Goal: Task Accomplishment & Management: Manage account settings

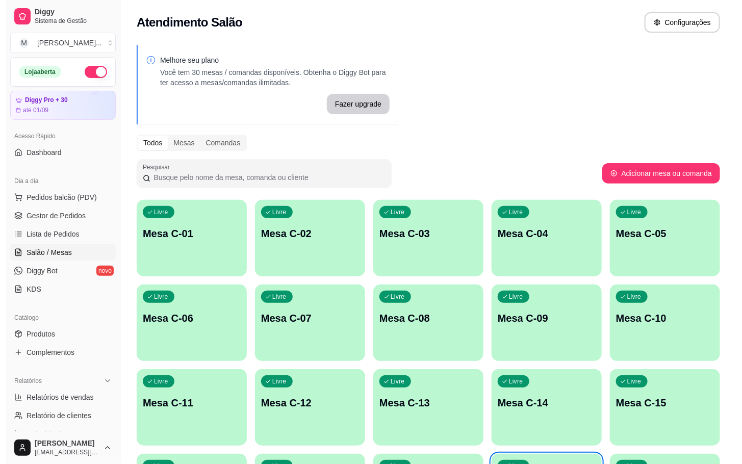
scroll to position [277, 0]
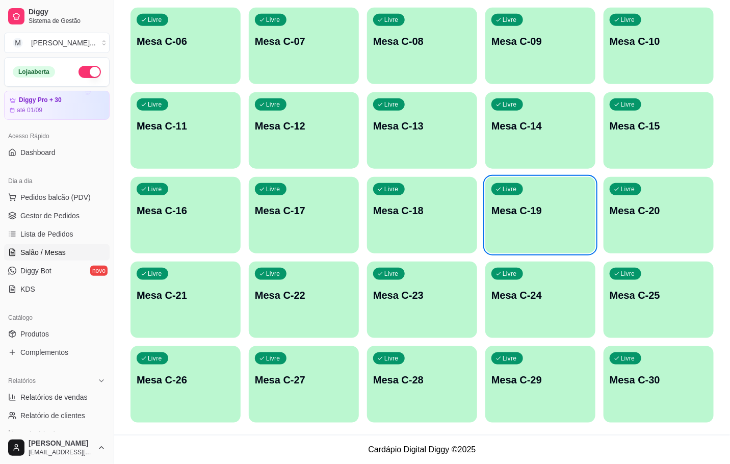
click at [503, 387] on div "Livre Mesa C-29" at bounding box center [540, 378] width 110 height 64
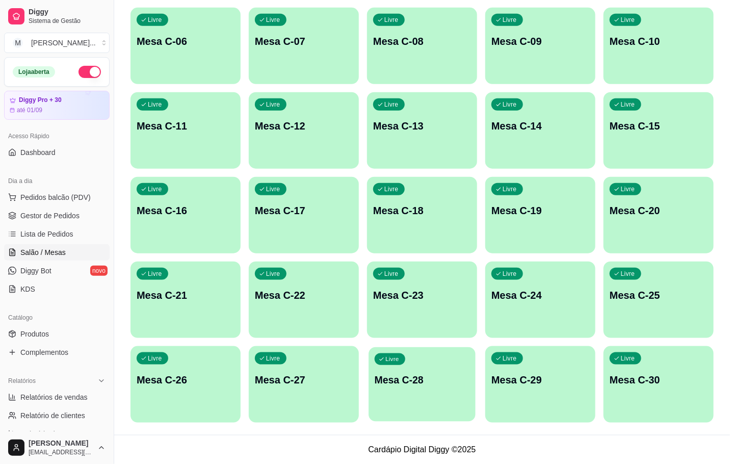
click at [390, 374] on p "Mesa C-28" at bounding box center [422, 380] width 95 height 14
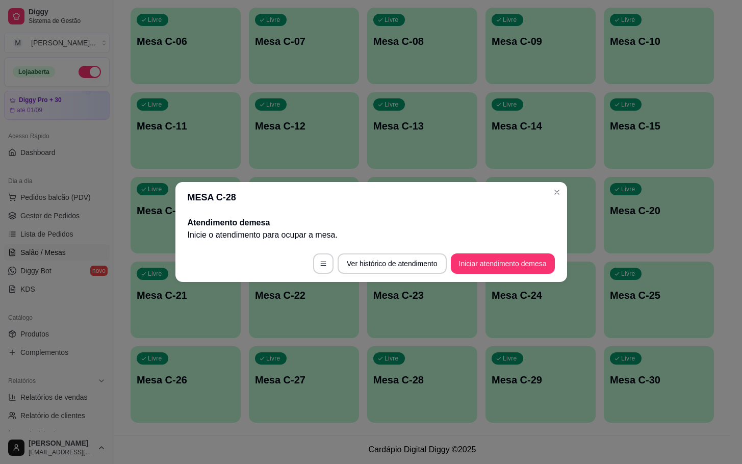
click at [485, 253] on button "Iniciar atendimento de mesa" at bounding box center [503, 263] width 104 height 20
click at [449, 266] on footer "Ver histórico de atendimento Iniciar atendimento de mesa" at bounding box center [371, 263] width 392 height 37
click at [484, 259] on button "Iniciar atendimento de mesa" at bounding box center [503, 263] width 104 height 20
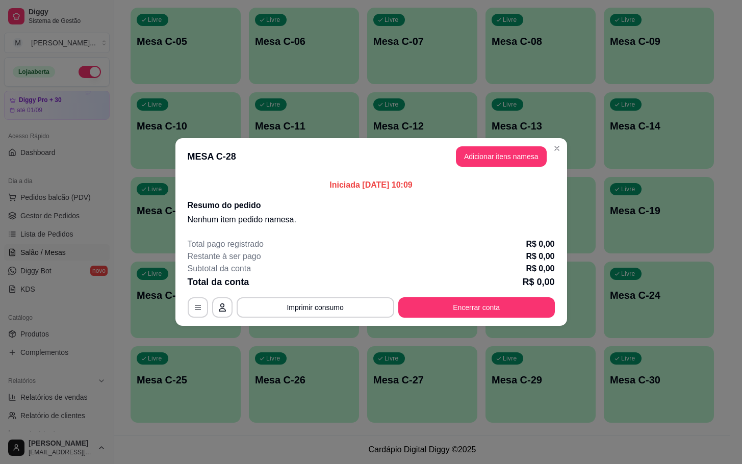
drag, startPoint x: 542, startPoint y: 146, endPoint x: 514, endPoint y: 160, distance: 30.3
click at [534, 150] on header "MESA C-28 Adicionar itens na mesa" at bounding box center [371, 156] width 392 height 37
click at [521, 160] on button "Adicionar itens na mesa" at bounding box center [501, 157] width 88 height 20
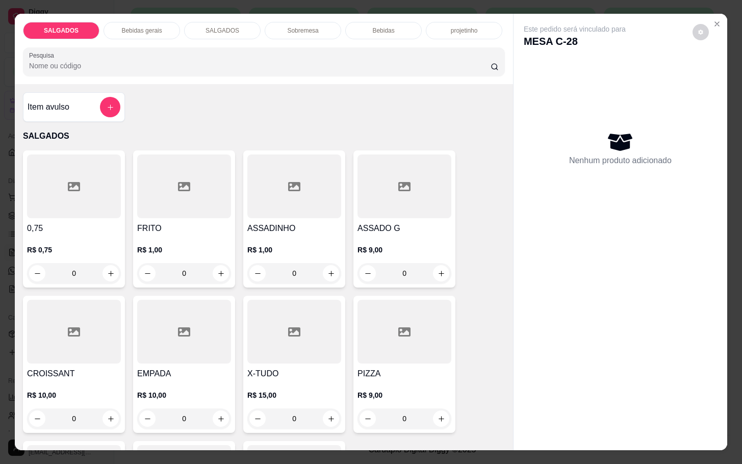
scroll to position [229, 0]
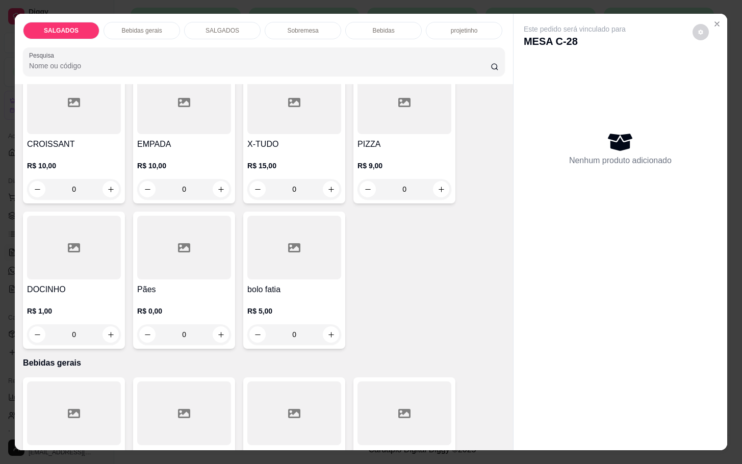
click at [212, 262] on div at bounding box center [184, 248] width 94 height 64
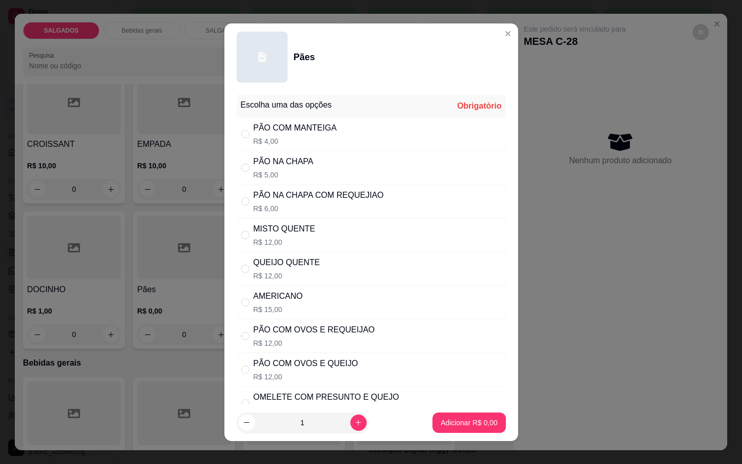
click at [357, 190] on div "PÃO NA CHAPA COM REQUEJIAO" at bounding box center [318, 195] width 131 height 12
radio input "true"
click at [354, 426] on icon "increase-product-quantity" at bounding box center [358, 423] width 8 height 8
type input "2"
click at [421, 435] on footer "2 Adicionar R$ 12,00" at bounding box center [371, 422] width 294 height 37
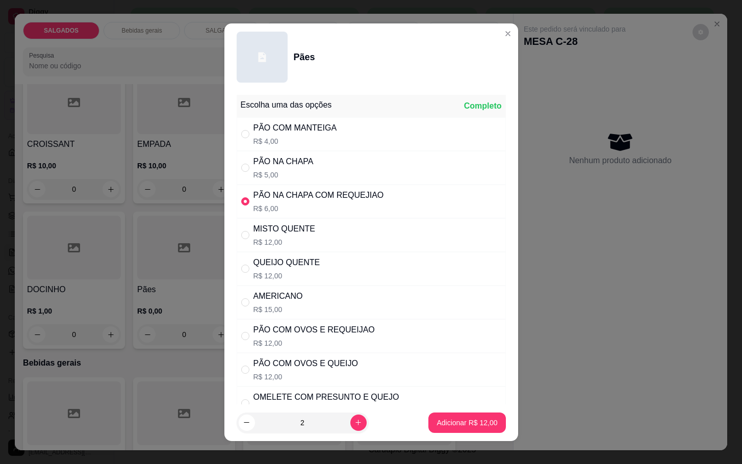
click at [450, 421] on p "Adicionar R$ 12,00" at bounding box center [466, 423] width 61 height 10
type input "2"
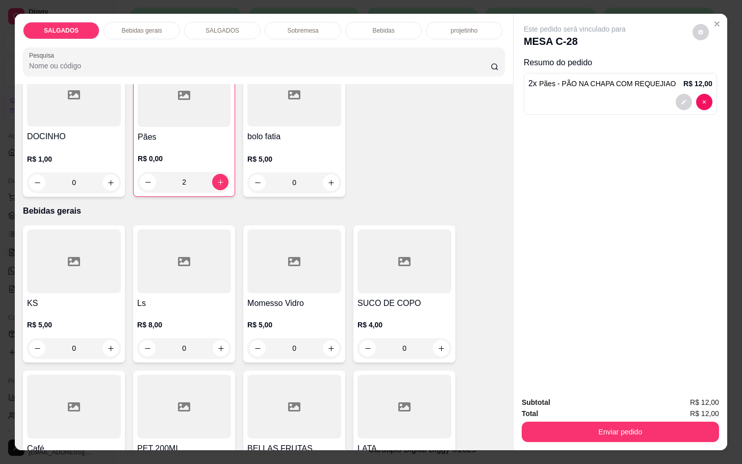
scroll to position [535, 0]
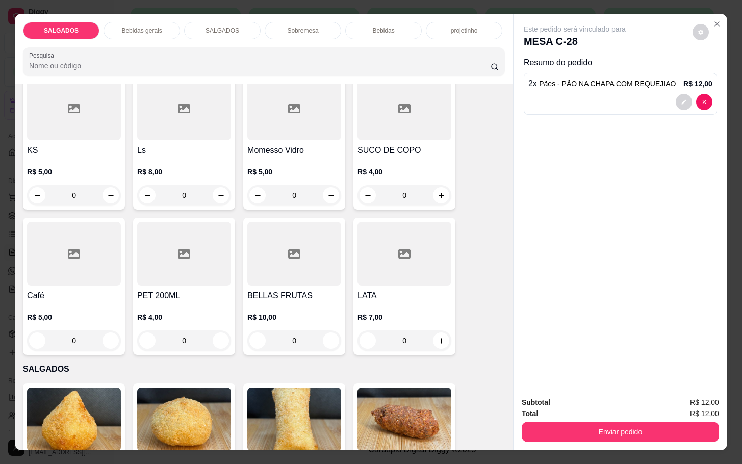
click at [59, 290] on h4 "Café" at bounding box center [74, 296] width 94 height 12
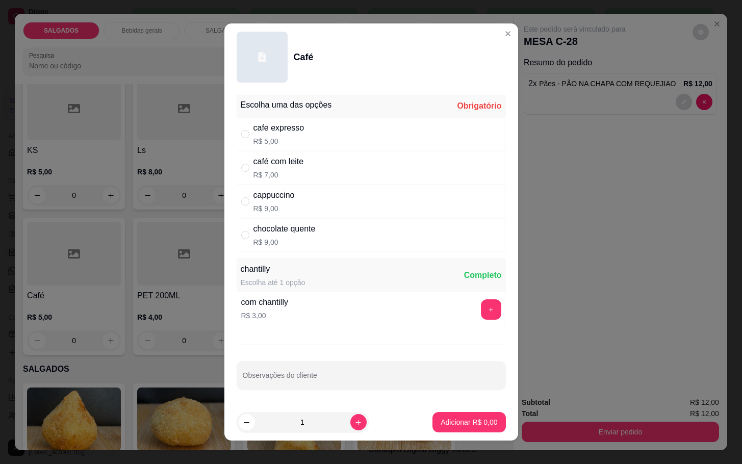
drag, startPoint x: 302, startPoint y: 162, endPoint x: 300, endPoint y: 168, distance: 6.4
click at [304, 162] on div "café com leite R$ 7,00" at bounding box center [371, 168] width 269 height 34
radio input "true"
click at [448, 425] on p "Adicionar R$ 7,00" at bounding box center [469, 422] width 55 height 10
type input "1"
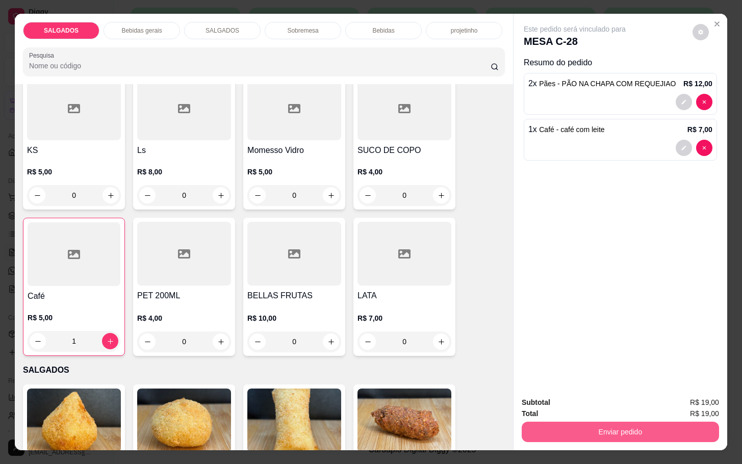
click at [592, 423] on button "Enviar pedido" at bounding box center [620, 432] width 197 height 20
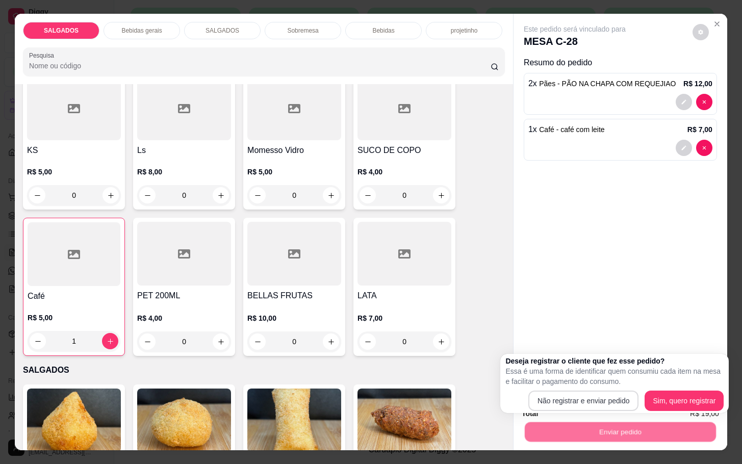
click at [591, 390] on div "Deseja registrar o cliente que fez esse pedido? Essa é uma forma de identificar…" at bounding box center [614, 383] width 218 height 55
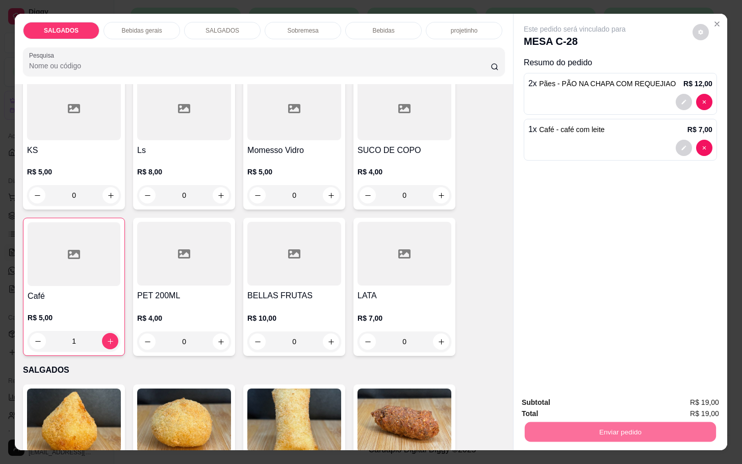
click at [586, 394] on button "Não registrar e enviar pedido" at bounding box center [585, 401] width 106 height 19
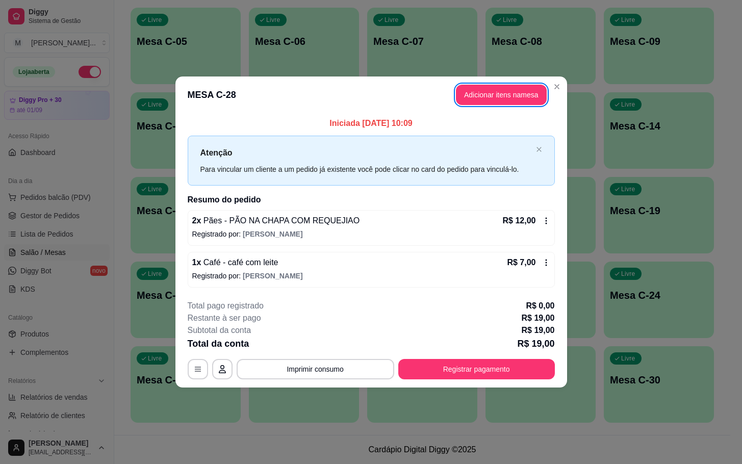
click at [544, 377] on button "Registrar pagamento" at bounding box center [476, 369] width 157 height 20
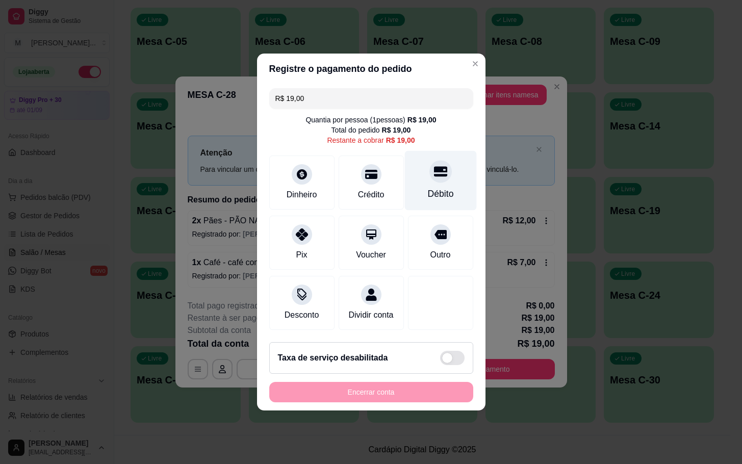
click at [453, 181] on div "Débito" at bounding box center [440, 181] width 72 height 60
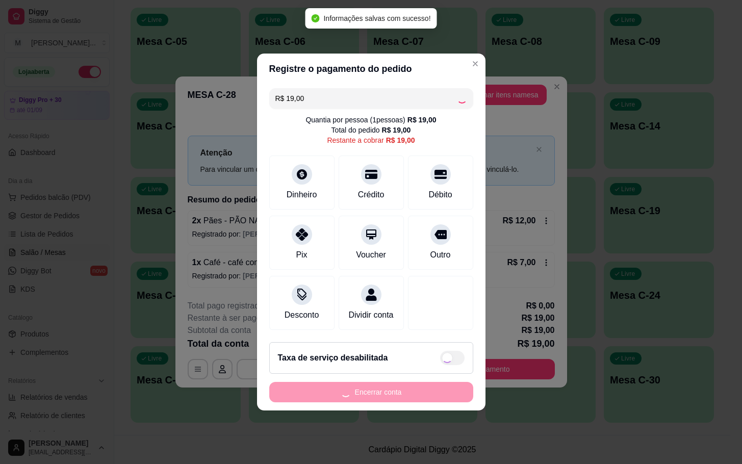
type input "R$ 0,00"
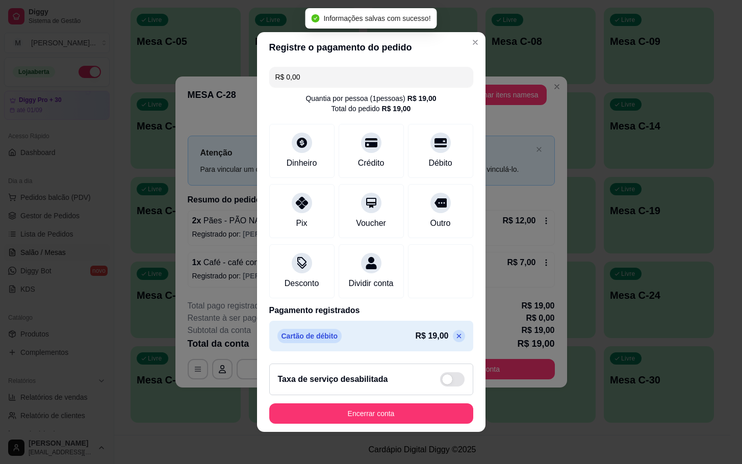
click at [434, 432] on footer "Taxa de serviço desabilitada Encerrar conta" at bounding box center [371, 393] width 228 height 76
click at [359, 424] on button "Encerrar conta" at bounding box center [371, 413] width 204 height 20
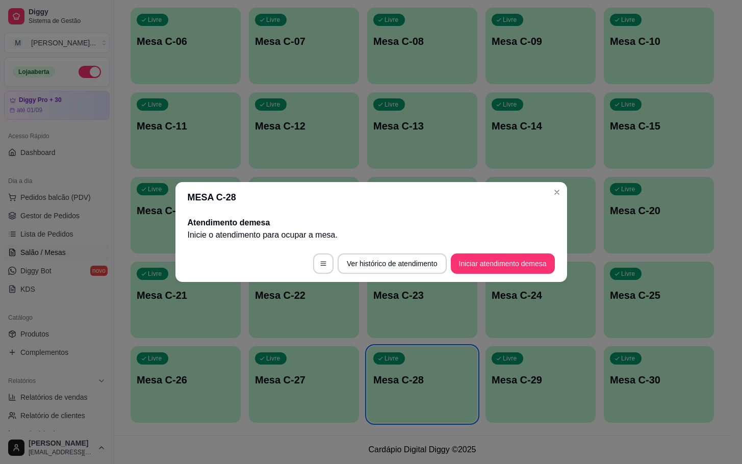
drag, startPoint x: 519, startPoint y: 251, endPoint x: 508, endPoint y: 259, distance: 13.6
click at [520, 251] on footer "Ver histórico de atendimento Iniciar atendimento de mesa" at bounding box center [371, 263] width 392 height 37
drag, startPoint x: 519, startPoint y: 250, endPoint x: 511, endPoint y: 257, distance: 10.1
click at [519, 250] on footer "Ver histórico de atendimento Iniciar atendimento de mesa" at bounding box center [371, 263] width 392 height 37
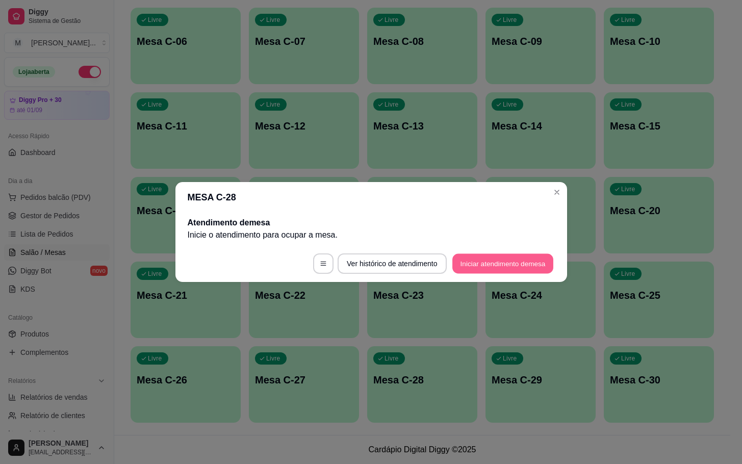
click at [512, 257] on button "Iniciar atendimento de mesa" at bounding box center [502, 264] width 101 height 20
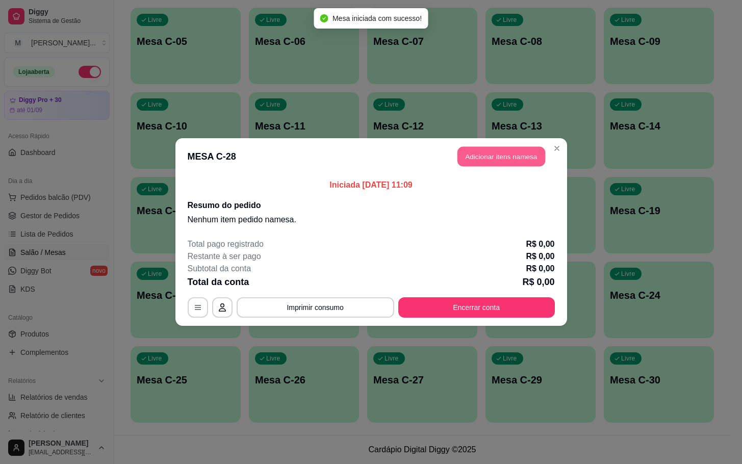
click at [505, 147] on button "Adicionar itens na mesa" at bounding box center [501, 157] width 88 height 20
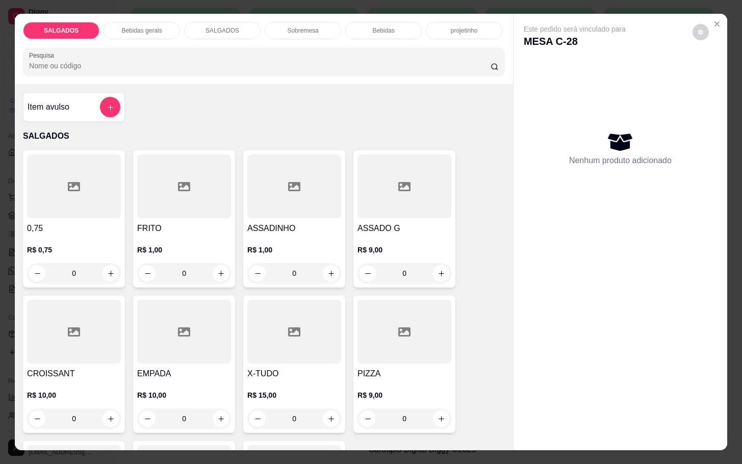
click at [199, 202] on div at bounding box center [184, 186] width 94 height 64
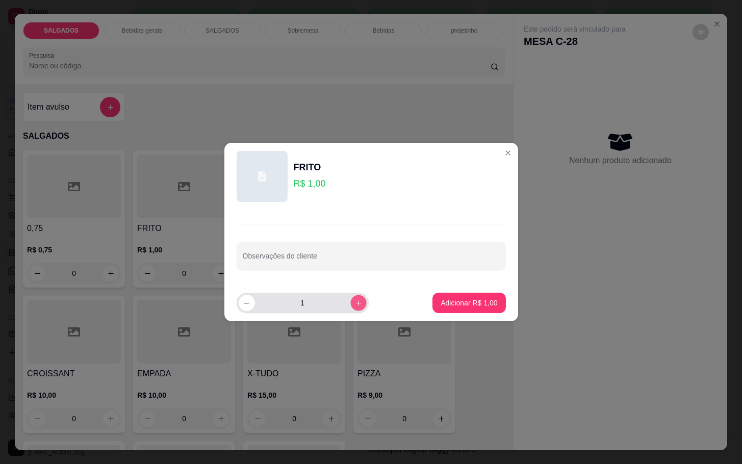
click at [354, 304] on icon "increase-product-quantity" at bounding box center [358, 303] width 8 height 8
click at [354, 303] on icon "increase-product-quantity" at bounding box center [358, 303] width 8 height 8
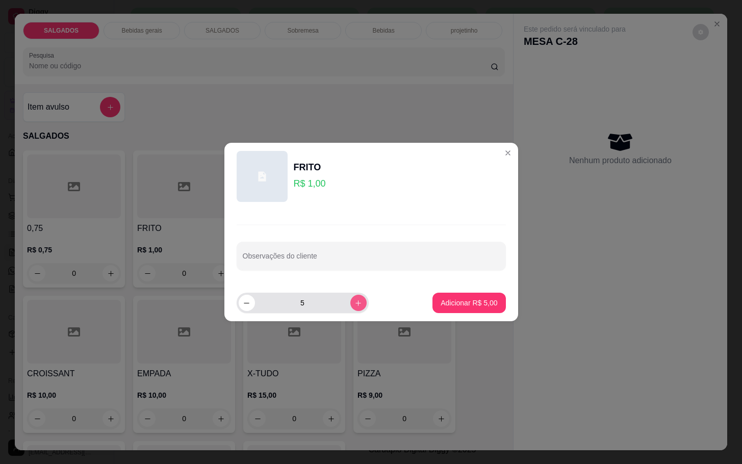
type input "6"
drag, startPoint x: 455, startPoint y: 290, endPoint x: 445, endPoint y: 307, distance: 20.3
click at [455, 294] on footer "6 Adicionar R$ 6,00" at bounding box center [371, 303] width 294 height 37
click at [445, 307] on p "Adicionar R$ 6,00" at bounding box center [469, 303] width 57 height 10
type input "6"
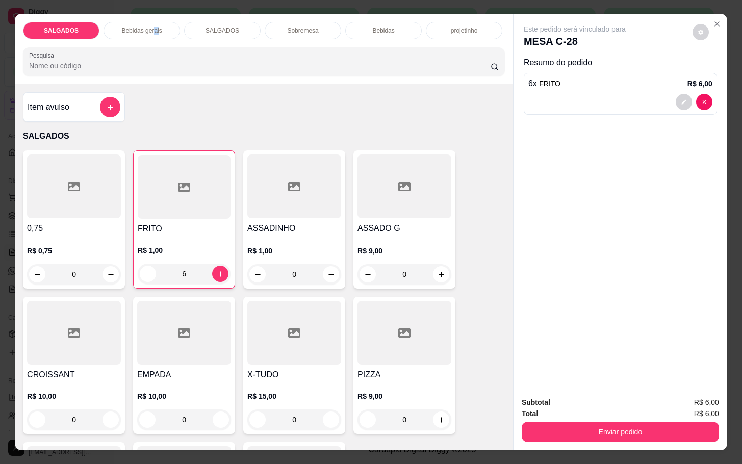
click at [153, 29] on div "Bebidas gerais" at bounding box center [142, 30] width 76 height 17
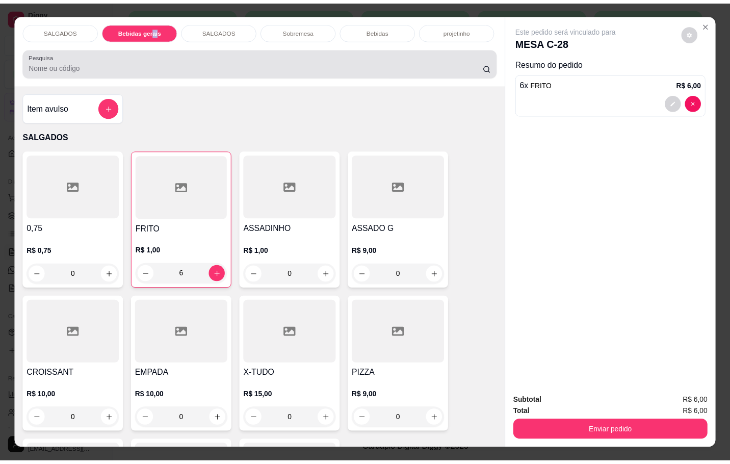
scroll to position [24, 0]
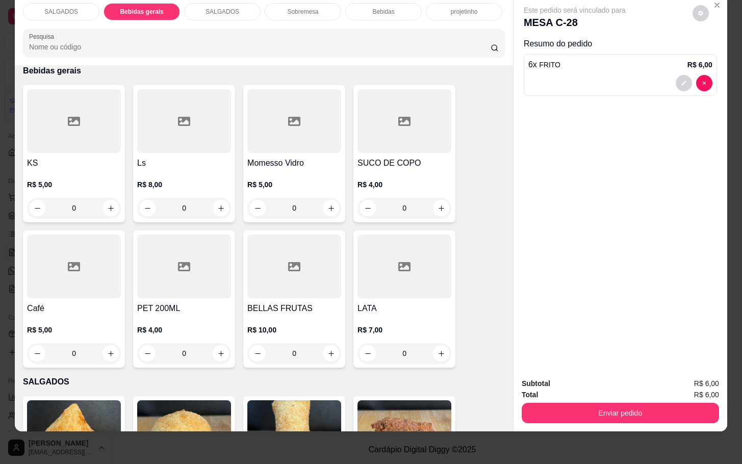
click at [387, 157] on h4 "SUCO DE COPO" at bounding box center [404, 163] width 94 height 12
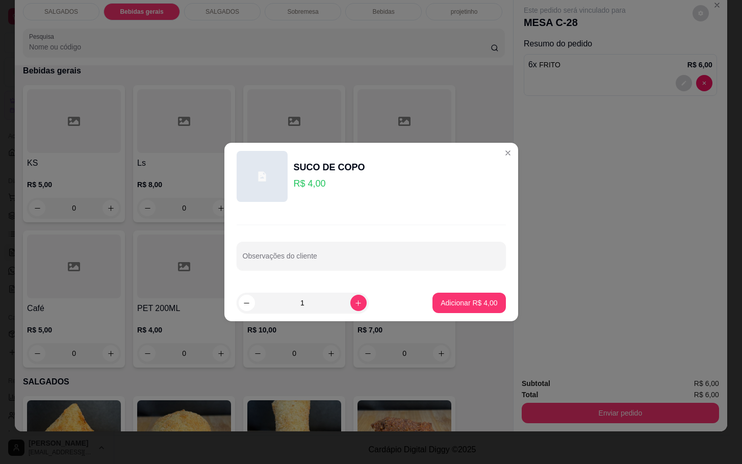
click at [477, 291] on footer "1 Adicionar R$ 4,00" at bounding box center [371, 303] width 294 height 37
click at [442, 276] on div "Observações do cliente" at bounding box center [371, 247] width 294 height 74
click at [465, 300] on p "Adicionar R$ 4,00" at bounding box center [469, 303] width 55 height 10
type input "1"
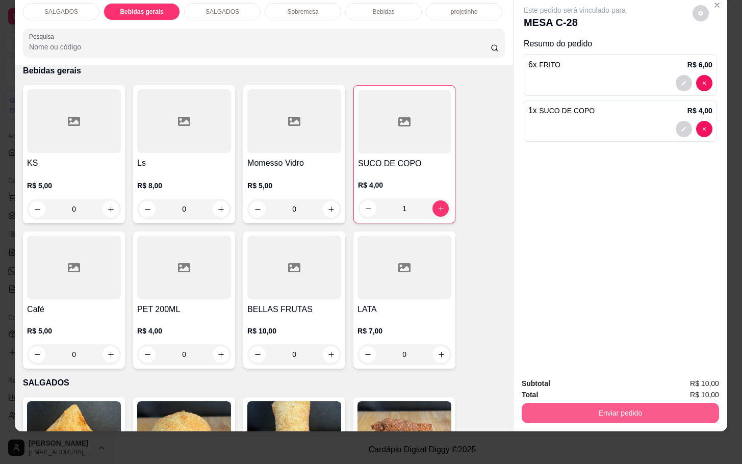
click at [610, 403] on button "Enviar pedido" at bounding box center [620, 413] width 197 height 20
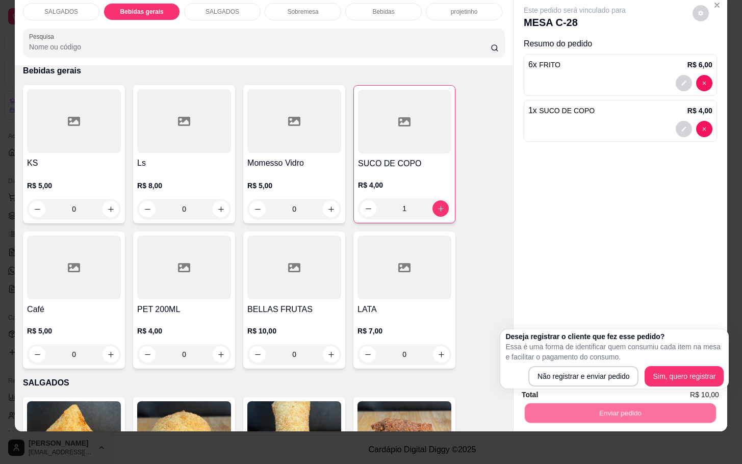
drag, startPoint x: 555, startPoint y: 362, endPoint x: 563, endPoint y: 363, distance: 7.8
click at [561, 360] on p "Essa é uma forma de identificar quem consumiu cada item na mesa e facilitar o p…" at bounding box center [614, 352] width 218 height 20
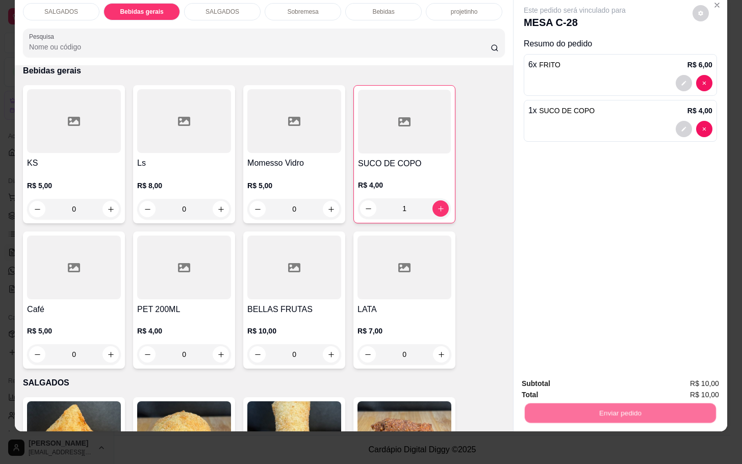
click at [568, 371] on button "Não registrar e enviar pedido" at bounding box center [584, 376] width 103 height 19
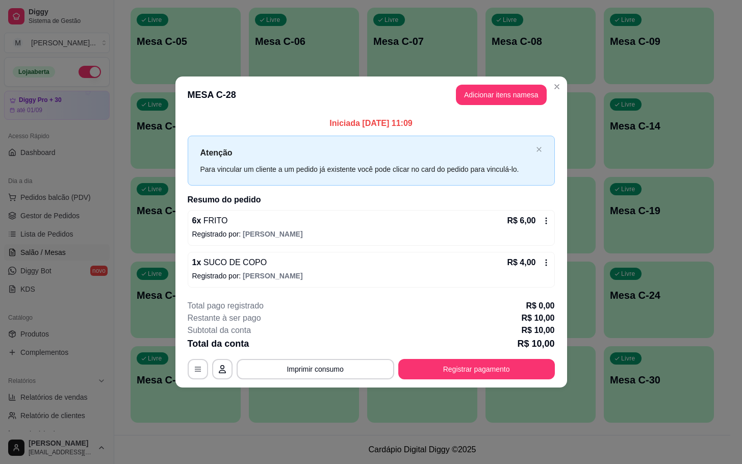
click at [482, 80] on header "MESA C-28 Adicionar itens na mesa" at bounding box center [371, 94] width 392 height 37
click at [482, 92] on button "Adicionar itens na mesa" at bounding box center [501, 95] width 88 height 20
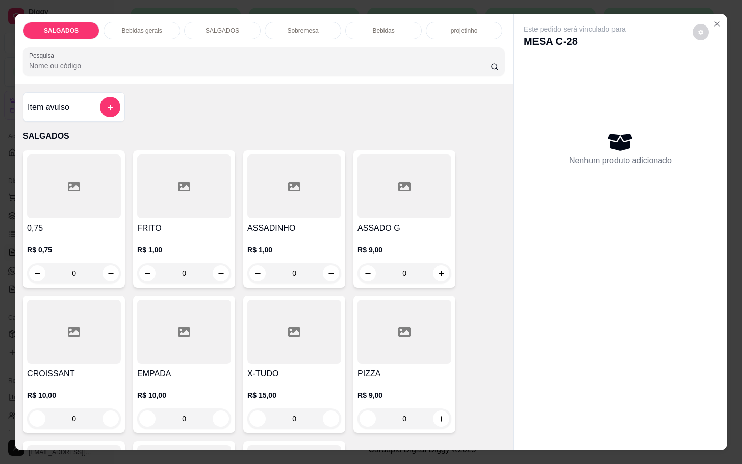
click at [711, 28] on div "Este pedido será vinculado para MESA C-28 Nenhum produto adicionado" at bounding box center [620, 224] width 214 height 420
click at [713, 25] on button "Close" at bounding box center [717, 24] width 16 height 16
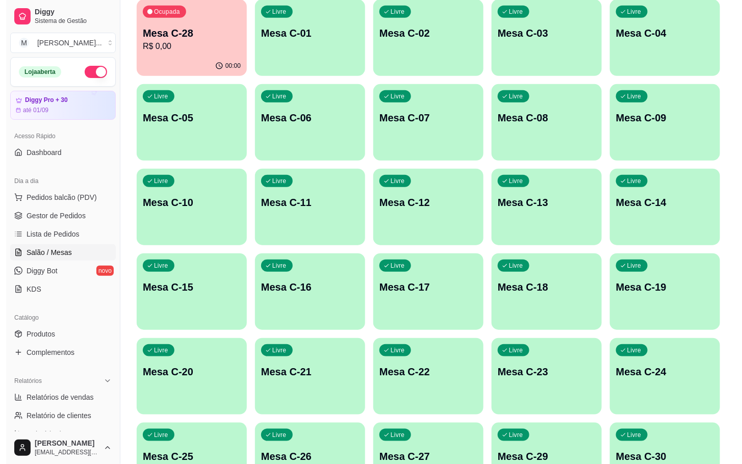
scroll to position [124, 0]
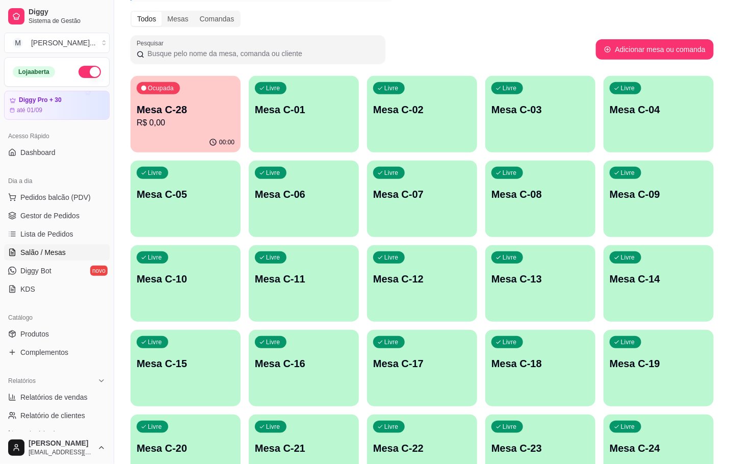
click at [609, 363] on div "Livre Mesa C-19" at bounding box center [659, 362] width 110 height 64
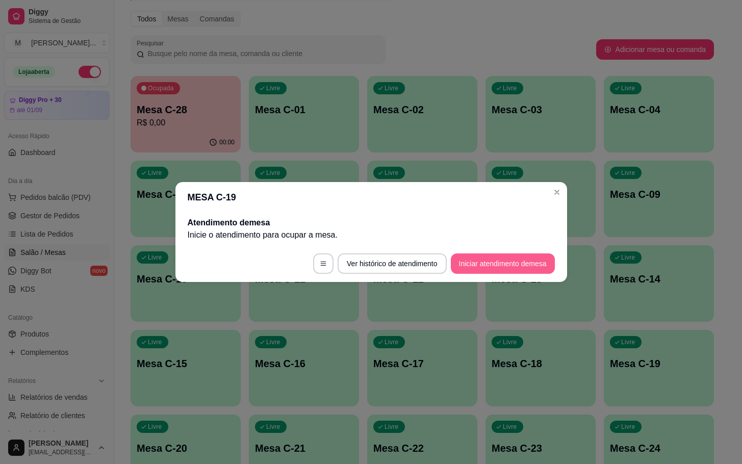
click at [519, 268] on button "Iniciar atendimento de mesa" at bounding box center [503, 263] width 104 height 20
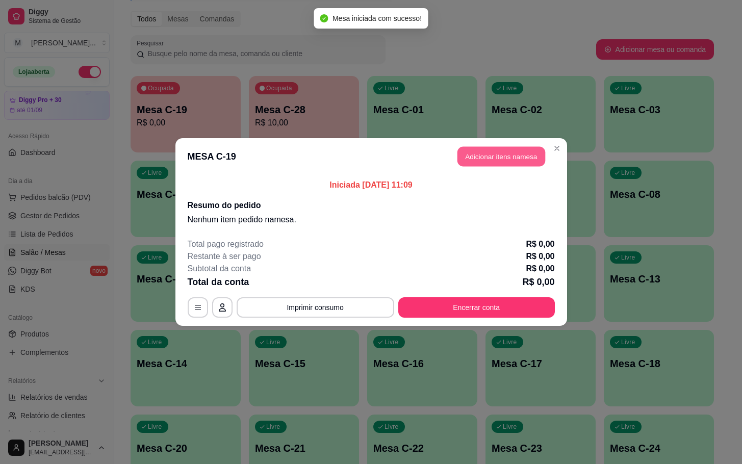
click at [504, 157] on button "Adicionar itens na mesa" at bounding box center [501, 157] width 88 height 20
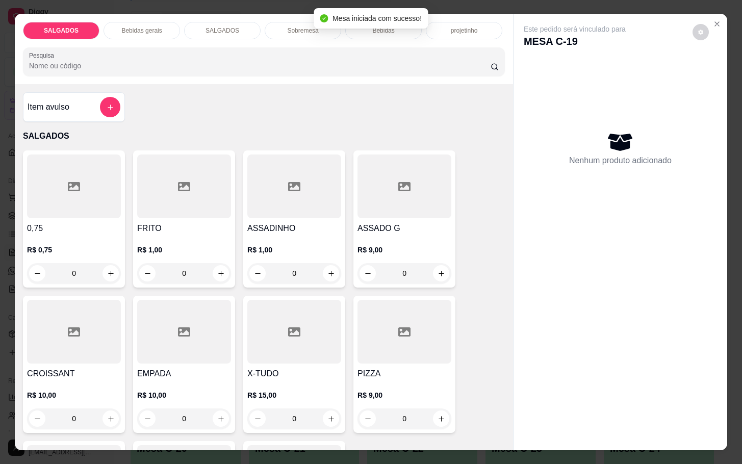
scroll to position [153, 0]
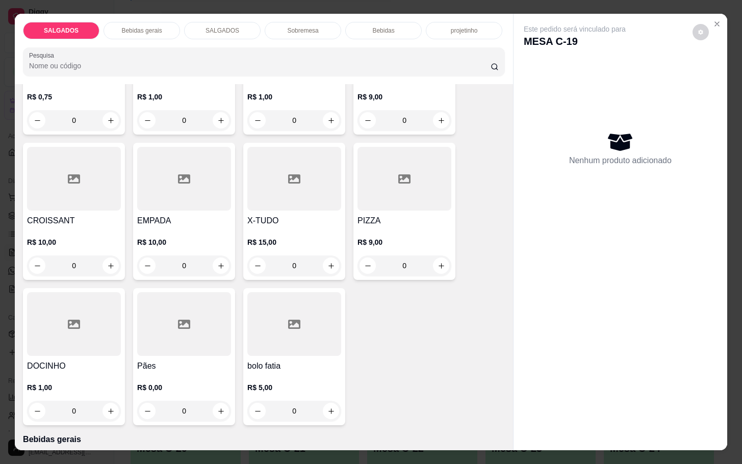
click at [408, 176] on div at bounding box center [404, 179] width 94 height 64
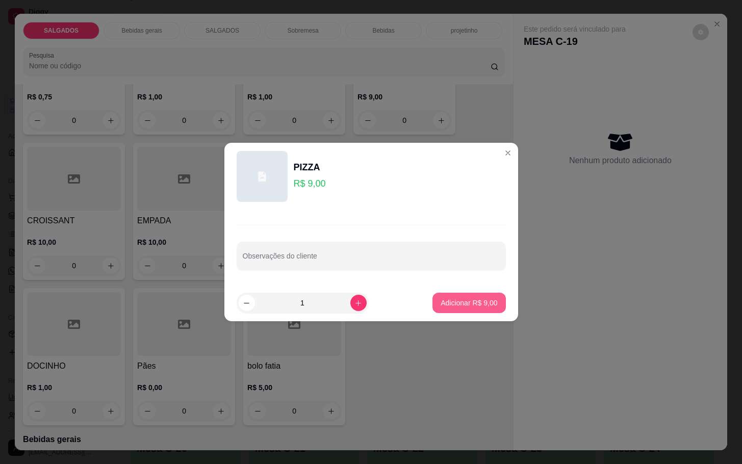
click at [444, 293] on button "Adicionar R$ 9,00" at bounding box center [468, 303] width 73 height 20
type input "1"
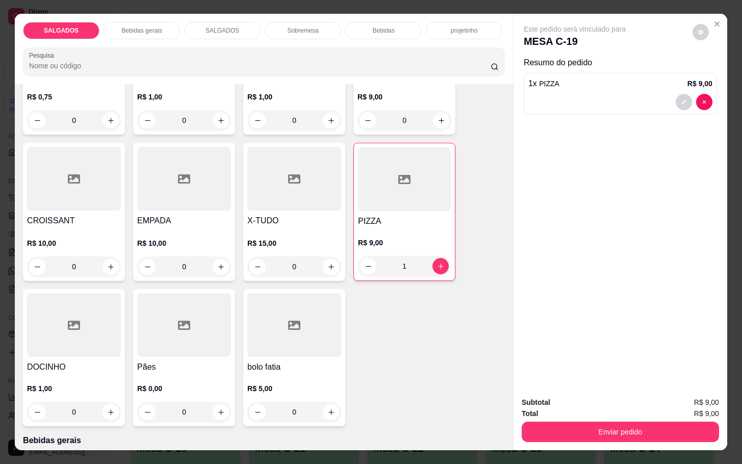
click at [144, 33] on div "Bebidas gerais" at bounding box center [142, 30] width 76 height 17
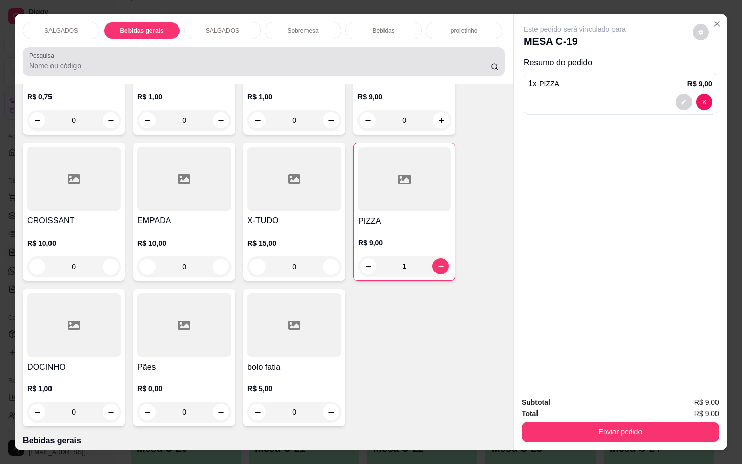
scroll to position [24, 0]
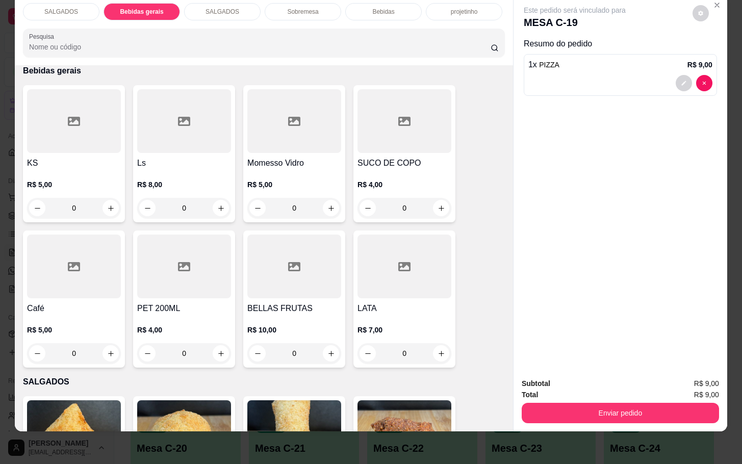
click at [399, 117] on icon at bounding box center [404, 121] width 12 height 9
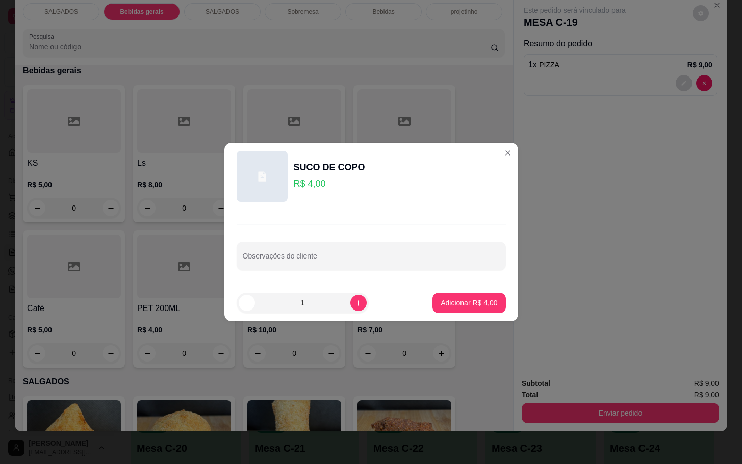
click at [448, 299] on p "Adicionar R$ 4,00" at bounding box center [469, 303] width 57 height 10
type input "1"
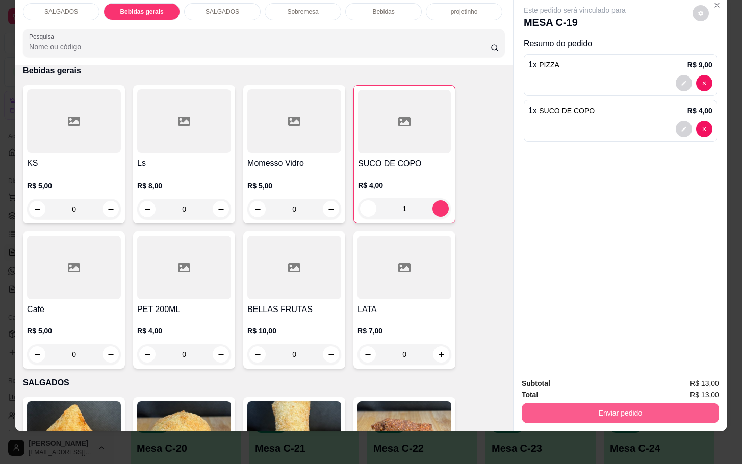
click at [586, 403] on button "Enviar pedido" at bounding box center [620, 413] width 197 height 20
click at [595, 377] on button "Não registrar e enviar pedido" at bounding box center [590, 379] width 88 height 16
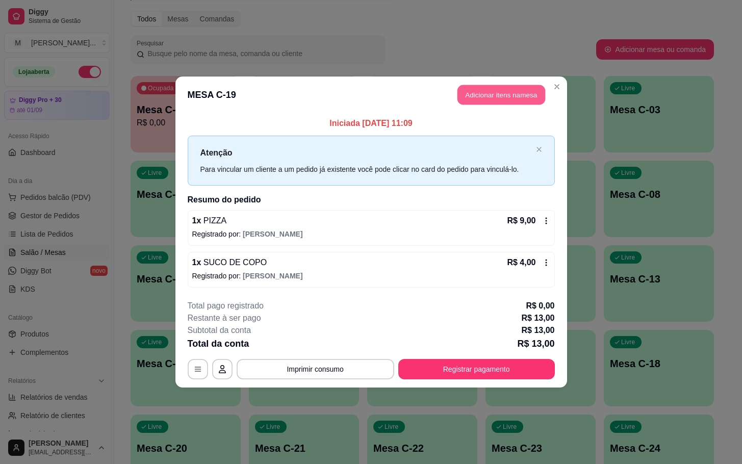
click at [499, 93] on button "Adicionar itens na mesa" at bounding box center [501, 95] width 88 height 20
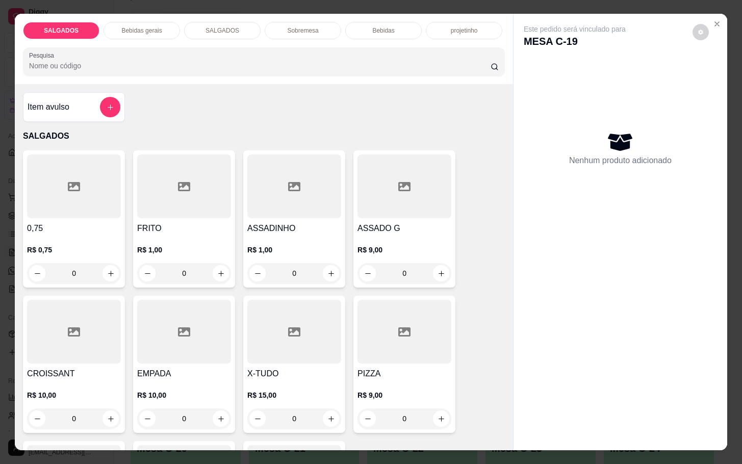
click at [161, 248] on p "R$ 1,00" at bounding box center [184, 250] width 94 height 10
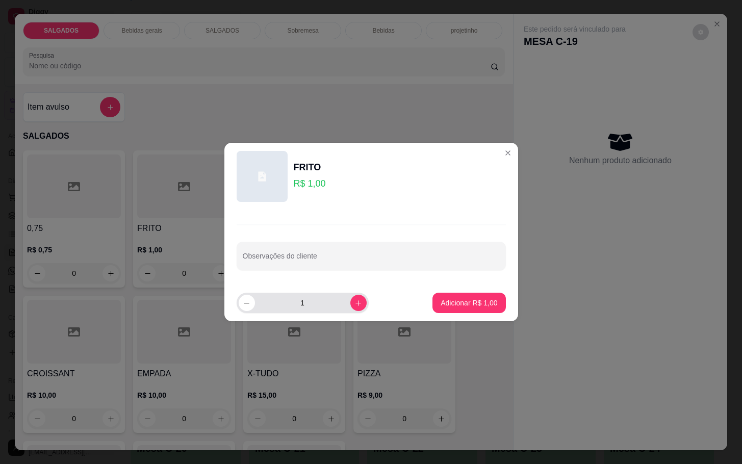
click at [342, 311] on div "1" at bounding box center [303, 303] width 128 height 20
click at [350, 311] on button "increase-product-quantity" at bounding box center [358, 303] width 16 height 16
type input "2"
drag, startPoint x: 462, startPoint y: 290, endPoint x: 470, endPoint y: 297, distance: 10.5
click at [462, 289] on footer "2 Adicionar R$ 2,00" at bounding box center [371, 303] width 294 height 37
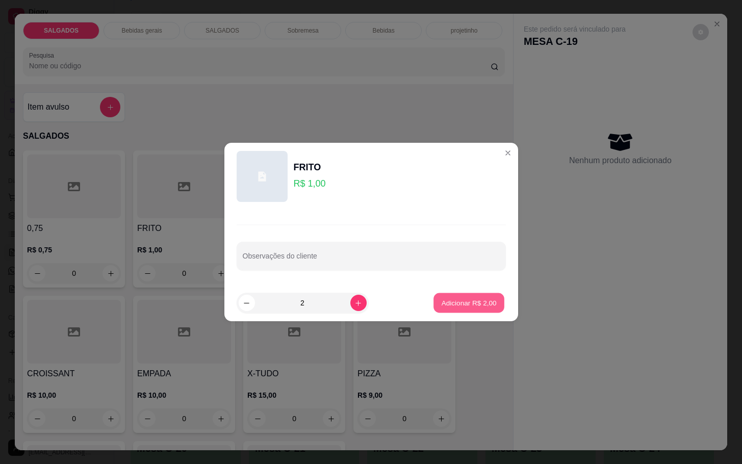
click at [464, 295] on button "Adicionar R$ 2,00" at bounding box center [468, 303] width 71 height 20
type input "2"
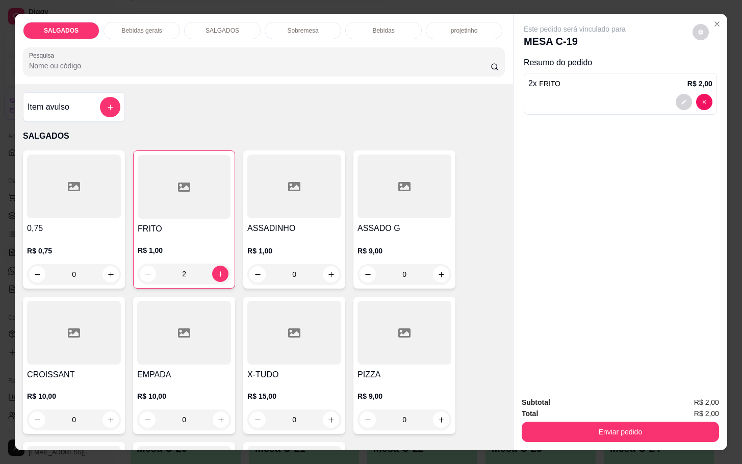
drag, startPoint x: 623, startPoint y: 436, endPoint x: 618, endPoint y: 436, distance: 5.1
click at [623, 436] on div "Subtotal R$ 2,00 Total R$ 2,00 Enviar pedido" at bounding box center [620, 420] width 214 height 62
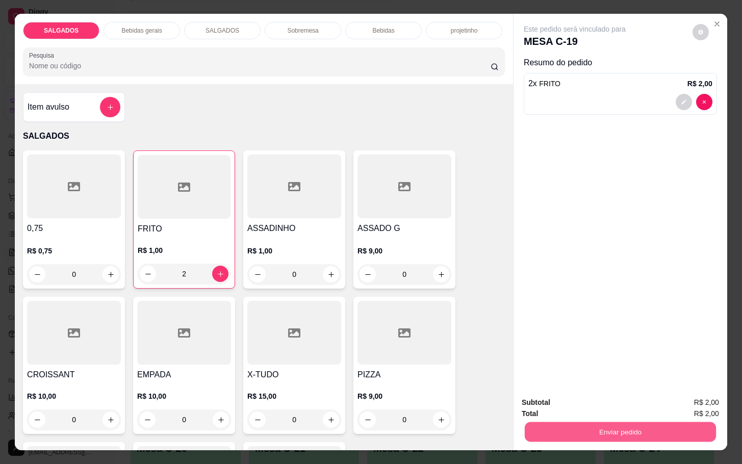
click at [613, 422] on button "Enviar pedido" at bounding box center [620, 432] width 191 height 20
click at [573, 407] on button "Não registrar e enviar pedido" at bounding box center [585, 401] width 106 height 19
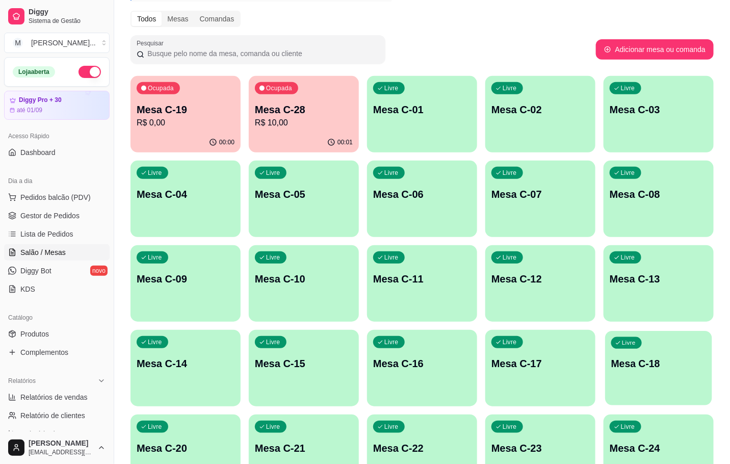
click at [690, 339] on div "Livre Mesa C-18" at bounding box center [658, 362] width 107 height 62
click at [472, 291] on div "Livre Mesa C-11" at bounding box center [422, 277] width 110 height 64
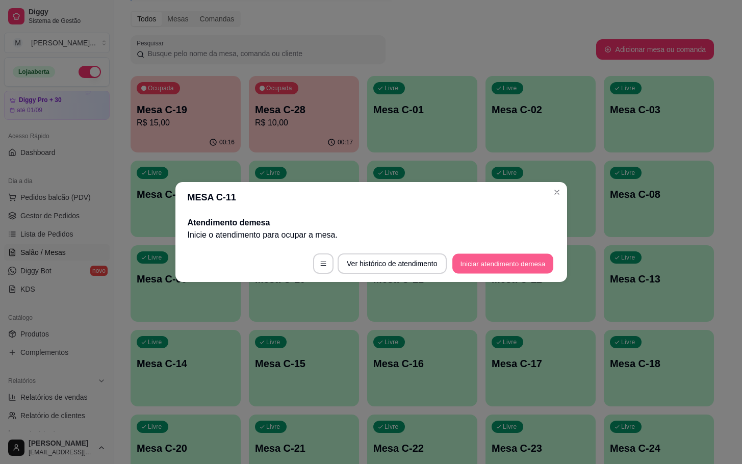
click at [494, 264] on button "Iniciar atendimento de mesa" at bounding box center [502, 264] width 101 height 20
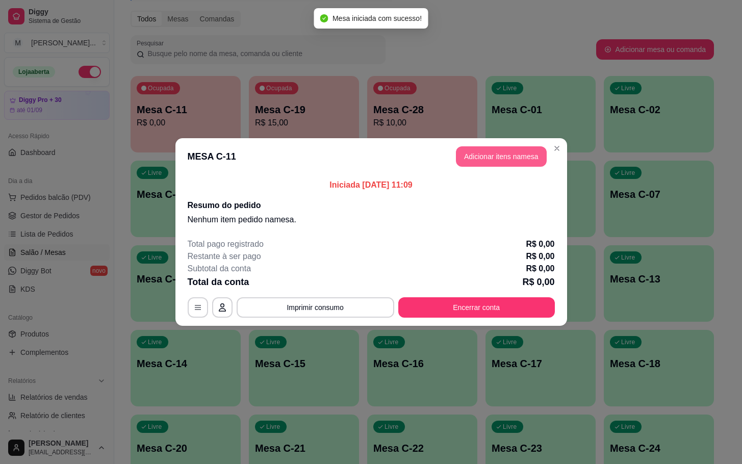
click at [514, 150] on button "Adicionar itens na mesa" at bounding box center [501, 156] width 91 height 20
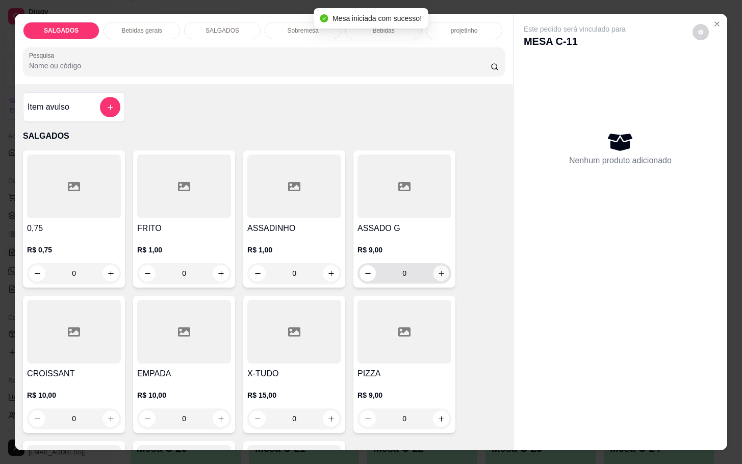
click at [442, 266] on button "increase-product-quantity" at bounding box center [441, 274] width 16 height 16
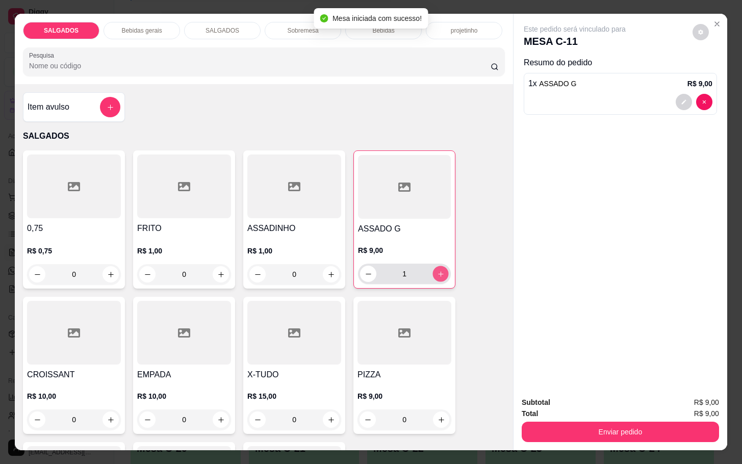
click at [442, 266] on button "increase-product-quantity" at bounding box center [441, 274] width 16 height 16
type input "2"
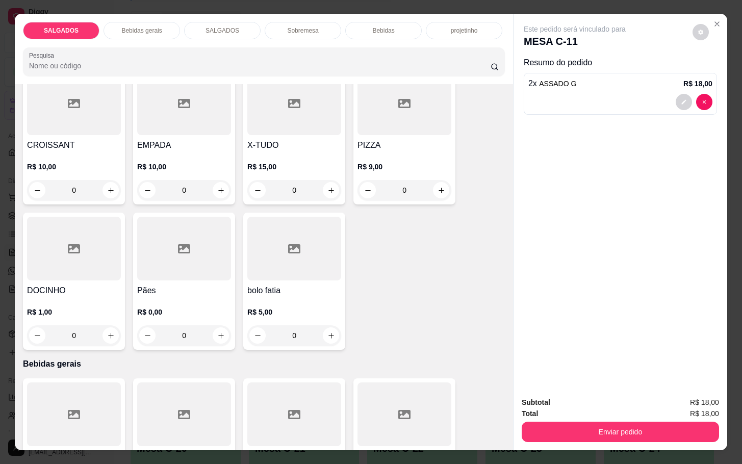
scroll to position [306, 0]
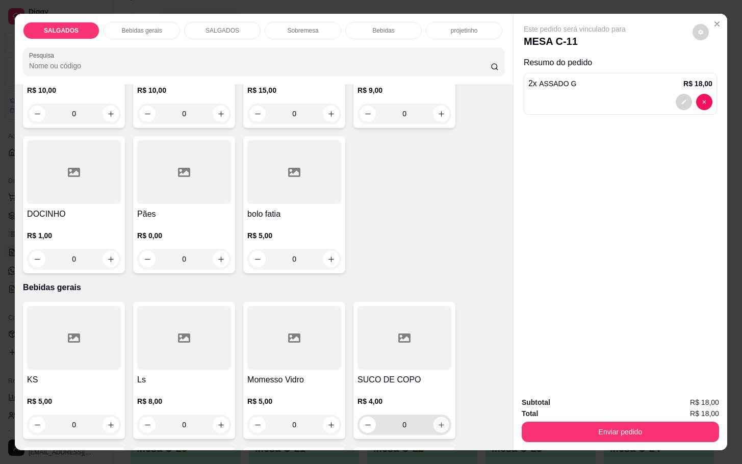
click at [437, 421] on icon "increase-product-quantity" at bounding box center [441, 425] width 8 height 8
click at [436, 417] on button "increase-product-quantity" at bounding box center [441, 425] width 16 height 16
type input "2"
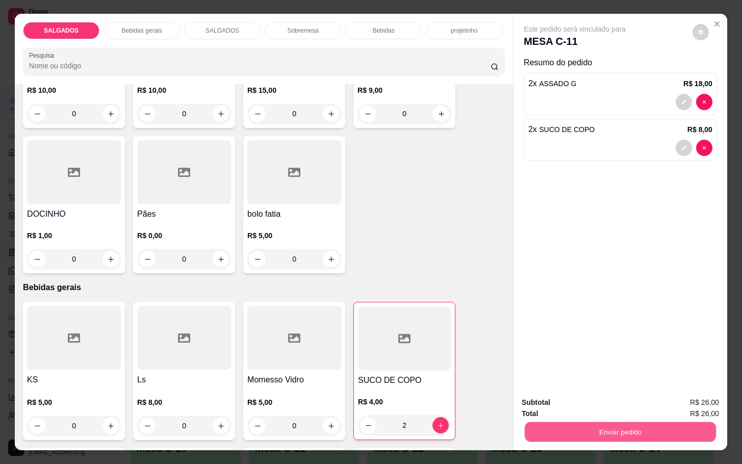
click at [597, 431] on button "Enviar pedido" at bounding box center [620, 432] width 191 height 20
click at [598, 406] on button "Não registrar e enviar pedido" at bounding box center [584, 401] width 103 height 19
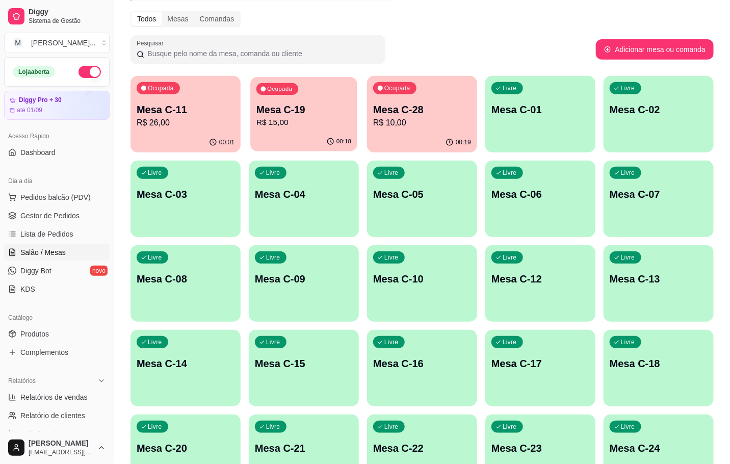
click at [319, 119] on p "R$ 15,00" at bounding box center [303, 123] width 95 height 12
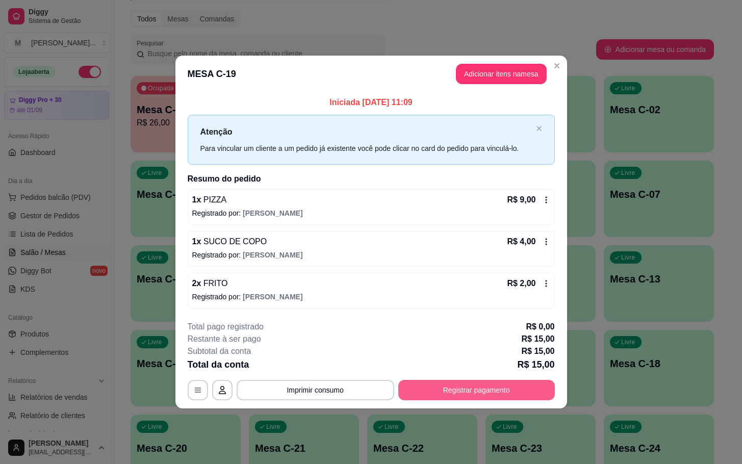
click at [471, 395] on button "Registrar pagamento" at bounding box center [476, 390] width 157 height 20
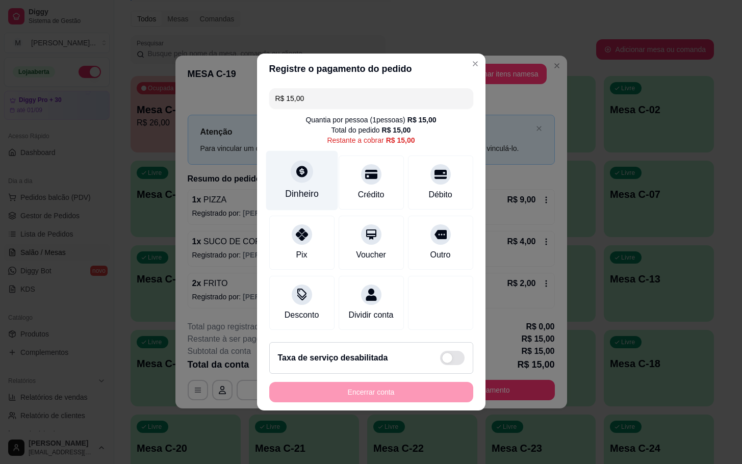
click at [297, 187] on div "Dinheiro" at bounding box center [302, 193] width 34 height 13
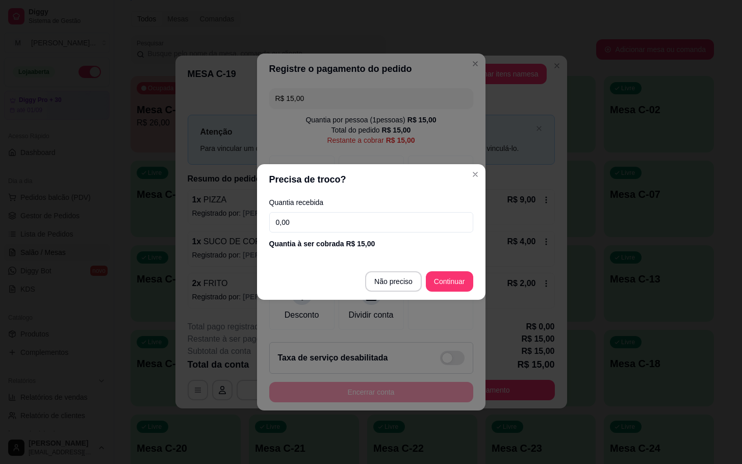
click at [303, 228] on input "0,00" at bounding box center [371, 222] width 204 height 20
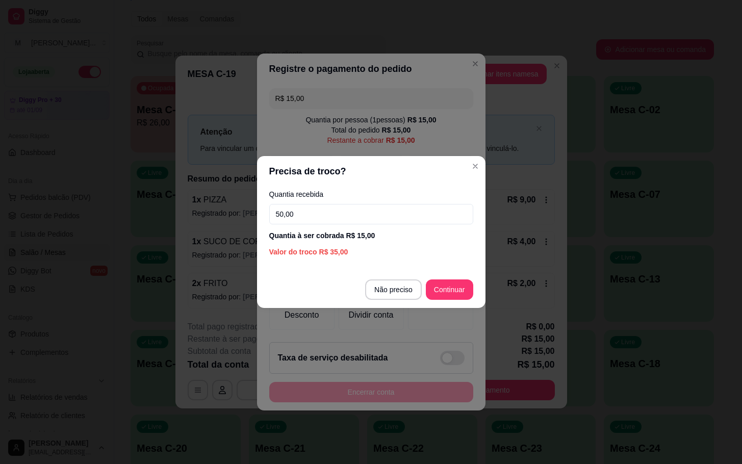
type input "50,00"
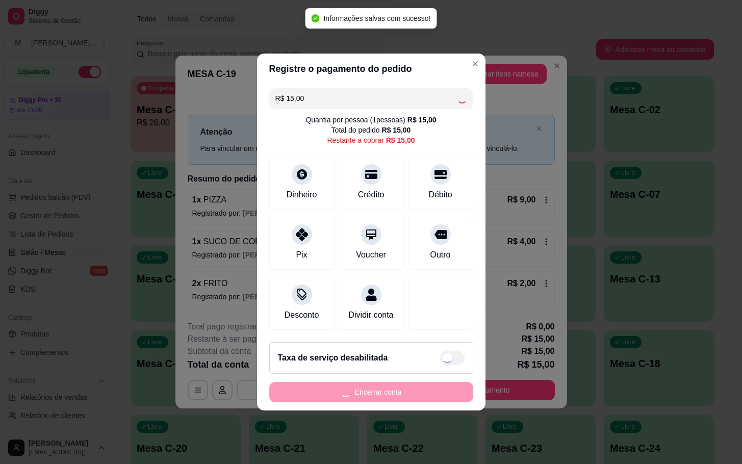
type input "R$ 0,00"
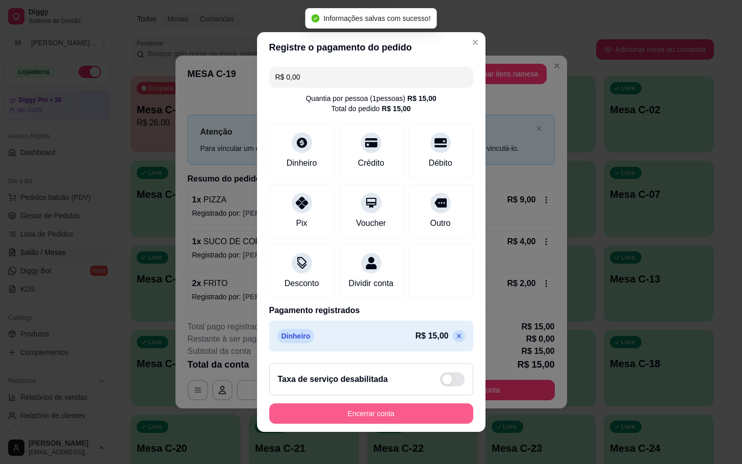
click at [427, 415] on button "Encerrar conta" at bounding box center [371, 413] width 204 height 20
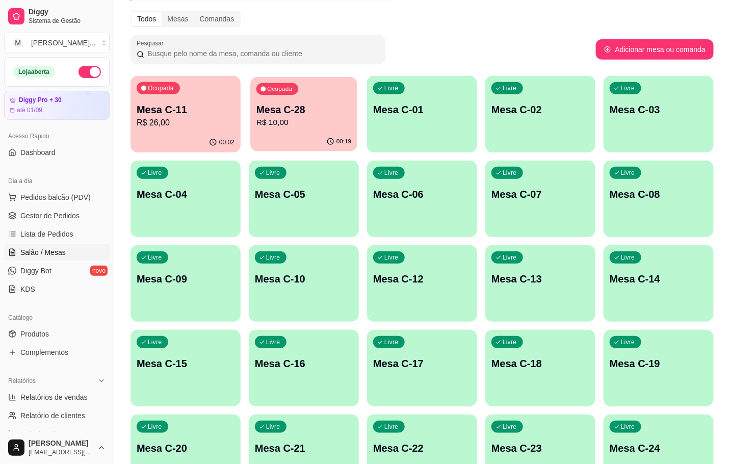
click at [297, 89] on div "Ocupada Mesa C-28 R$ 10,00" at bounding box center [303, 104] width 107 height 55
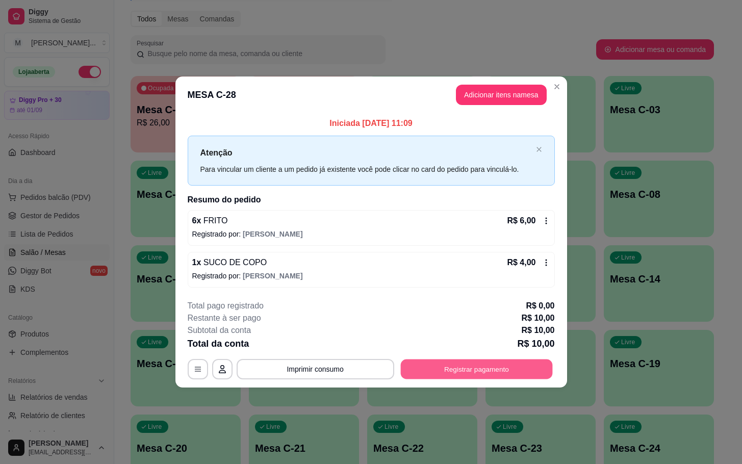
click at [453, 369] on button "Registrar pagamento" at bounding box center [476, 369] width 152 height 20
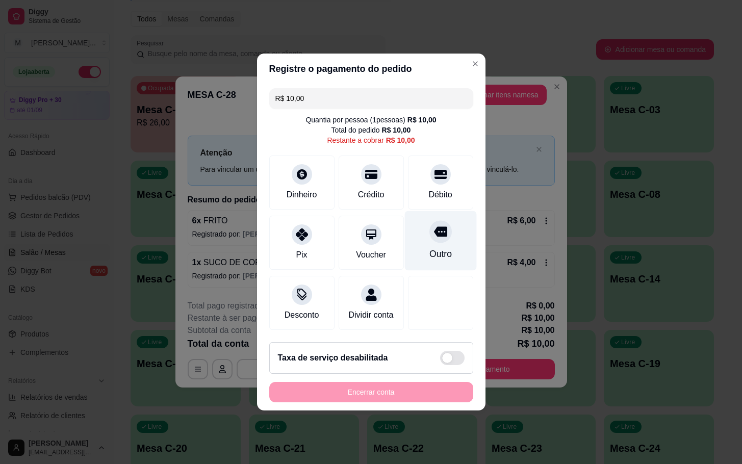
click at [429, 253] on div "Outro" at bounding box center [440, 253] width 22 height 13
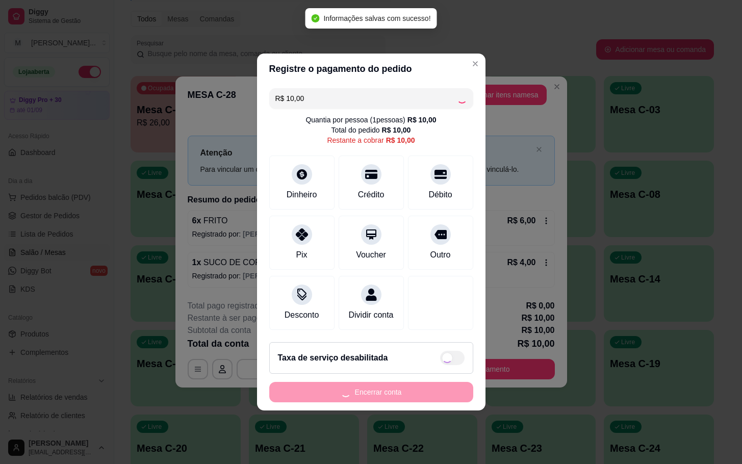
type input "R$ 0,00"
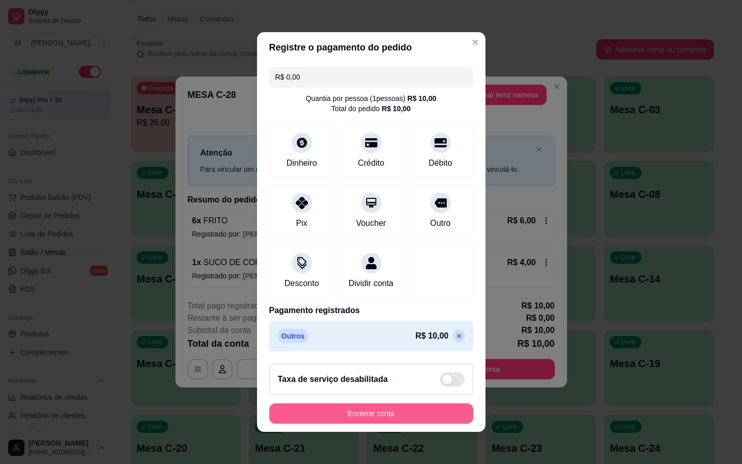
click at [418, 420] on button "Encerrar conta" at bounding box center [371, 413] width 204 height 20
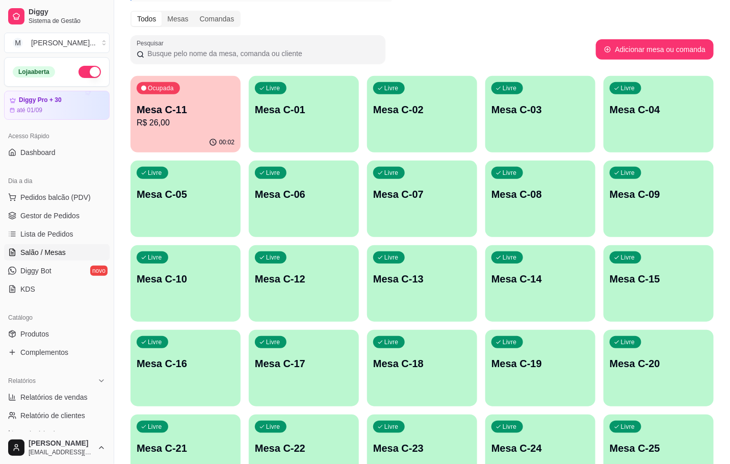
click at [151, 205] on div "Livre Mesa C-05" at bounding box center [186, 193] width 110 height 64
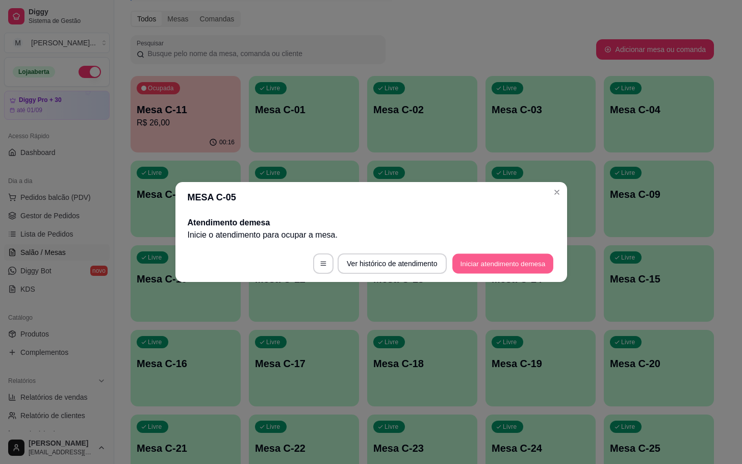
click at [538, 271] on button "Iniciar atendimento de mesa" at bounding box center [502, 264] width 101 height 20
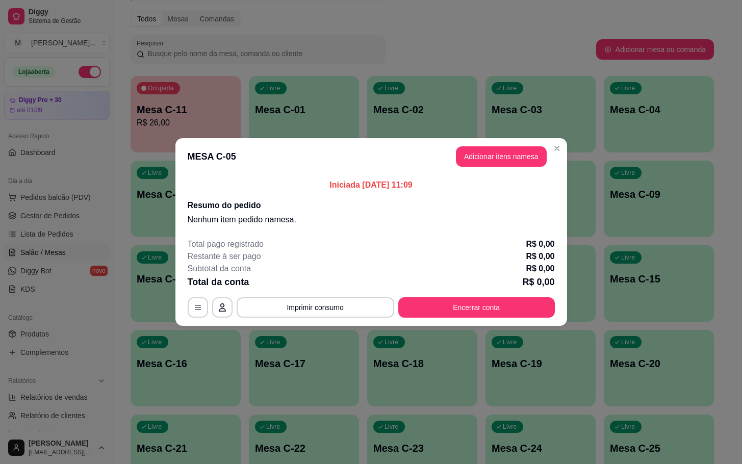
click at [502, 158] on button "Adicionar itens na mesa" at bounding box center [501, 156] width 91 height 20
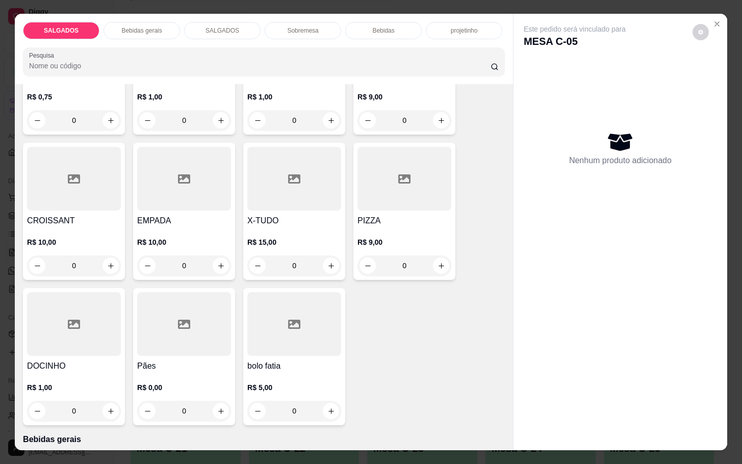
scroll to position [76, 0]
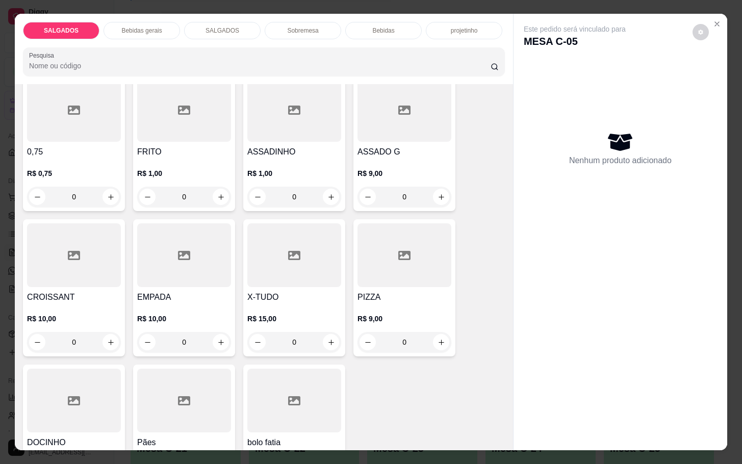
click at [374, 247] on div at bounding box center [404, 255] width 94 height 64
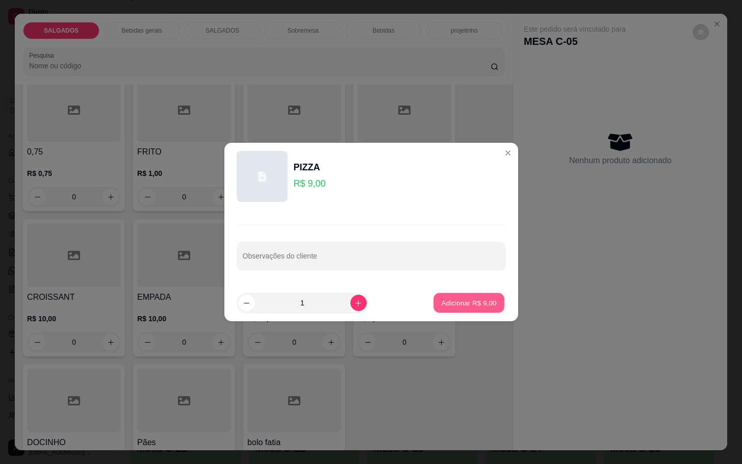
click at [456, 303] on p "Adicionar R$ 9,00" at bounding box center [469, 303] width 55 height 10
type input "1"
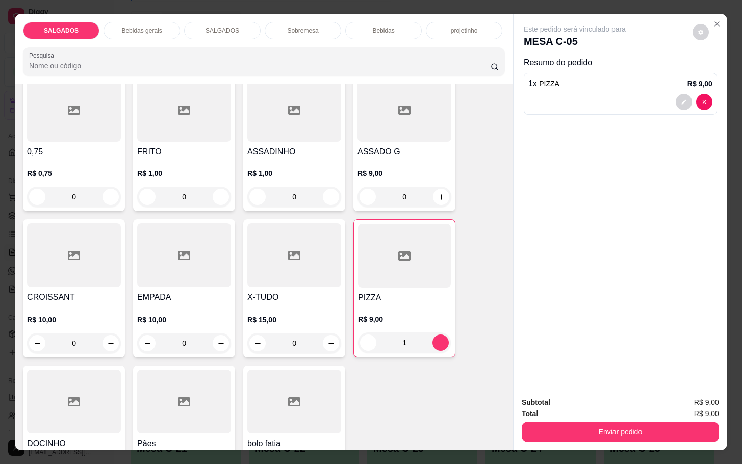
click at [117, 24] on div "Bebidas gerais" at bounding box center [142, 30] width 76 height 17
click at [138, 61] on input "Pesquisa" at bounding box center [259, 66] width 461 height 10
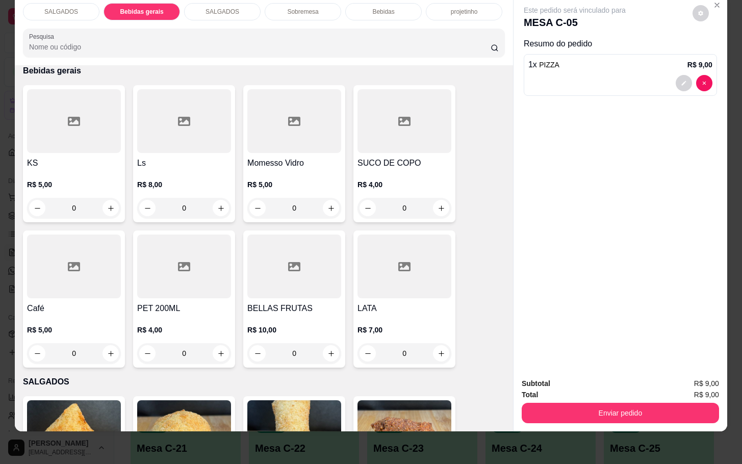
click at [383, 169] on div "R$ 4,00 0" at bounding box center [404, 193] width 94 height 49
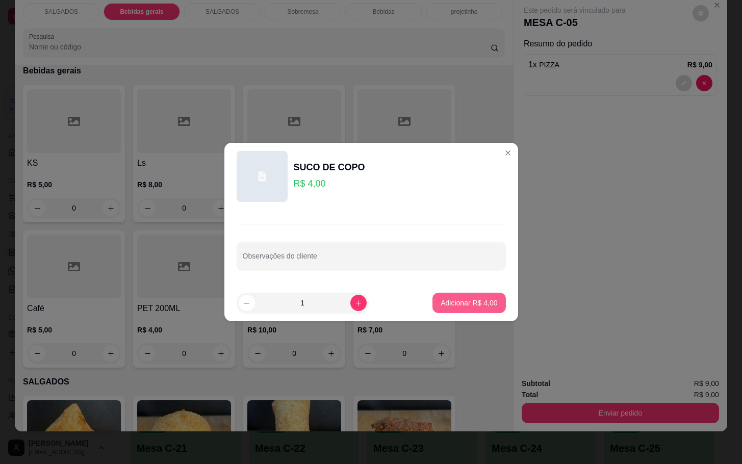
click at [463, 303] on p "Adicionar R$ 4,00" at bounding box center [469, 303] width 57 height 10
type input "1"
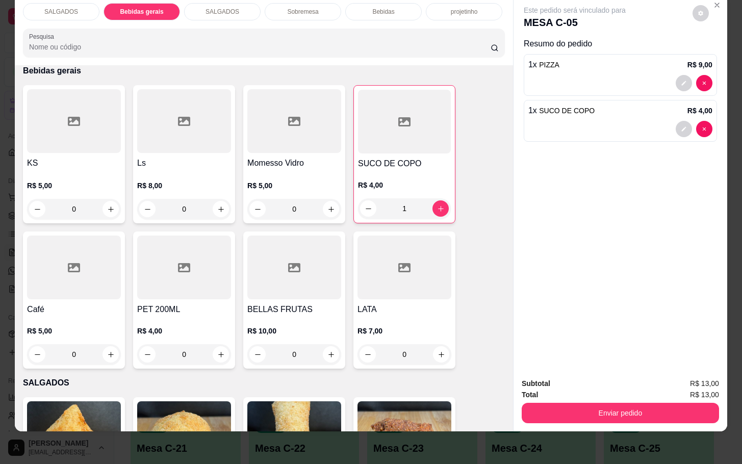
click at [568, 421] on div "SALGADOS Bebidas gerais SALGADOS Sobremesa Bebidas projetinho Pesquisa Item avu…" at bounding box center [371, 232] width 742 height 464
click at [568, 413] on div "Subtotal R$ 13,00 Total R$ 13,00 Enviar pedido" at bounding box center [620, 401] width 214 height 62
click at [557, 403] on button "Enviar pedido" at bounding box center [620, 413] width 197 height 20
click at [558, 378] on button "Não registrar e enviar pedido" at bounding box center [584, 376] width 103 height 19
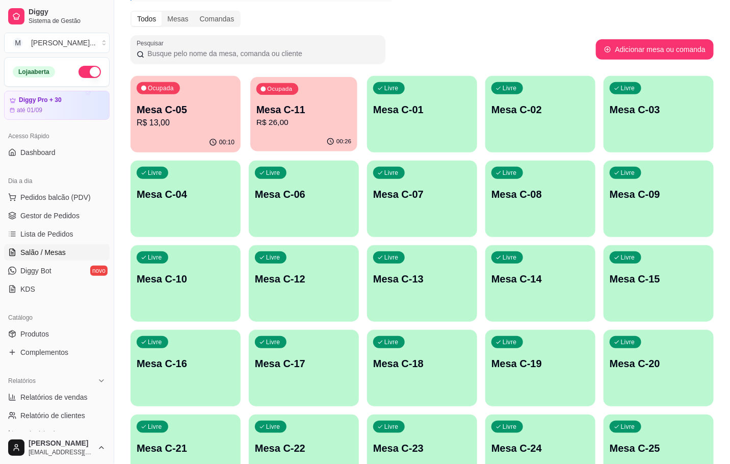
click at [320, 141] on div "00:26" at bounding box center [303, 141] width 107 height 19
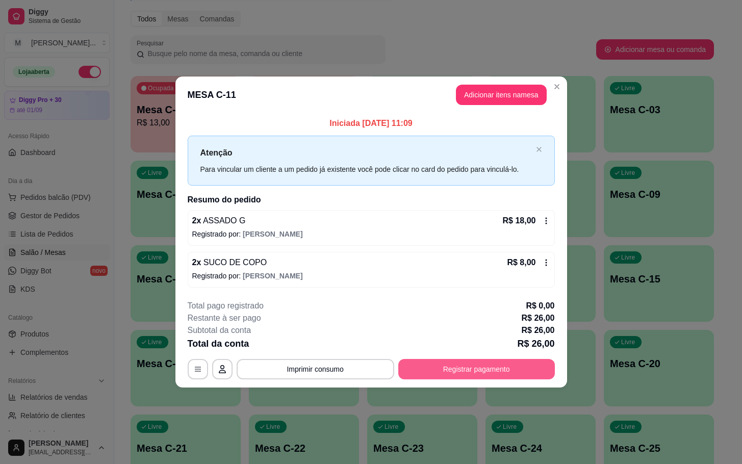
click at [461, 364] on button "Registrar pagamento" at bounding box center [476, 369] width 157 height 20
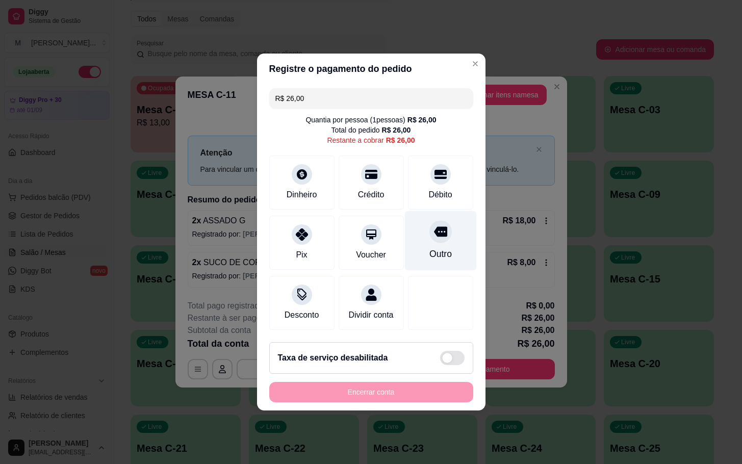
click at [430, 262] on div "Outro" at bounding box center [440, 241] width 72 height 60
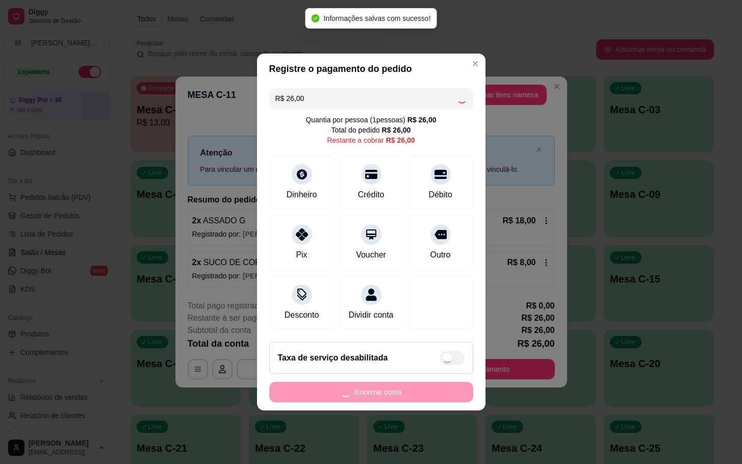
type input "R$ 0,00"
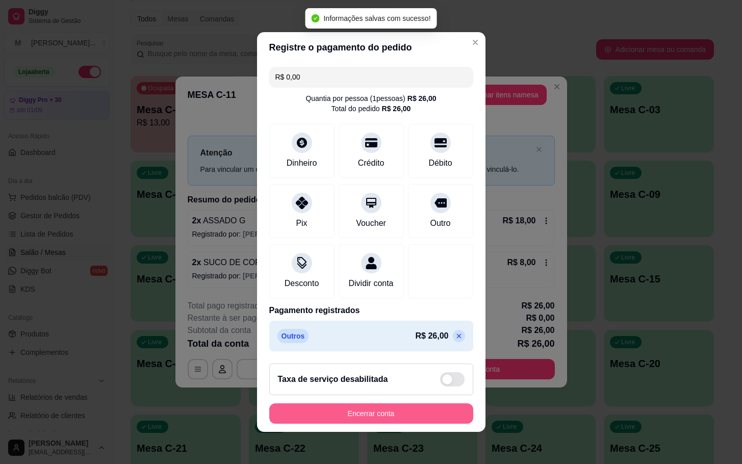
click at [427, 418] on button "Encerrar conta" at bounding box center [371, 413] width 204 height 20
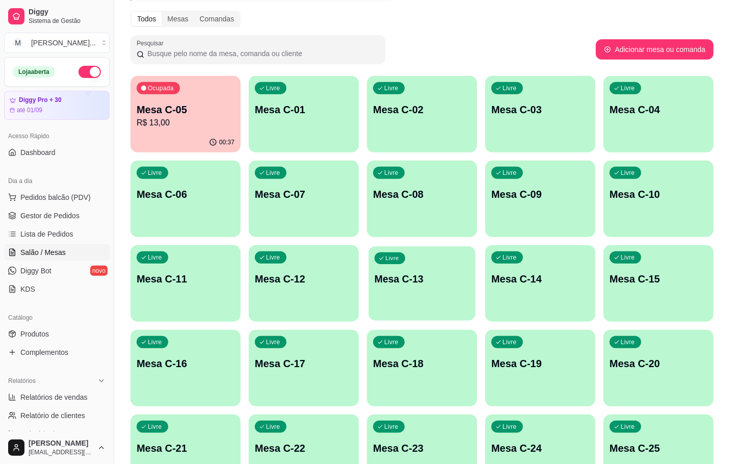
click at [415, 299] on div "Livre Mesa C-13" at bounding box center [422, 277] width 107 height 62
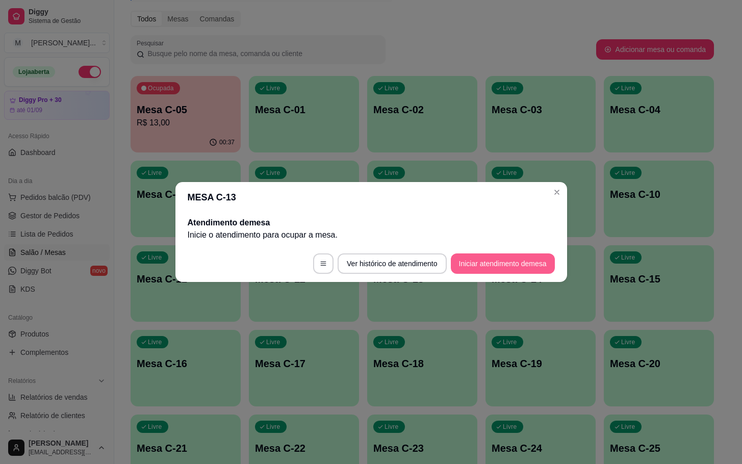
click at [507, 262] on button "Iniciar atendimento de mesa" at bounding box center [503, 263] width 104 height 20
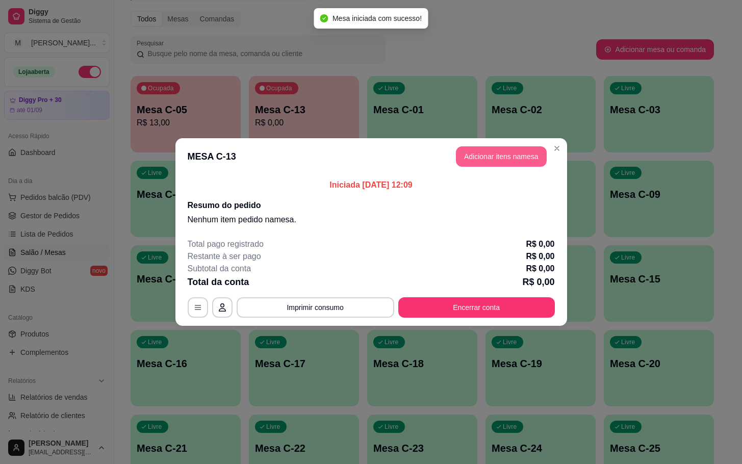
click at [481, 157] on button "Adicionar itens na mesa" at bounding box center [501, 156] width 91 height 20
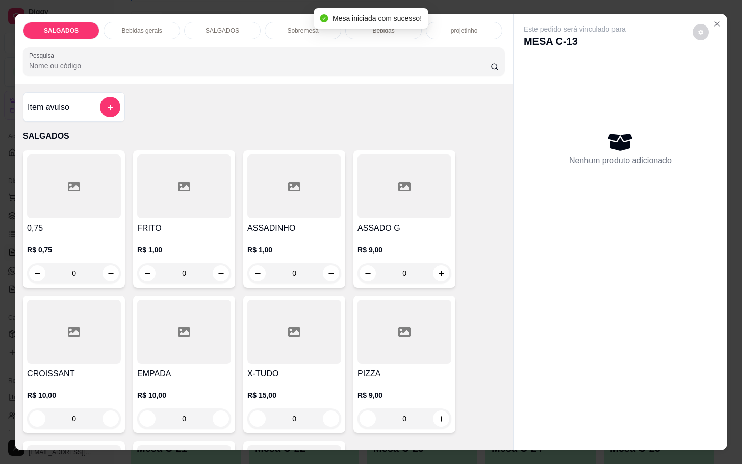
drag, startPoint x: 199, startPoint y: 267, endPoint x: 146, endPoint y: 277, distance: 54.0
click at [147, 277] on div "0" at bounding box center [184, 273] width 90 height 20
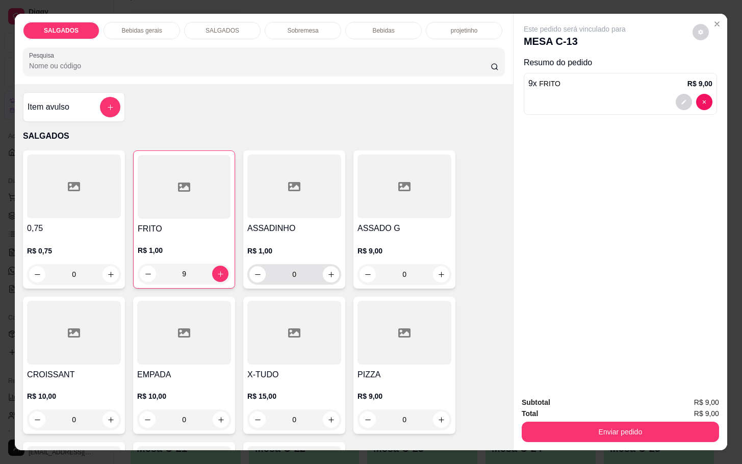
type input "9"
drag, startPoint x: 306, startPoint y: 277, endPoint x: 256, endPoint y: 285, distance: 50.6
click at [257, 285] on div "0,75 R$ 0,75 0 FRITO R$ 1,00 9 ASSADINHO R$ 1,00 0 ASSADO G R$ 9,00 0 CROISSANT…" at bounding box center [264, 364] width 482 height 429
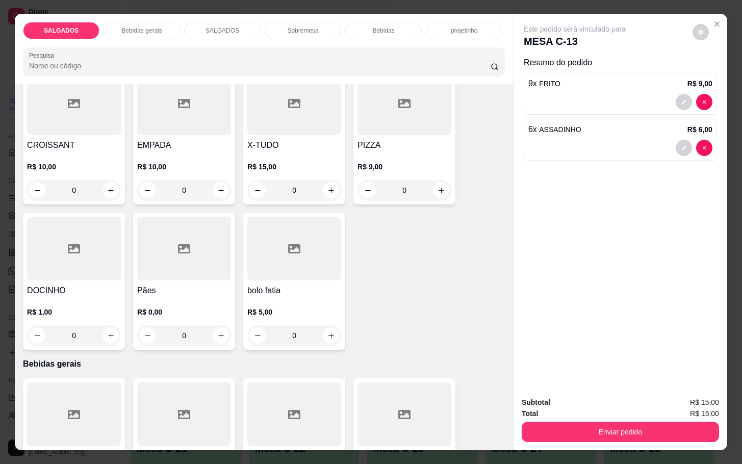
scroll to position [306, 0]
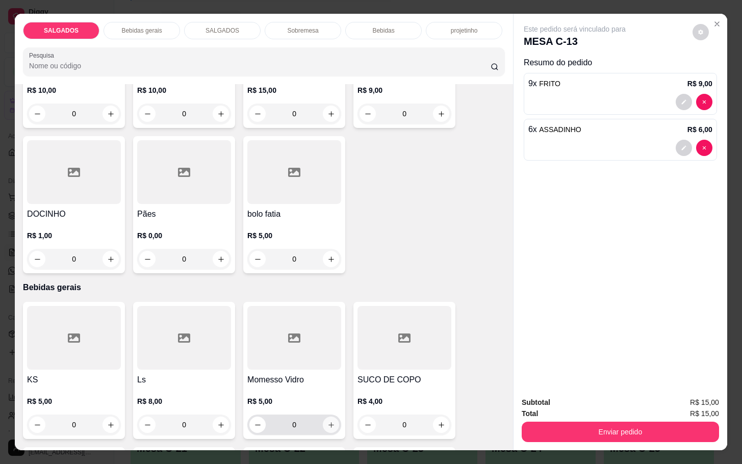
type input "6"
click at [327, 421] on icon "increase-product-quantity" at bounding box center [331, 425] width 8 height 8
type input "1"
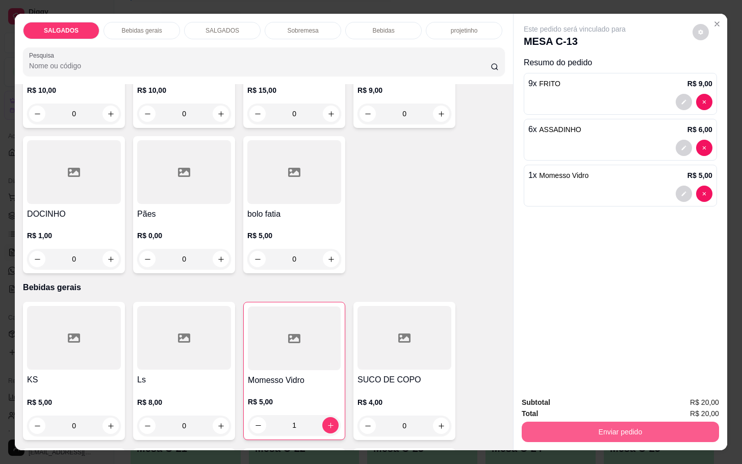
click at [573, 422] on button "Enviar pedido" at bounding box center [620, 432] width 197 height 20
click at [573, 405] on button "Não registrar e enviar pedido" at bounding box center [585, 401] width 106 height 19
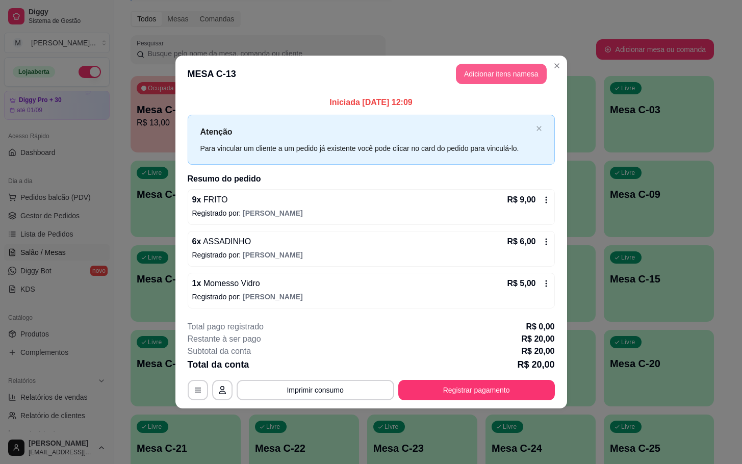
click at [527, 67] on button "Adicionar itens na mesa" at bounding box center [501, 74] width 91 height 20
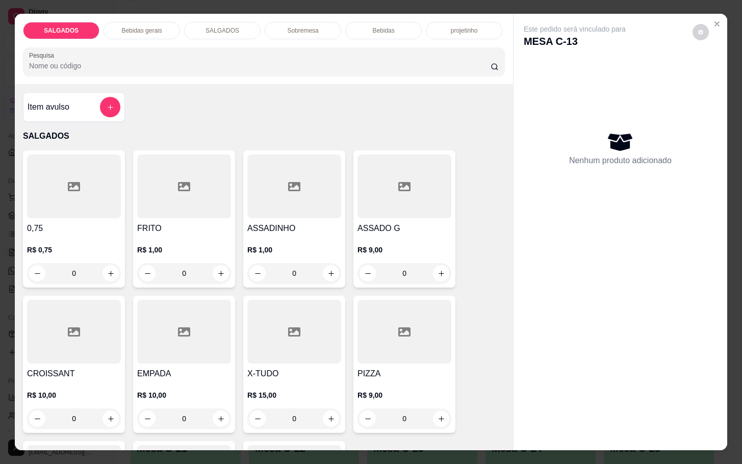
click at [175, 249] on p "R$ 1,00" at bounding box center [184, 250] width 94 height 10
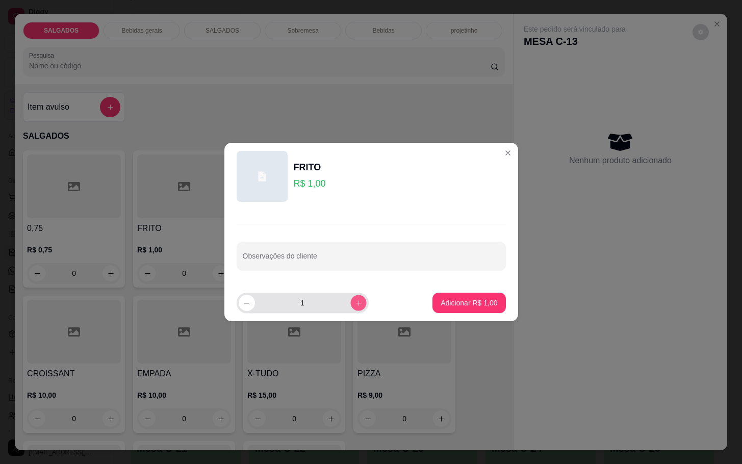
click at [357, 300] on button "increase-product-quantity" at bounding box center [358, 303] width 16 height 16
click at [356, 300] on button "increase-product-quantity" at bounding box center [358, 303] width 16 height 16
click at [357, 300] on button "increase-product-quantity" at bounding box center [358, 303] width 16 height 16
type input "5"
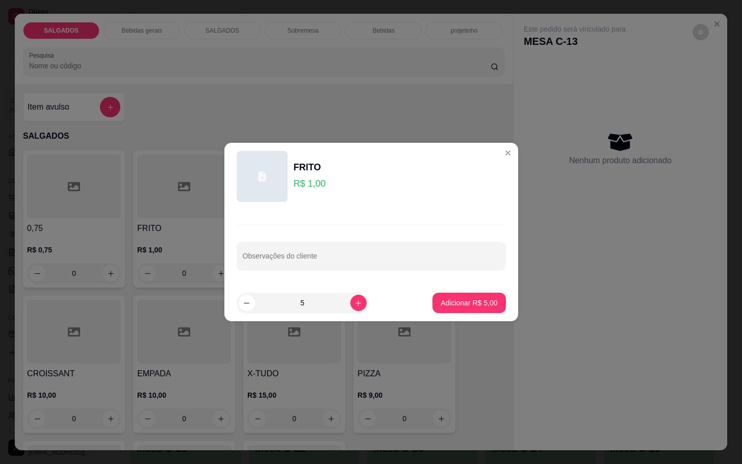
click at [433, 315] on footer "5 Adicionar R$ 5,00" at bounding box center [371, 303] width 294 height 37
click at [479, 307] on p "Adicionar R$ 5,00" at bounding box center [469, 303] width 55 height 10
type input "5"
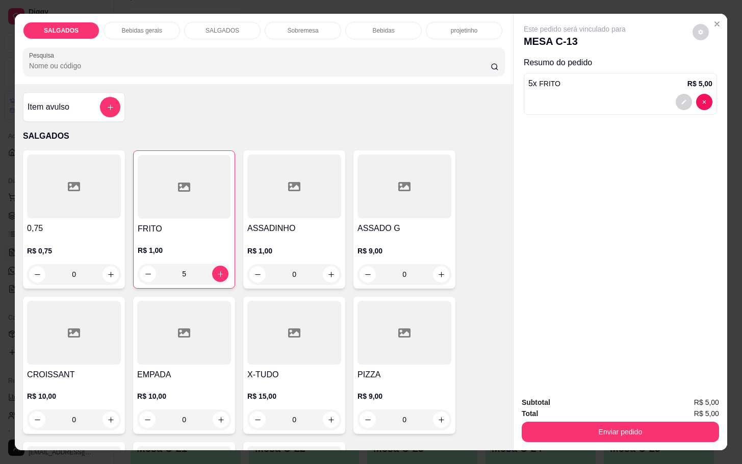
click at [585, 424] on button "Enviar pedido" at bounding box center [620, 432] width 197 height 20
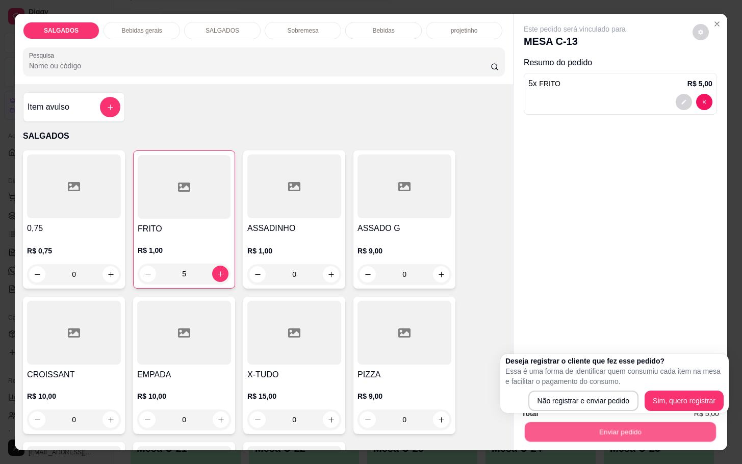
click at [589, 433] on button "Enviar pedido" at bounding box center [620, 432] width 191 height 20
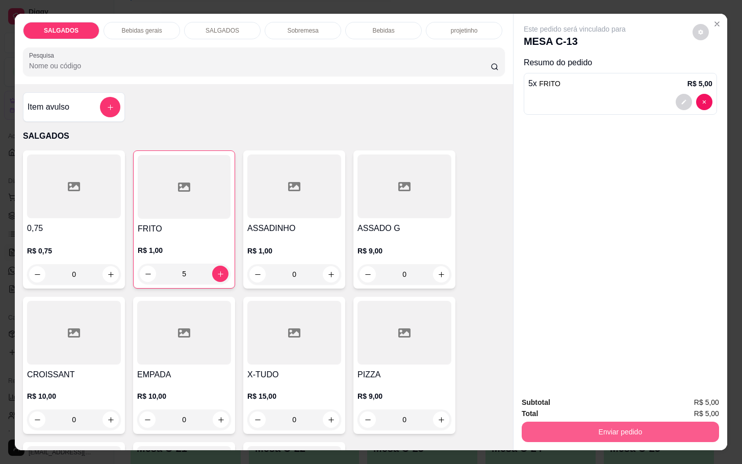
click at [585, 419] on div "Enviar pedido" at bounding box center [620, 430] width 197 height 23
click at [581, 422] on button "Enviar pedido" at bounding box center [620, 432] width 197 height 20
click at [576, 398] on button "Não registrar e enviar pedido" at bounding box center [584, 401] width 103 height 19
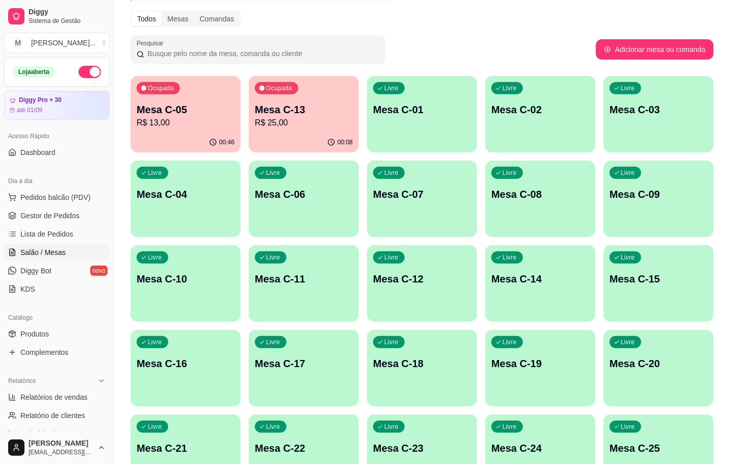
click at [322, 112] on p "Mesa C-13" at bounding box center [304, 109] width 98 height 14
click at [212, 129] on div "Ocupada Mesa C-05 R$ 13,00" at bounding box center [186, 104] width 110 height 57
click at [298, 141] on div "00:09" at bounding box center [303, 141] width 107 height 19
click at [297, 122] on p "R$ 25,00" at bounding box center [304, 123] width 98 height 12
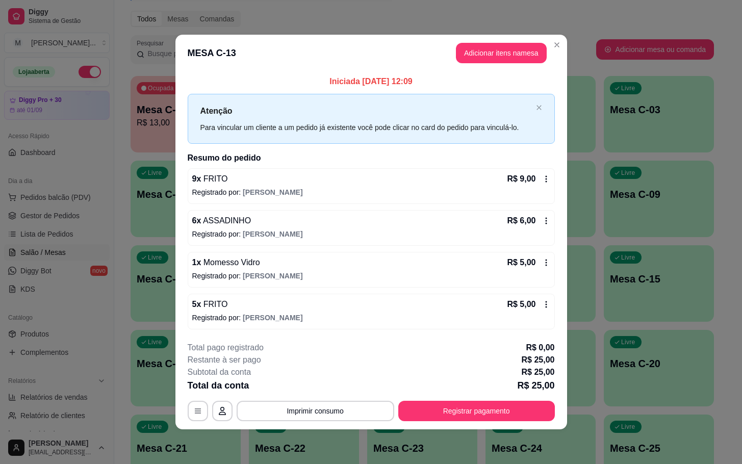
click at [438, 400] on div "**********" at bounding box center [371, 382] width 367 height 80
click at [433, 421] on button "Registrar pagamento" at bounding box center [476, 411] width 157 height 20
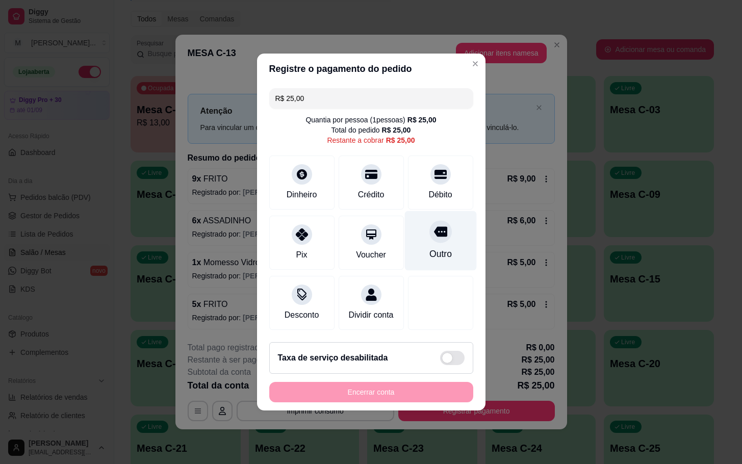
click at [429, 253] on div "Outro" at bounding box center [440, 253] width 22 height 13
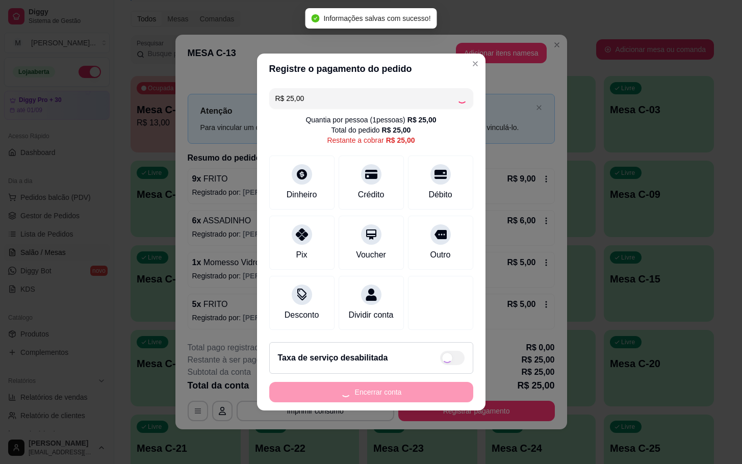
type input "R$ 0,00"
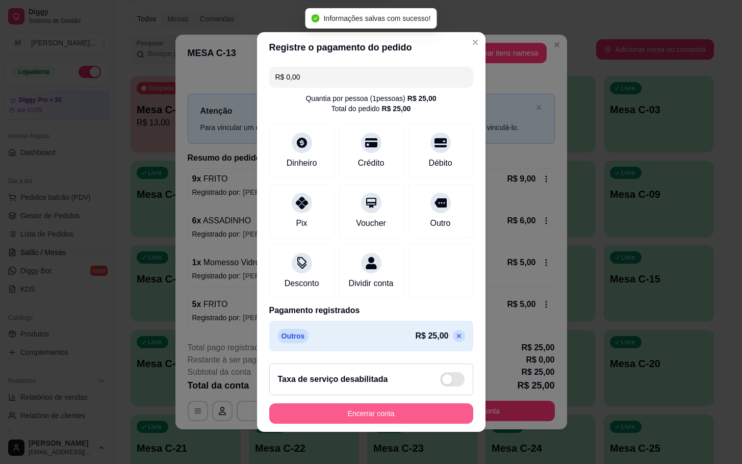
click at [379, 422] on button "Encerrar conta" at bounding box center [371, 413] width 204 height 20
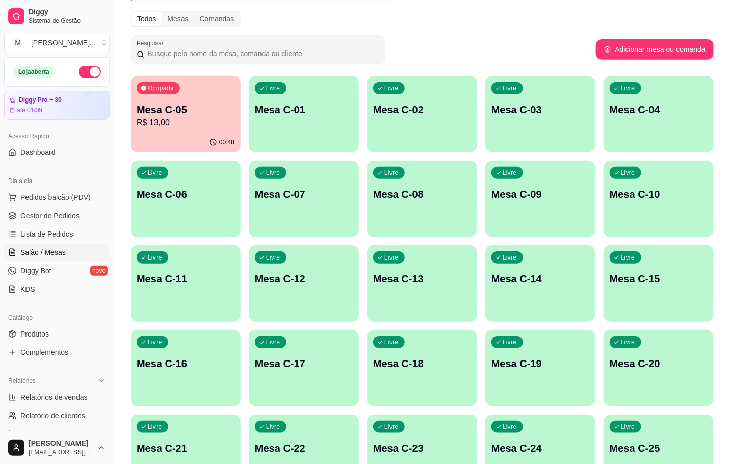
click at [183, 137] on div "00:48" at bounding box center [186, 143] width 110 height 20
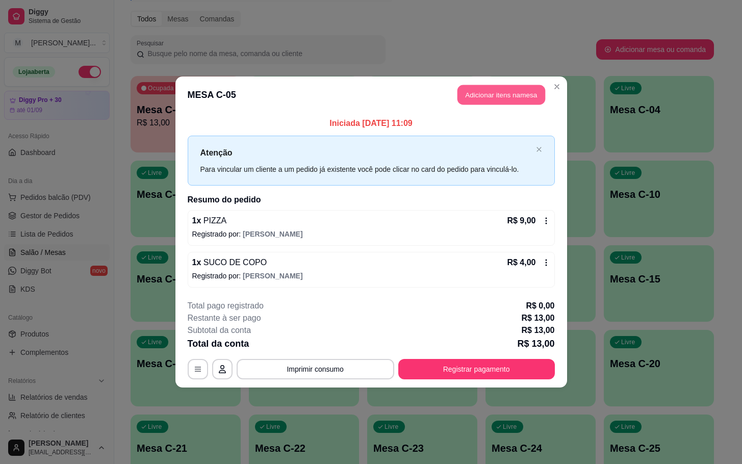
click at [505, 93] on button "Adicionar itens na mesa" at bounding box center [501, 95] width 88 height 20
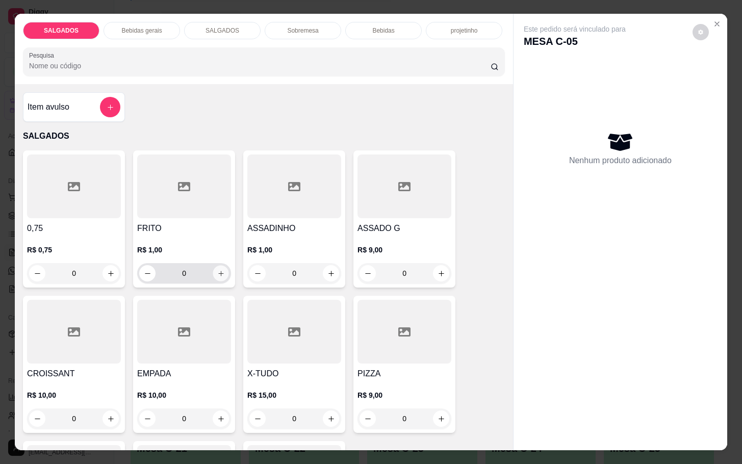
click at [217, 270] on icon "increase-product-quantity" at bounding box center [221, 274] width 8 height 8
click at [216, 266] on button "increase-product-quantity" at bounding box center [221, 274] width 16 height 16
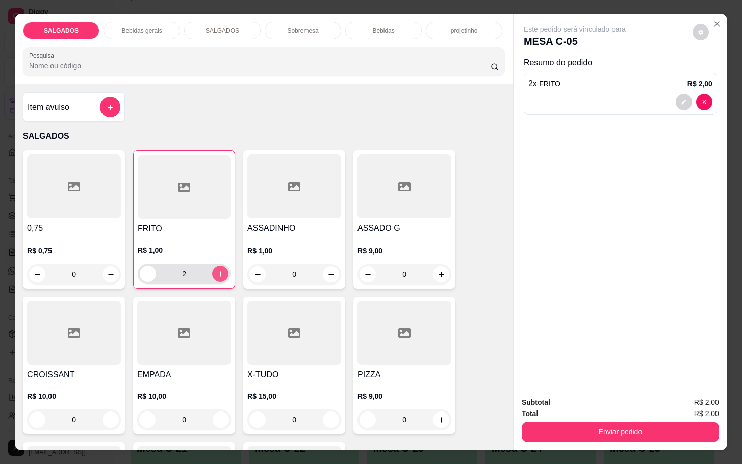
click at [216, 266] on button "increase-product-quantity" at bounding box center [220, 274] width 16 height 16
click at [216, 266] on button "increase-product-quantity" at bounding box center [221, 274] width 16 height 16
type input "4"
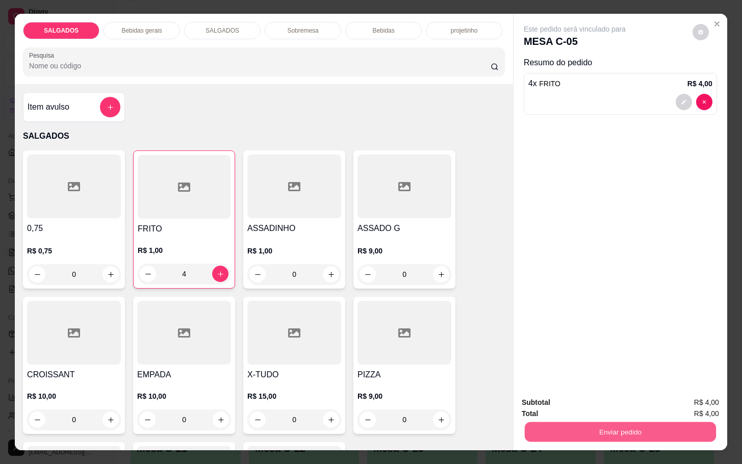
click at [589, 430] on button "Enviar pedido" at bounding box center [620, 432] width 191 height 20
click at [578, 395] on button "Não registrar e enviar pedido" at bounding box center [585, 401] width 106 height 19
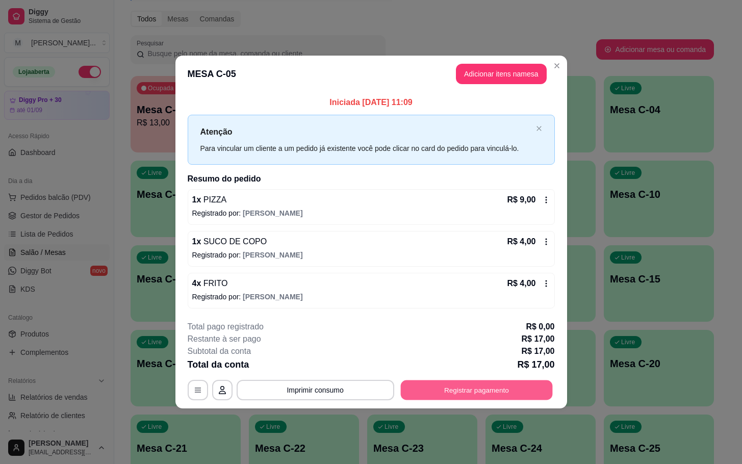
click at [482, 381] on button "Registrar pagamento" at bounding box center [476, 390] width 152 height 20
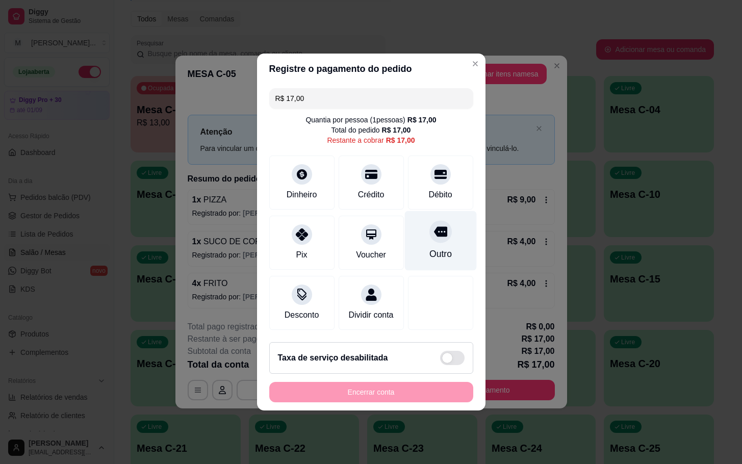
click at [433, 247] on div "Outro" at bounding box center [440, 253] width 22 height 13
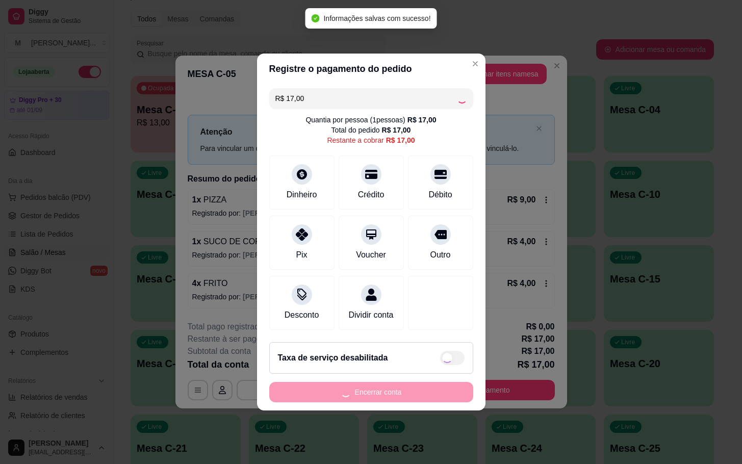
type input "R$ 0,00"
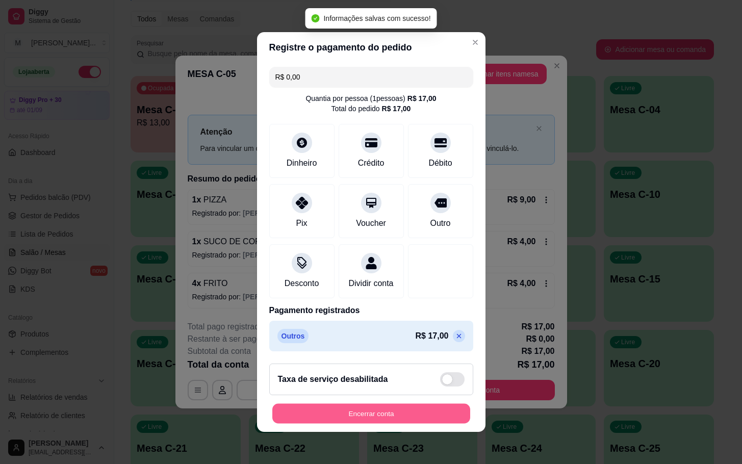
click at [388, 424] on button "Encerrar conta" at bounding box center [371, 414] width 198 height 20
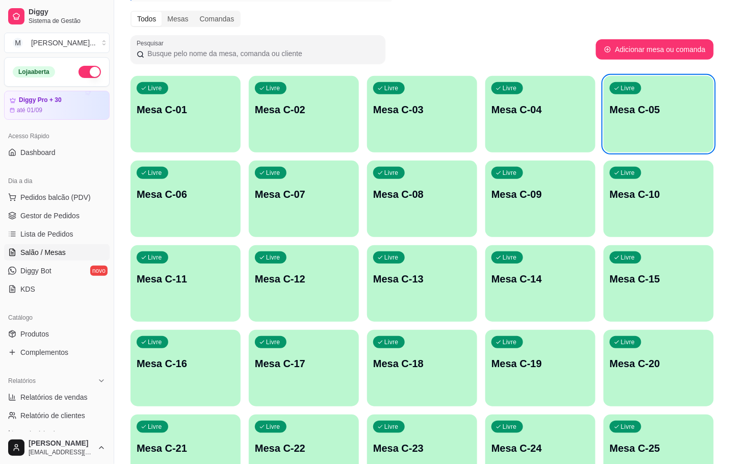
click at [249, 116] on div "Livre Mesa C-02" at bounding box center [304, 108] width 110 height 64
click at [202, 113] on p "Mesa C-01" at bounding box center [186, 109] width 98 height 14
click at [213, 139] on button "Livre Mesa C-01" at bounding box center [186, 114] width 110 height 76
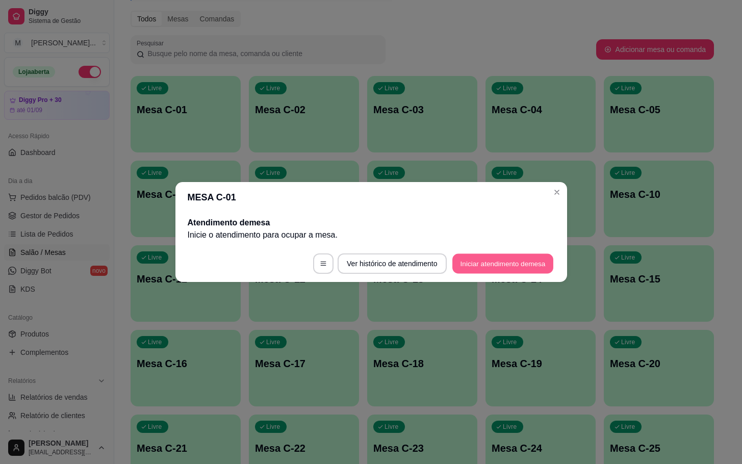
click at [499, 262] on button "Iniciar atendimento de mesa" at bounding box center [502, 264] width 101 height 20
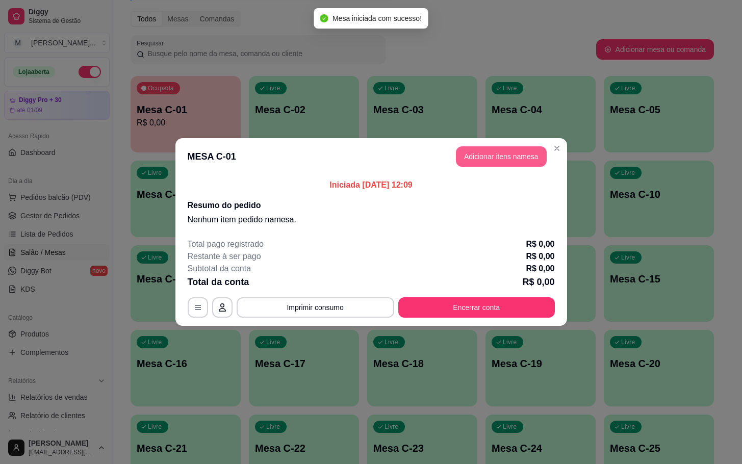
click at [503, 150] on button "Adicionar itens na mesa" at bounding box center [501, 156] width 91 height 20
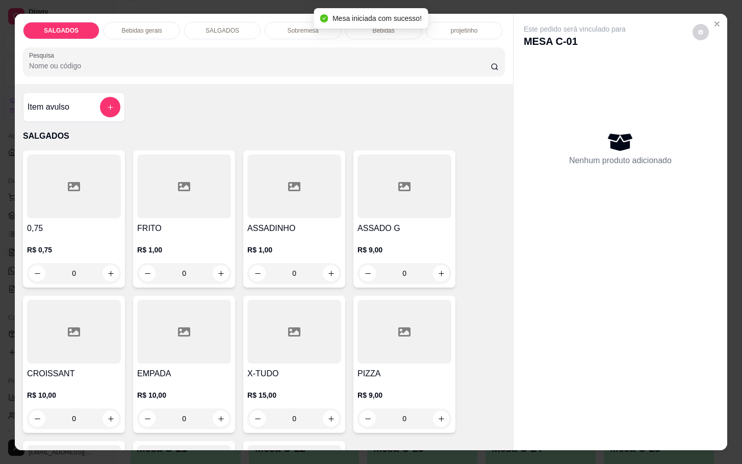
click at [195, 209] on div at bounding box center [184, 186] width 94 height 64
click at [372, 236] on div "R$ 9,00 0" at bounding box center [404, 259] width 94 height 49
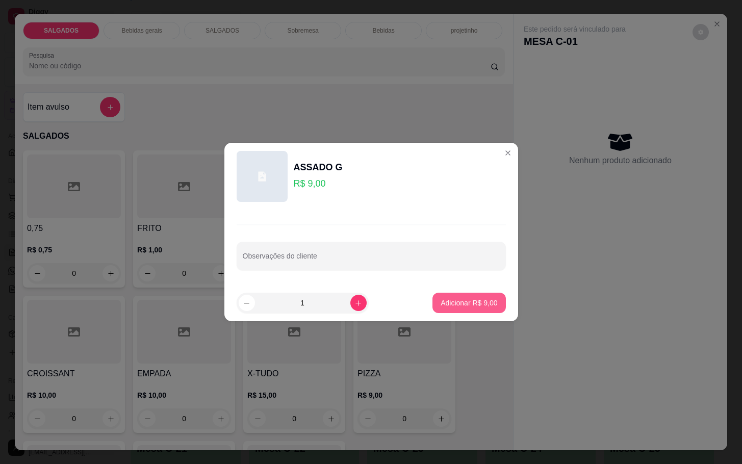
click at [441, 301] on p "Adicionar R$ 9,00" at bounding box center [469, 303] width 57 height 10
type input "1"
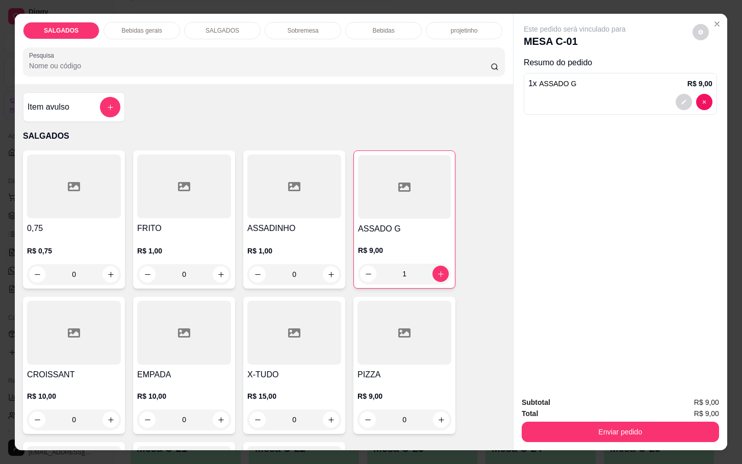
drag, startPoint x: 142, startPoint y: 38, endPoint x: 156, endPoint y: 43, distance: 14.5
click at [144, 38] on div "SALGADOS Bebidas gerais SALGADOS Sobremesa Bebidas projetinho Pesquisa" at bounding box center [264, 49] width 498 height 70
click at [158, 22] on div "Bebidas gerais" at bounding box center [142, 30] width 76 height 17
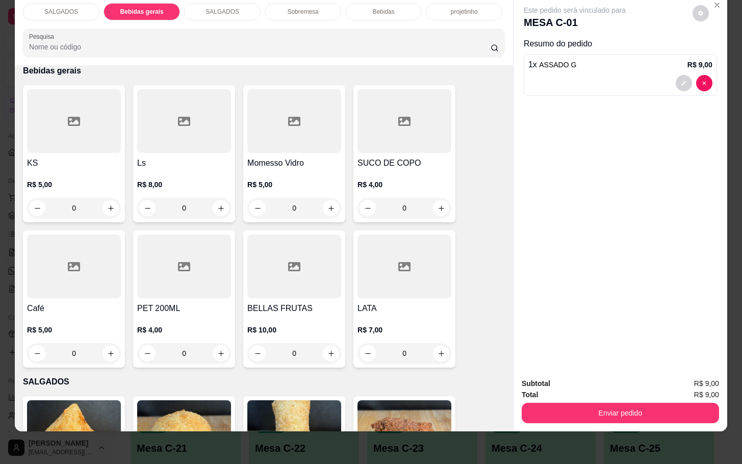
click at [247, 157] on h4 "Momesso Vidro" at bounding box center [294, 163] width 94 height 12
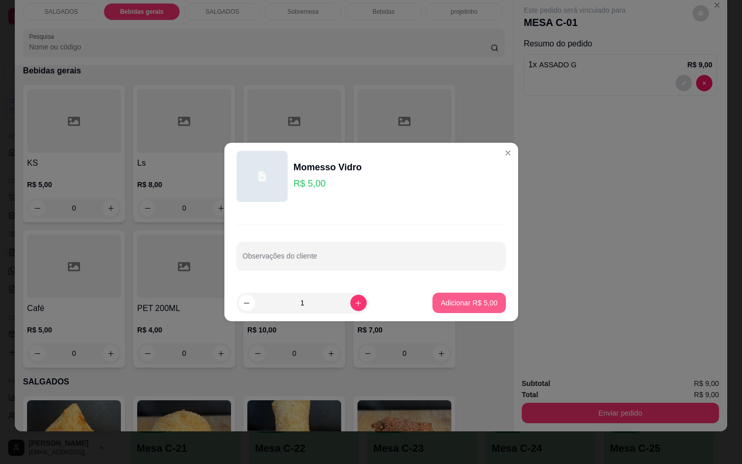
click at [432, 300] on button "Adicionar R$ 5,00" at bounding box center [468, 303] width 73 height 20
type input "1"
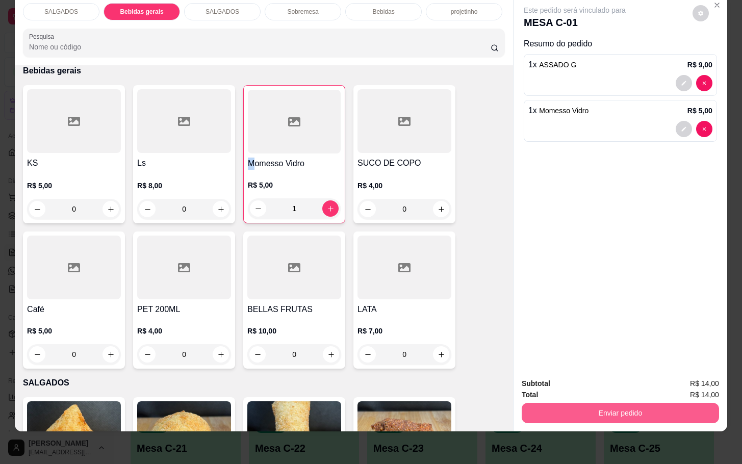
click at [583, 404] on button "Enviar pedido" at bounding box center [620, 413] width 197 height 20
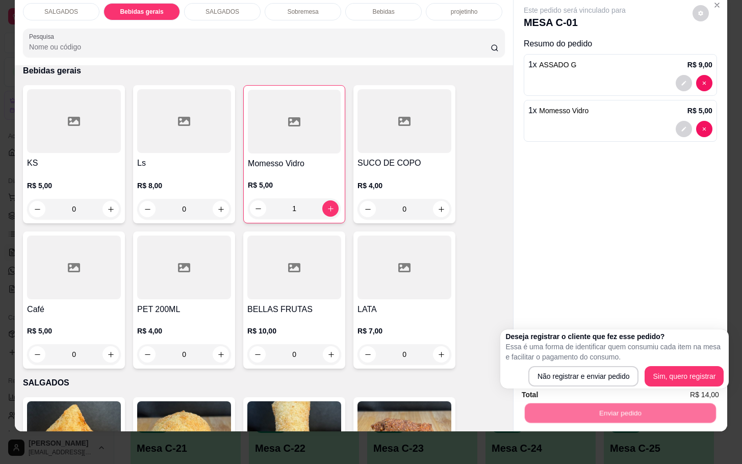
click at [592, 388] on div "Deseja registrar o cliente que fez esse pedido? Essa é uma forma de identificar…" at bounding box center [614, 358] width 228 height 59
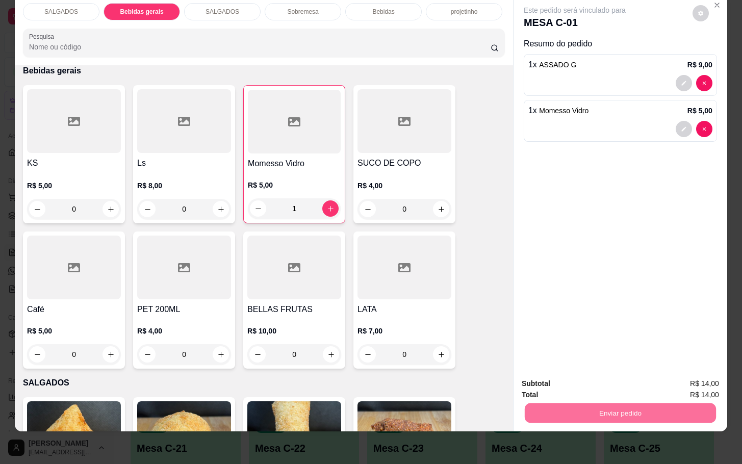
click at [578, 377] on button "Não registrar e enviar pedido" at bounding box center [585, 376] width 106 height 19
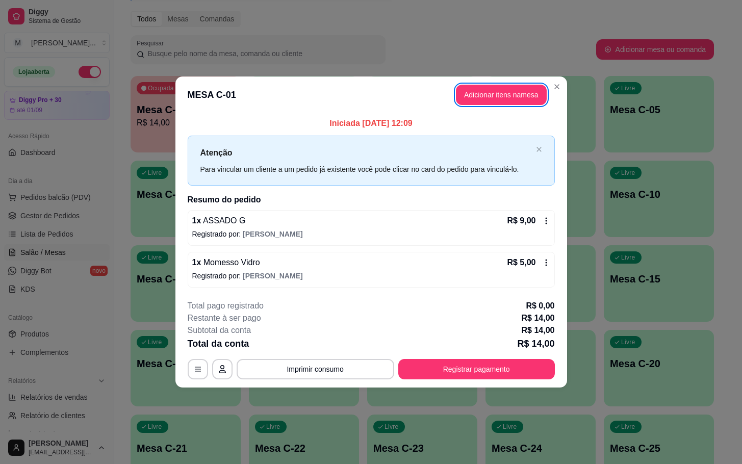
click at [528, 377] on button "Registrar pagamento" at bounding box center [476, 369] width 157 height 20
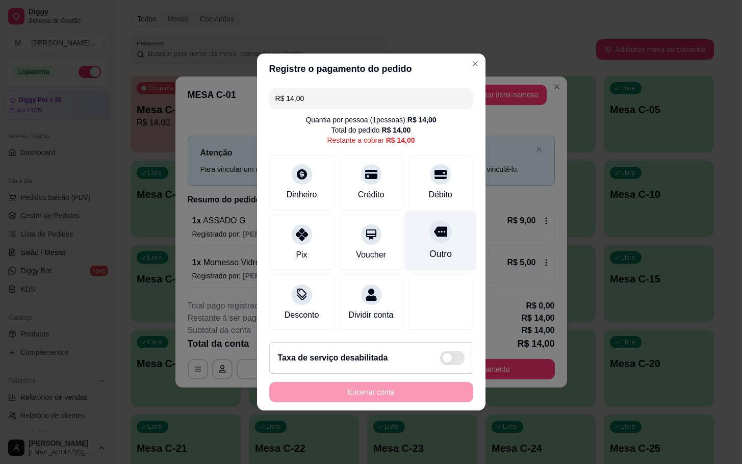
click at [432, 247] on div "Outro" at bounding box center [440, 253] width 22 height 13
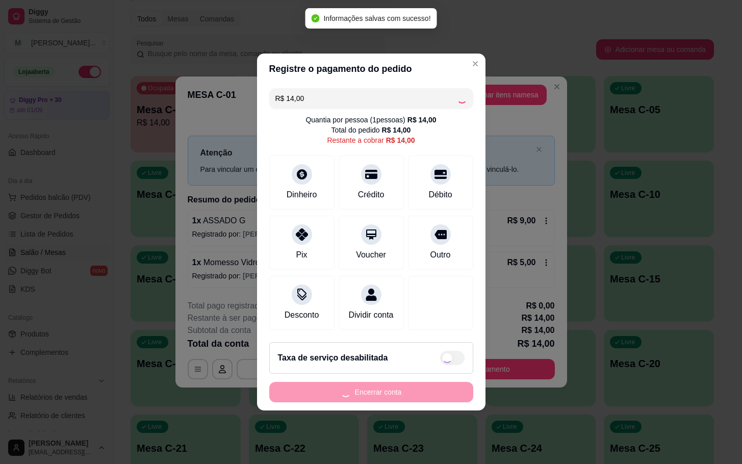
type input "R$ 0,00"
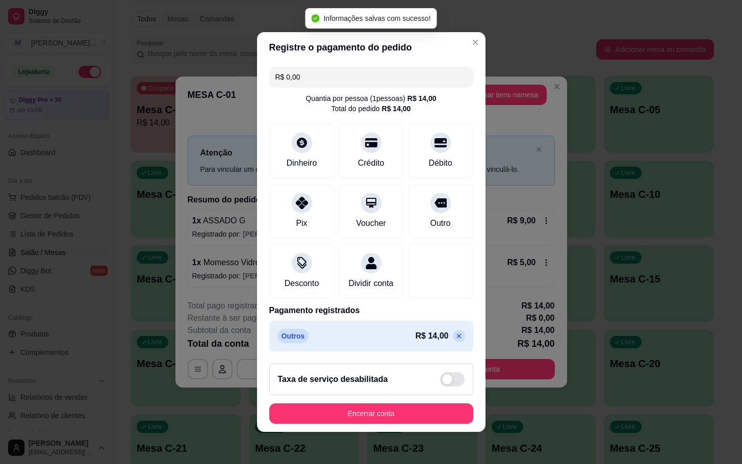
click at [444, 422] on button "Encerrar conta" at bounding box center [371, 413] width 204 height 20
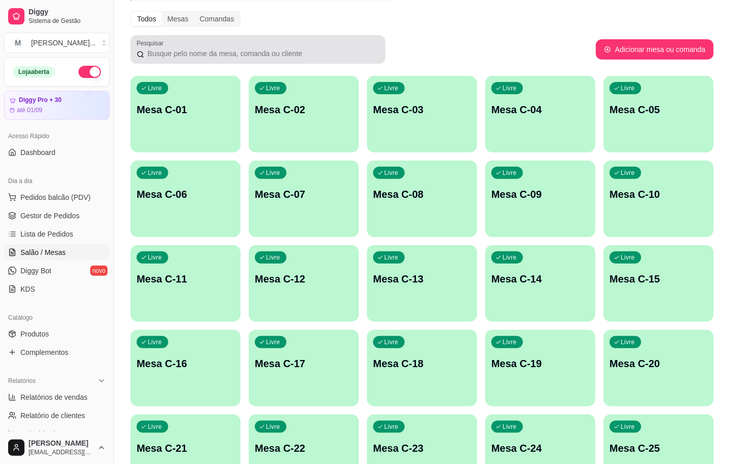
drag, startPoint x: 231, startPoint y: 55, endPoint x: 239, endPoint y: 25, distance: 31.0
click at [239, 25] on div "Melhore seu plano Você tem 30 mesas / comandas disponíveis. Obtenha o Diggy Bot…" at bounding box center [422, 251] width 616 height 673
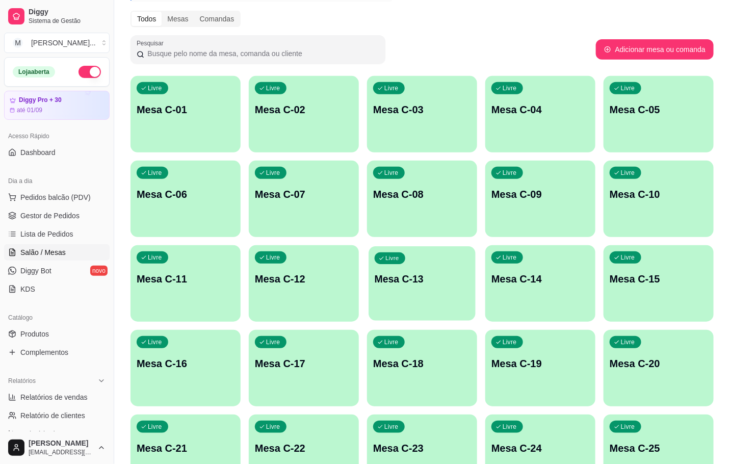
click at [441, 276] on p "Mesa C-13" at bounding box center [422, 279] width 95 height 14
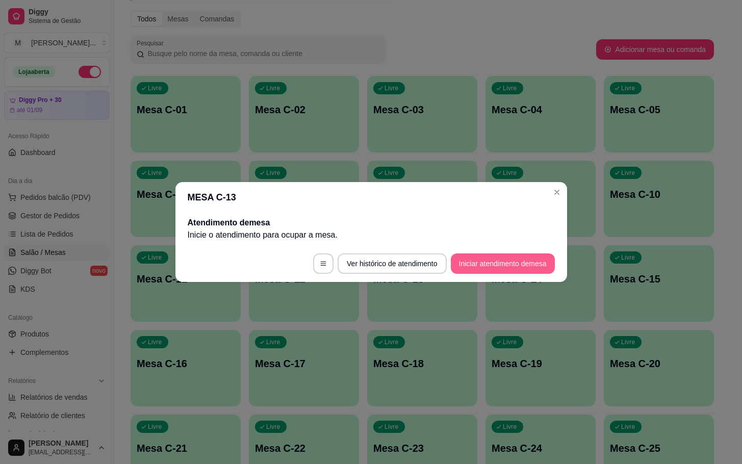
click at [506, 267] on button "Iniciar atendimento de mesa" at bounding box center [503, 263] width 104 height 20
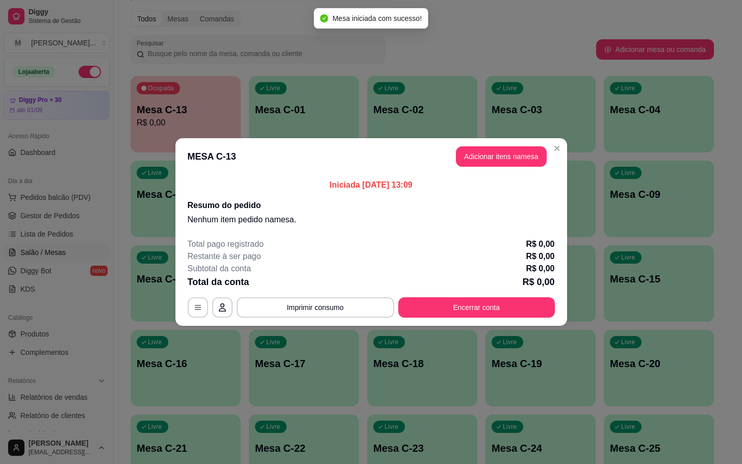
click at [475, 167] on header "MESA C-13 Adicionar itens na mesa" at bounding box center [371, 156] width 392 height 37
click at [473, 162] on button "Adicionar itens na mesa" at bounding box center [501, 157] width 88 height 20
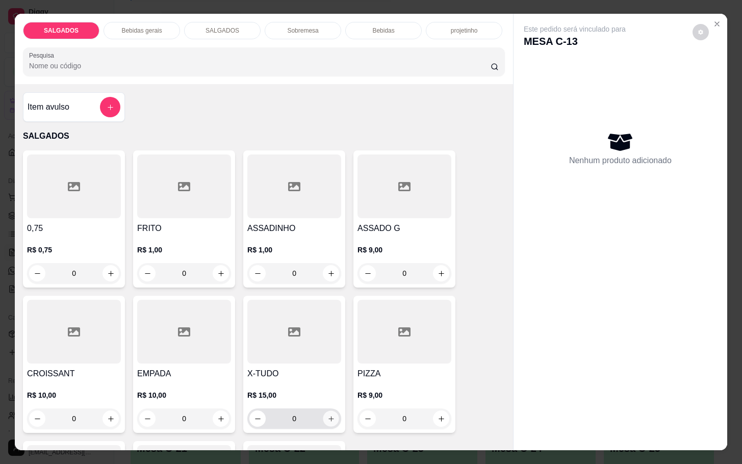
click at [327, 418] on button "increase-product-quantity" at bounding box center [331, 419] width 16 height 16
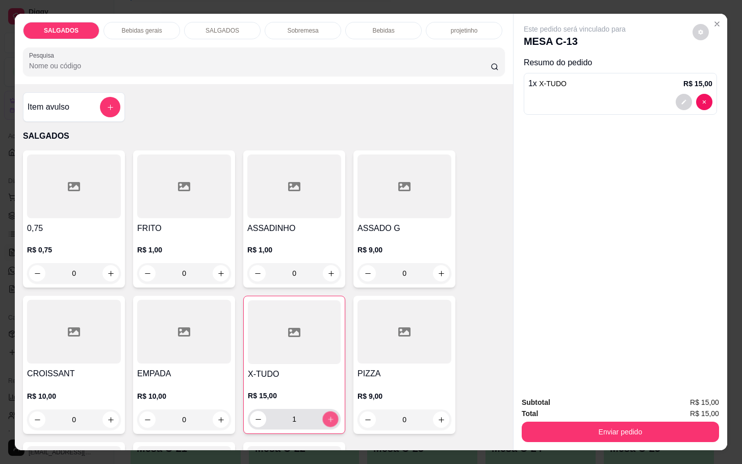
click at [327, 418] on icon "increase-product-quantity" at bounding box center [331, 420] width 8 height 8
type input "2"
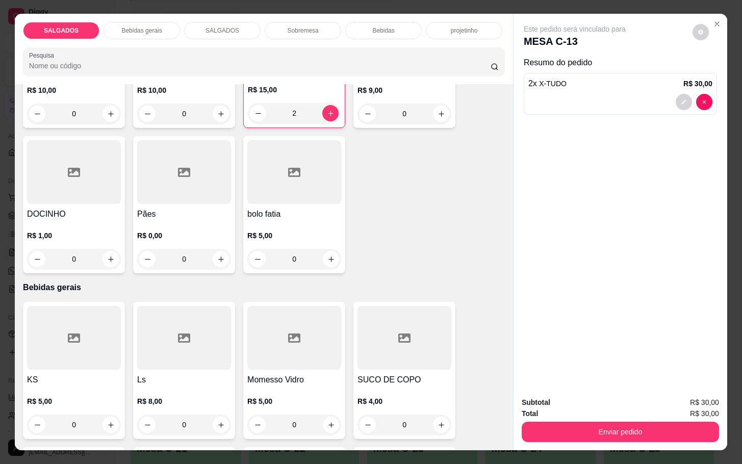
scroll to position [459, 0]
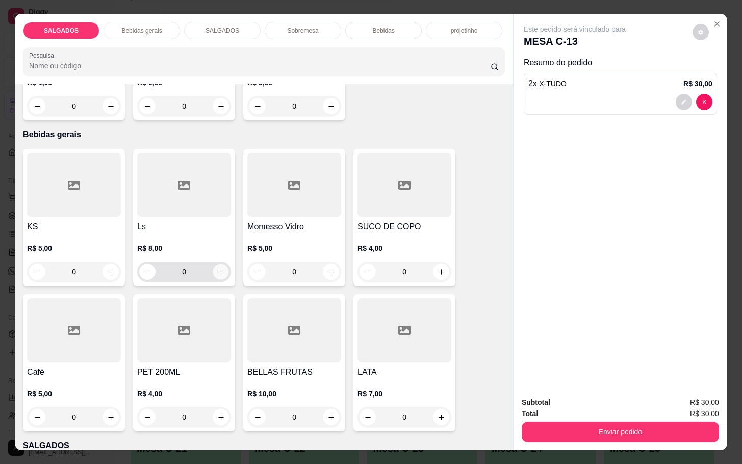
click at [213, 268] on button "increase-product-quantity" at bounding box center [221, 272] width 16 height 16
type input "1"
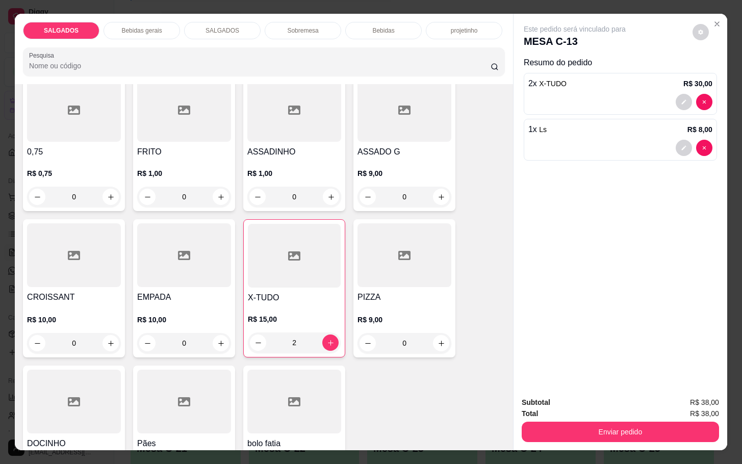
scroll to position [0, 0]
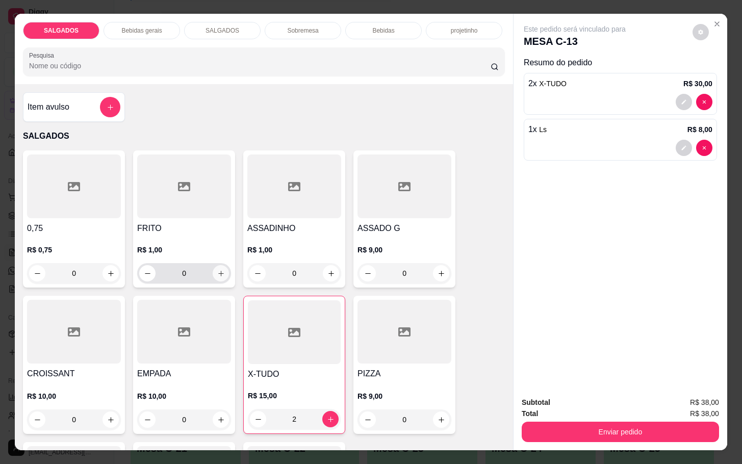
click at [214, 273] on button "increase-product-quantity" at bounding box center [221, 273] width 16 height 16
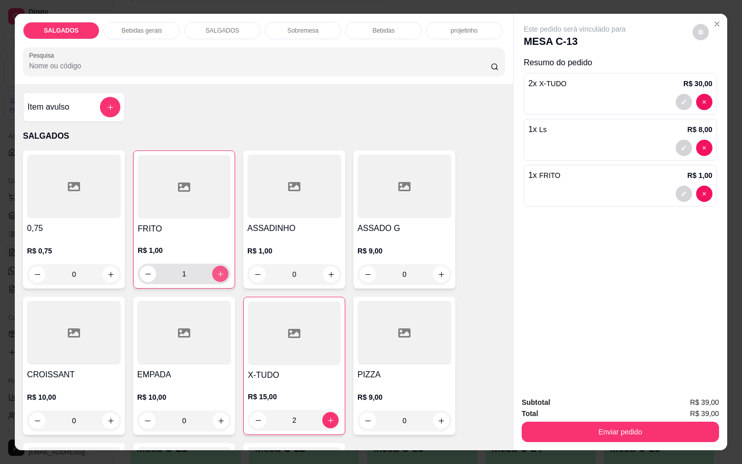
click at [217, 273] on icon "increase-product-quantity" at bounding box center [221, 274] width 8 height 8
type input "3"
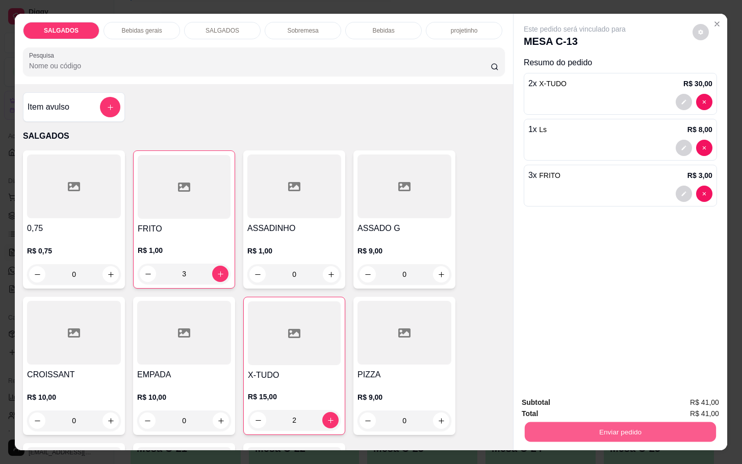
click at [560, 435] on button "Enviar pedido" at bounding box center [620, 432] width 191 height 20
click at [551, 403] on button "Não registrar e enviar pedido" at bounding box center [584, 401] width 103 height 19
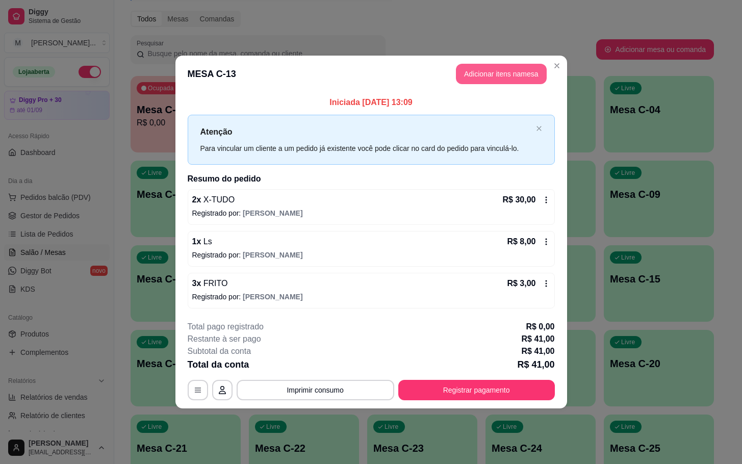
click at [501, 75] on button "Adicionar itens na mesa" at bounding box center [501, 74] width 91 height 20
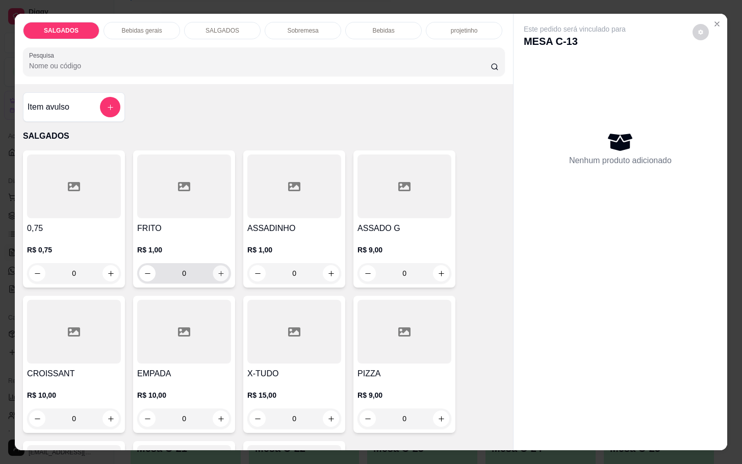
click at [217, 270] on icon "increase-product-quantity" at bounding box center [221, 274] width 8 height 8
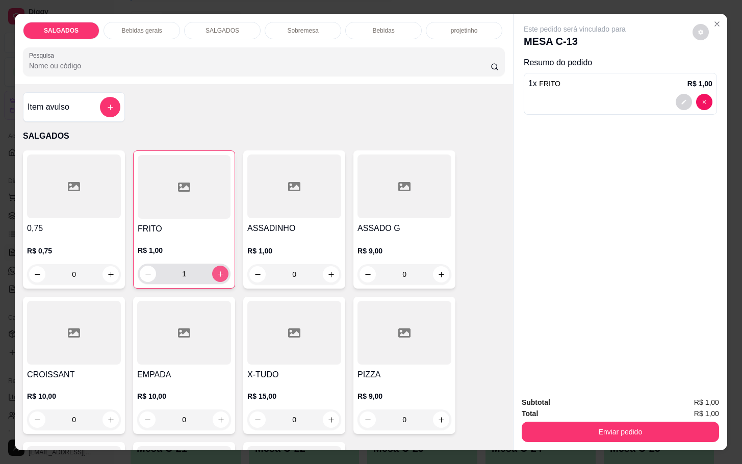
click at [217, 270] on icon "increase-product-quantity" at bounding box center [221, 274] width 8 height 8
type input "2"
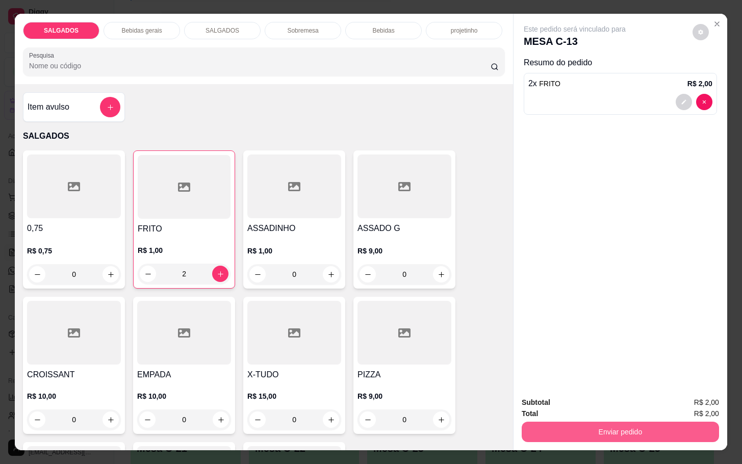
click at [611, 430] on button "Enviar pedido" at bounding box center [620, 432] width 197 height 20
click at [585, 392] on button "Não registrar e enviar pedido" at bounding box center [584, 401] width 103 height 19
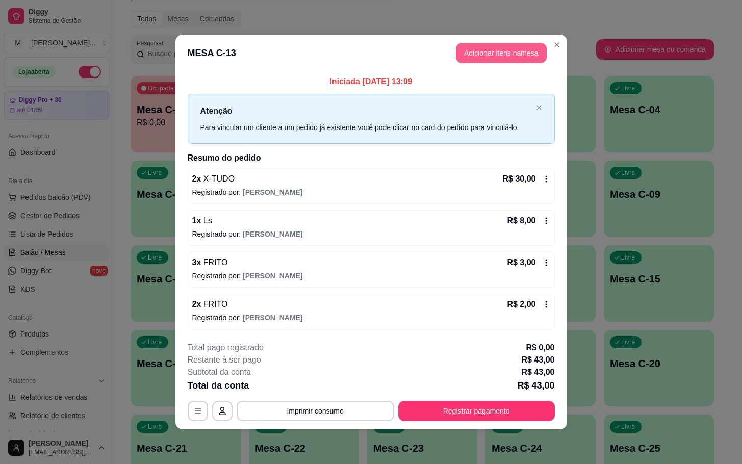
click at [486, 52] on button "Adicionar itens na mesa" at bounding box center [501, 53] width 91 height 20
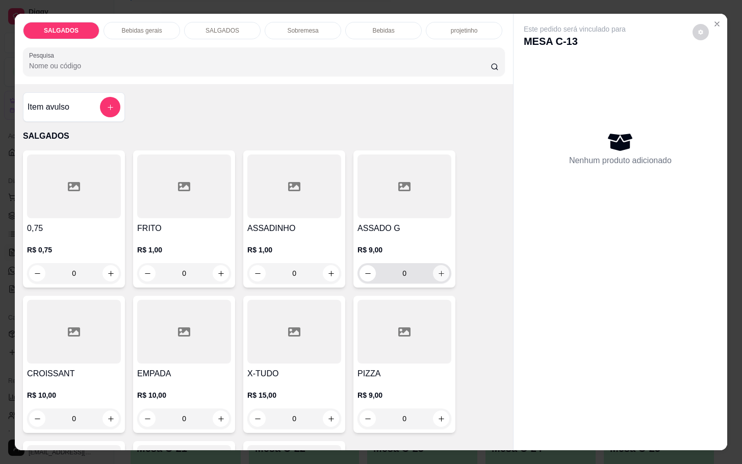
click at [439, 270] on icon "increase-product-quantity" at bounding box center [441, 274] width 8 height 8
type input "1"
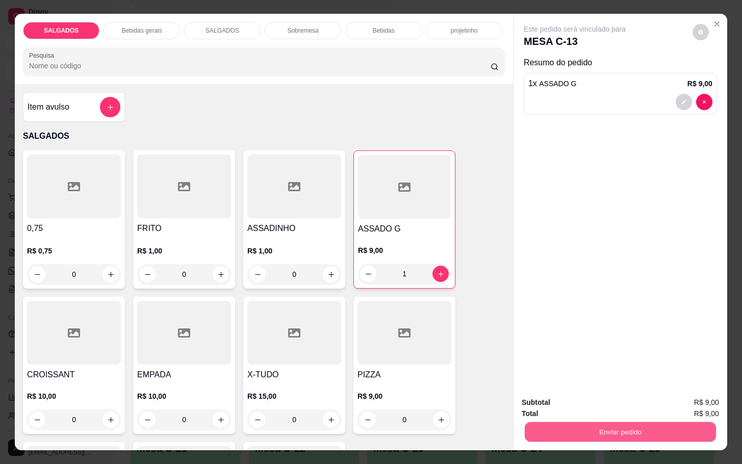
click at [571, 422] on button "Enviar pedido" at bounding box center [620, 432] width 191 height 20
click at [551, 404] on button "Não registrar e enviar pedido" at bounding box center [585, 401] width 106 height 19
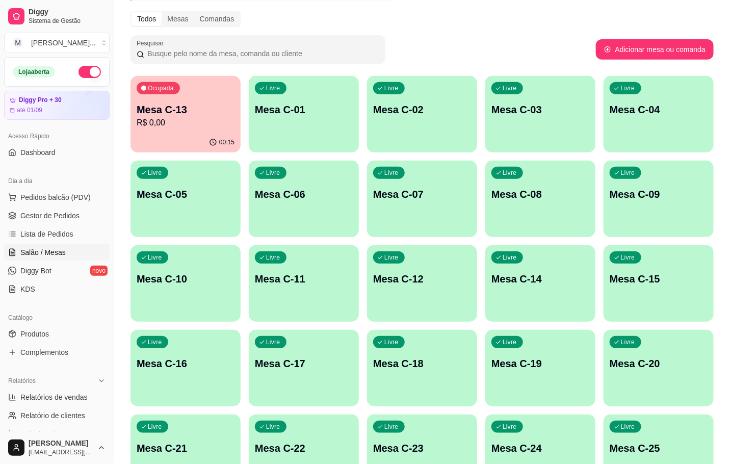
click at [165, 195] on p "Mesa C-05" at bounding box center [186, 194] width 98 height 14
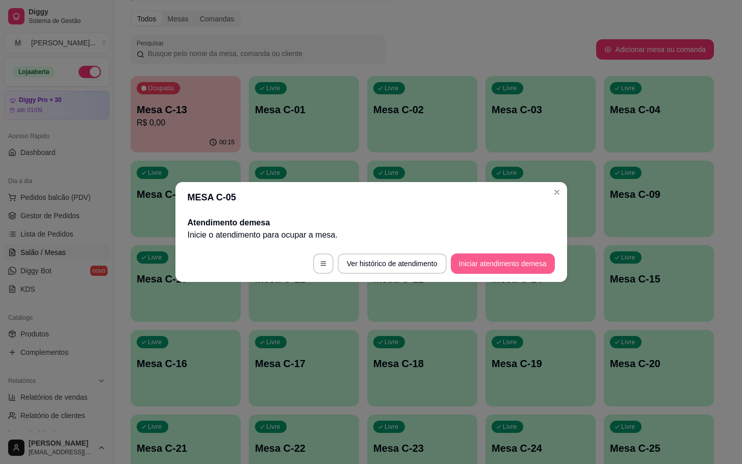
click at [507, 273] on button "Iniciar atendimento de mesa" at bounding box center [503, 263] width 104 height 20
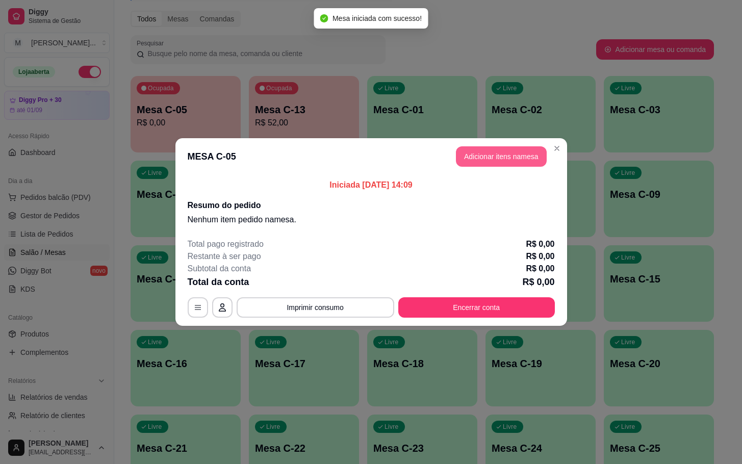
click at [514, 158] on button "Adicionar itens na mesa" at bounding box center [501, 156] width 91 height 20
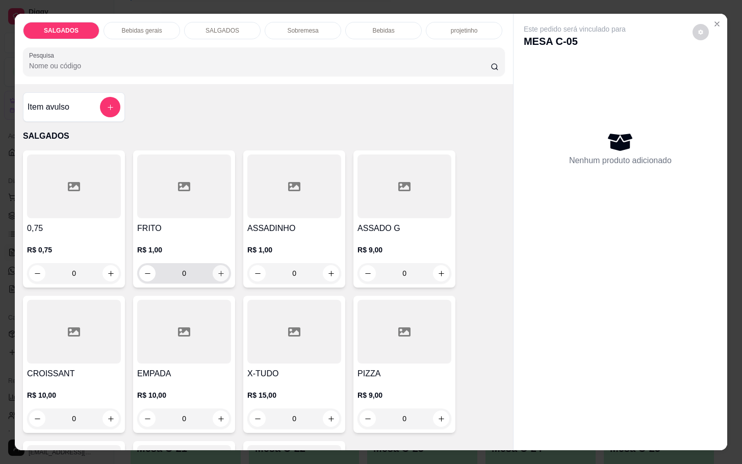
click at [218, 265] on button "increase-product-quantity" at bounding box center [221, 273] width 16 height 16
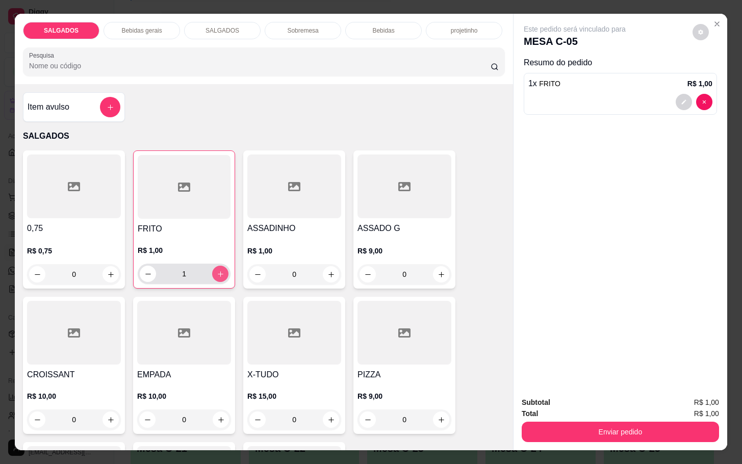
click at [218, 266] on button "increase-product-quantity" at bounding box center [220, 274] width 16 height 16
click at [218, 266] on button "increase-product-quantity" at bounding box center [221, 274] width 16 height 16
click at [218, 266] on button "increase-product-quantity" at bounding box center [220, 274] width 16 height 16
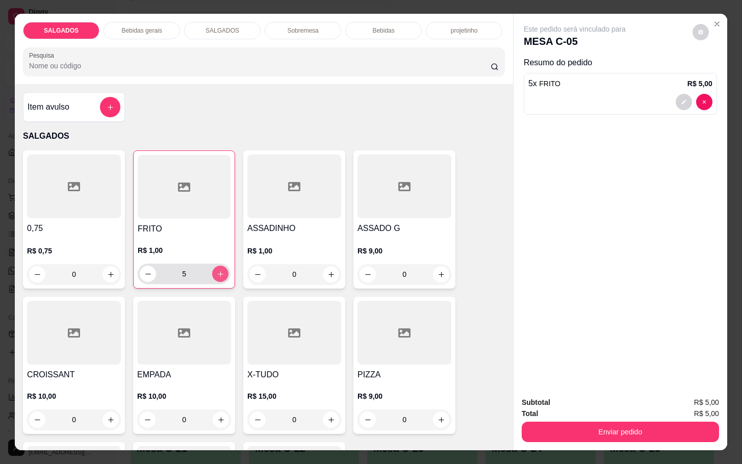
type input "6"
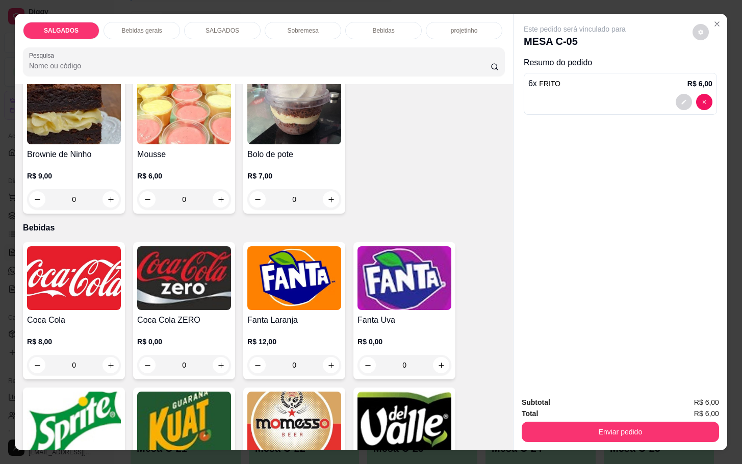
scroll to position [1836, 0]
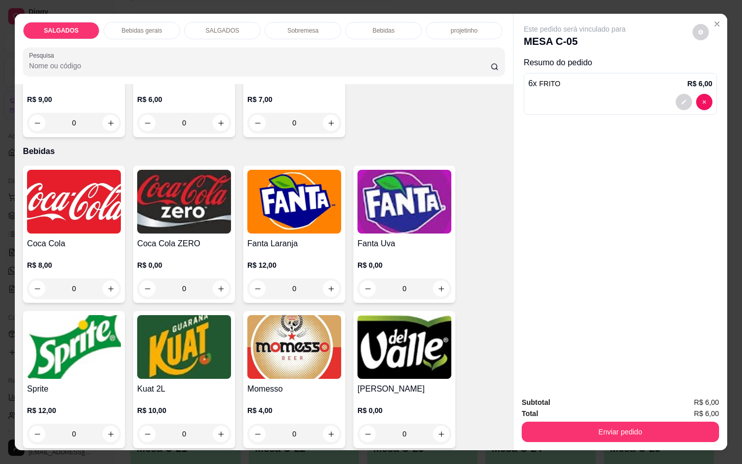
click at [319, 345] on img at bounding box center [294, 347] width 94 height 64
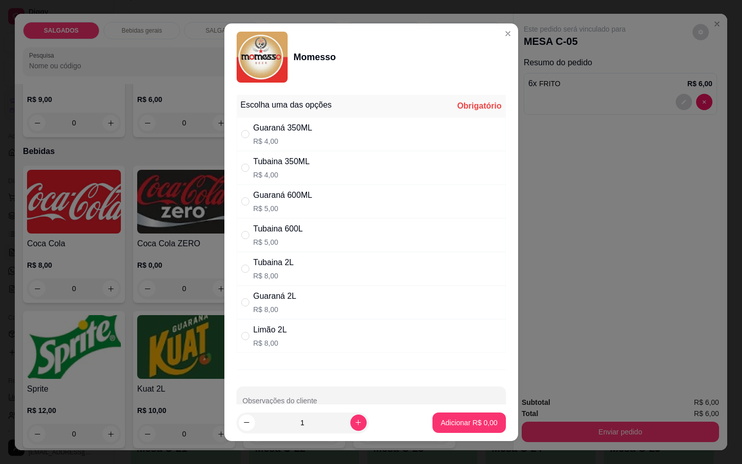
click at [267, 170] on p "R$ 4,00" at bounding box center [281, 175] width 57 height 10
radio input "true"
click at [449, 418] on p "Adicionar R$ 4,00" at bounding box center [469, 423] width 57 height 10
type input "1"
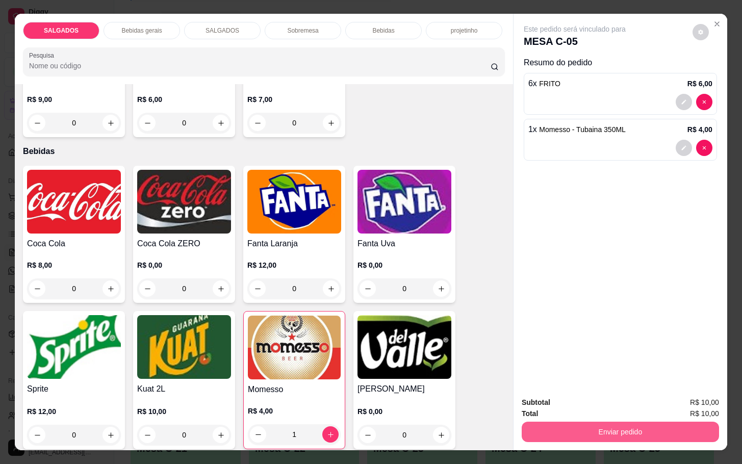
click at [538, 427] on button "Enviar pedido" at bounding box center [620, 432] width 197 height 20
click at [540, 406] on button "Não registrar e enviar pedido" at bounding box center [584, 401] width 103 height 19
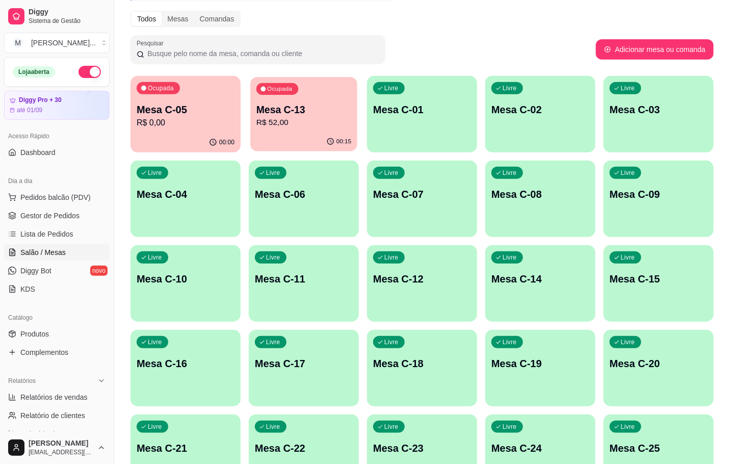
click at [351, 139] on button "Ocupada Mesa C-13 R$ 52,00 00:15" at bounding box center [303, 114] width 107 height 74
click at [184, 126] on p "R$ 0,00" at bounding box center [186, 123] width 98 height 12
click at [279, 139] on div "00:16" at bounding box center [304, 143] width 110 height 20
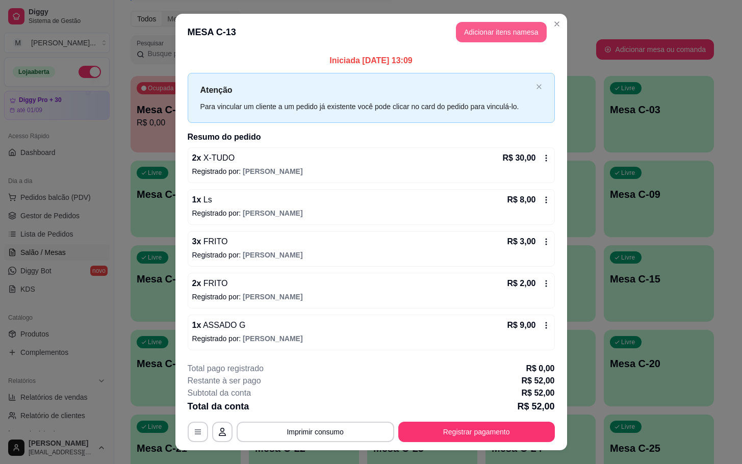
click at [498, 34] on button "Adicionar itens na mesa" at bounding box center [501, 32] width 91 height 20
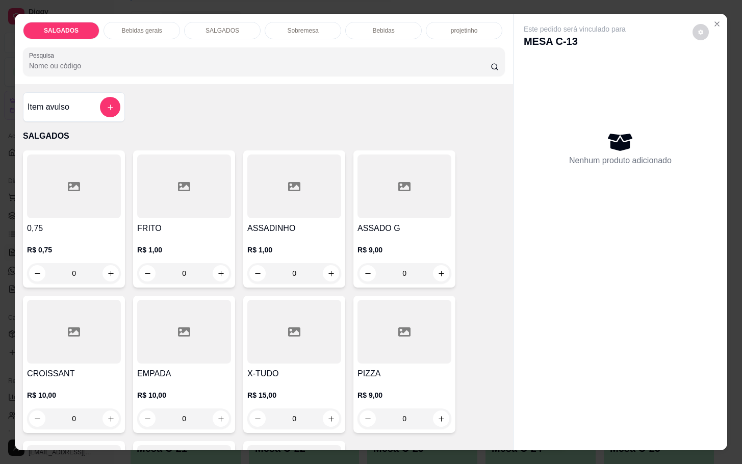
scroll to position [229, 0]
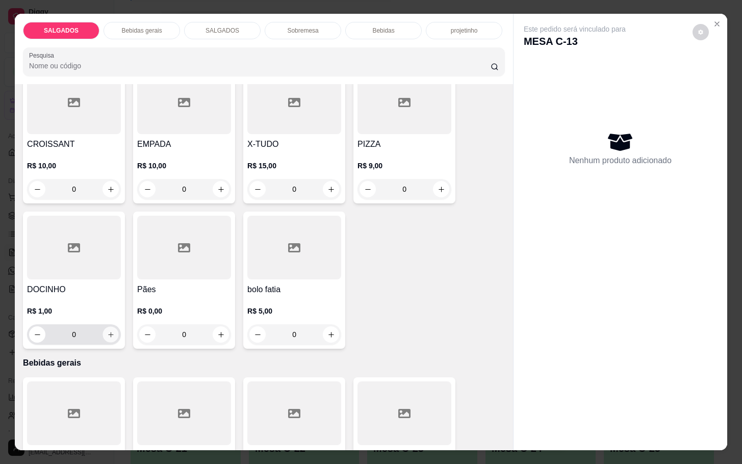
click at [107, 331] on icon "increase-product-quantity" at bounding box center [111, 335] width 8 height 8
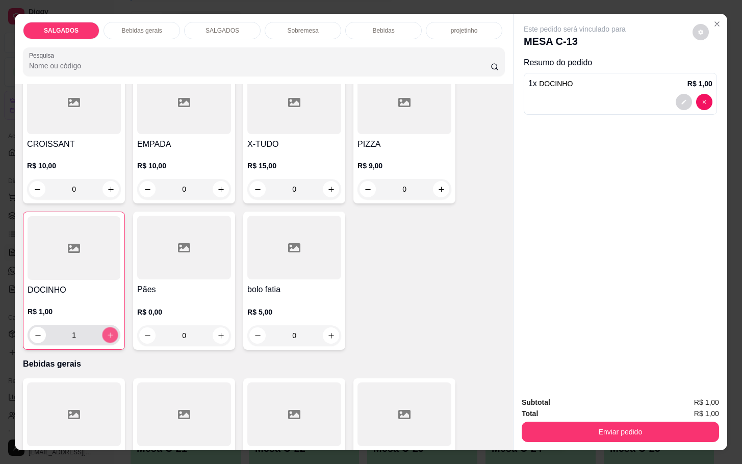
click at [107, 331] on icon "increase-product-quantity" at bounding box center [111, 335] width 8 height 8
type input "3"
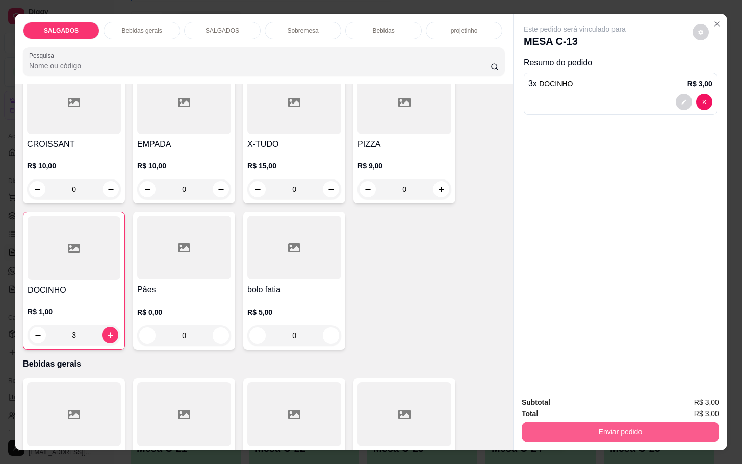
click at [564, 433] on button "Enviar pedido" at bounding box center [620, 432] width 197 height 20
click at [560, 402] on button "Não registrar e enviar pedido" at bounding box center [585, 401] width 106 height 19
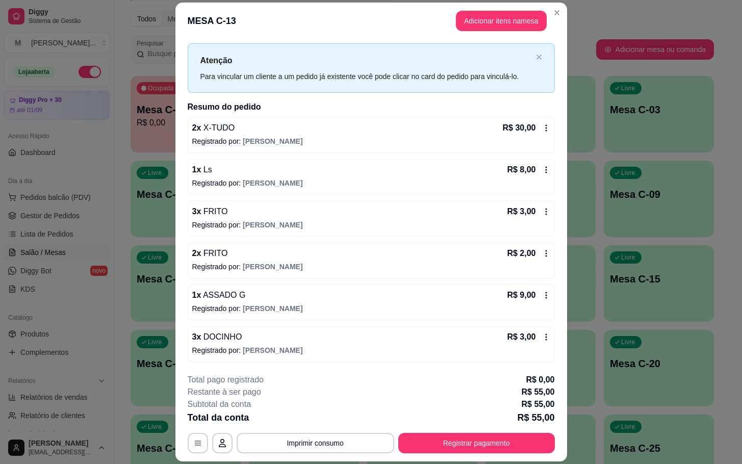
scroll to position [31, 0]
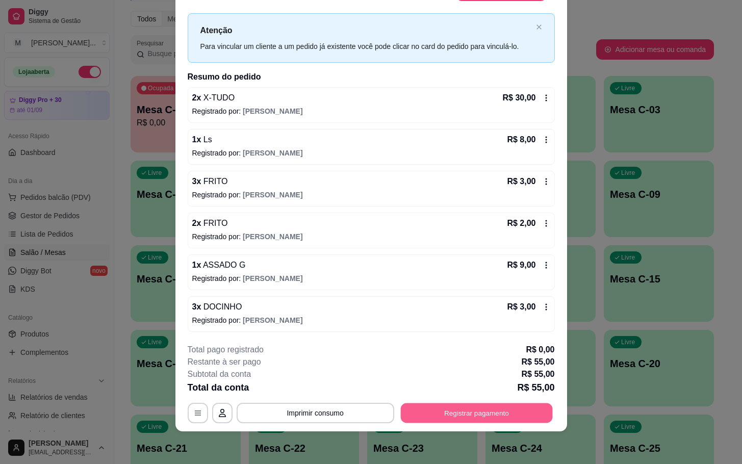
click at [446, 419] on button "Registrar pagamento" at bounding box center [476, 413] width 152 height 20
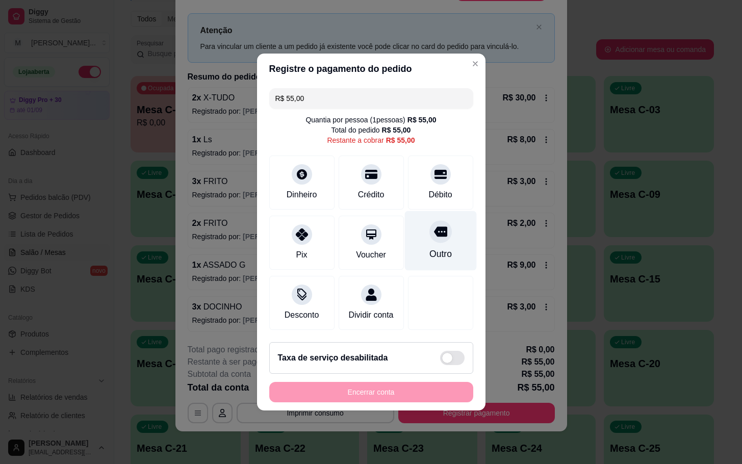
click at [430, 249] on div "Outro" at bounding box center [440, 253] width 22 height 13
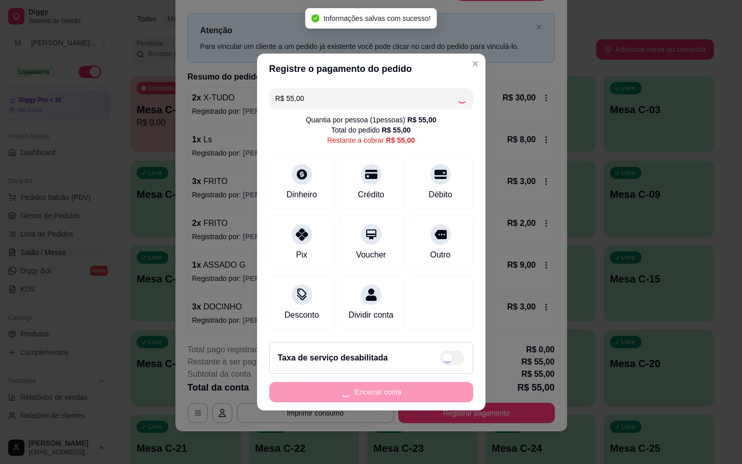
type input "R$ 0,00"
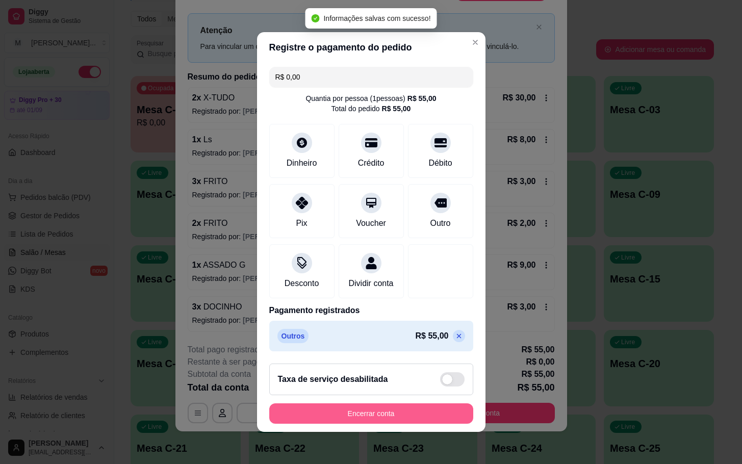
click at [384, 417] on button "Encerrar conta" at bounding box center [371, 413] width 204 height 20
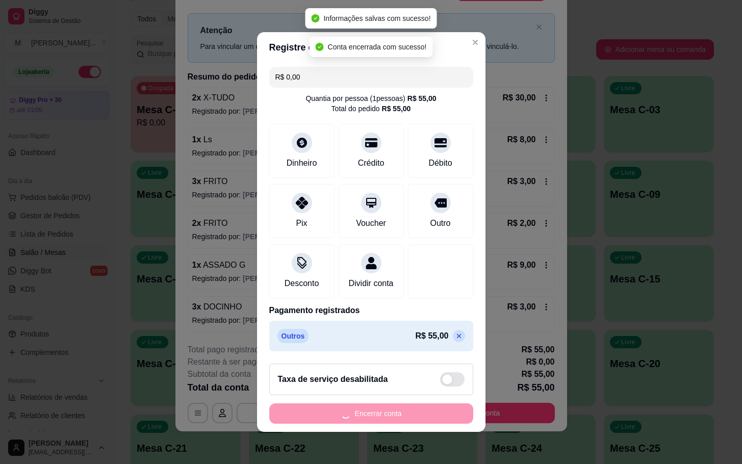
scroll to position [0, 0]
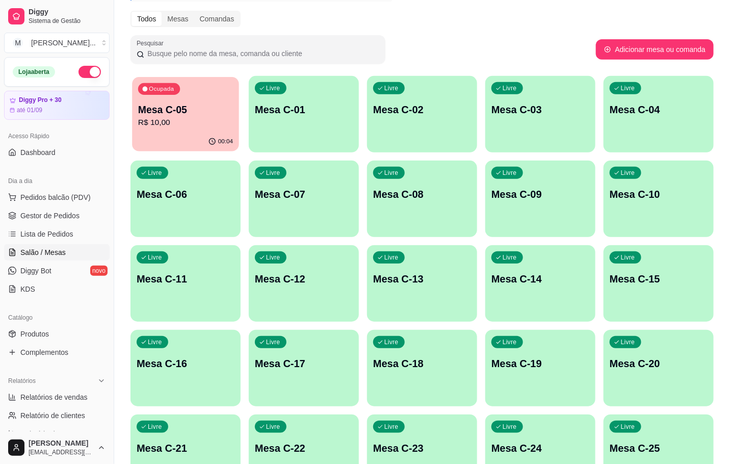
click at [172, 135] on div "00:04" at bounding box center [185, 141] width 107 height 19
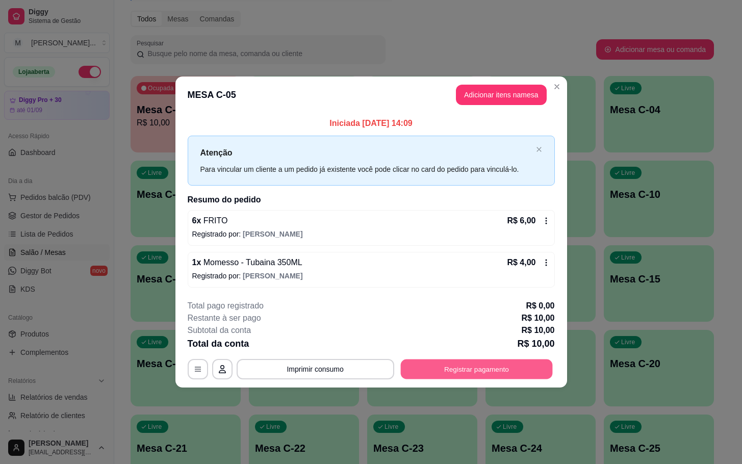
click at [488, 369] on button "Registrar pagamento" at bounding box center [476, 369] width 152 height 20
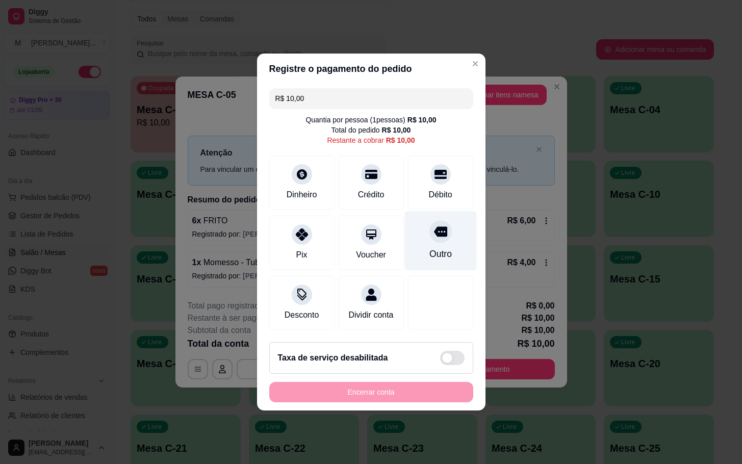
click at [441, 251] on div "Outro" at bounding box center [440, 253] width 22 height 13
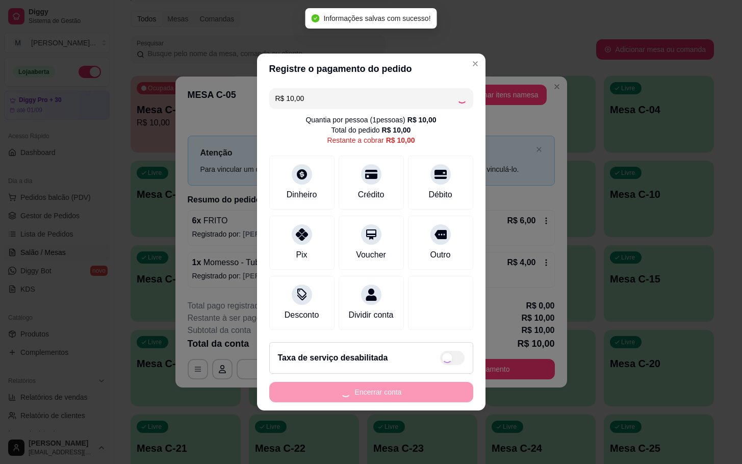
type input "R$ 0,00"
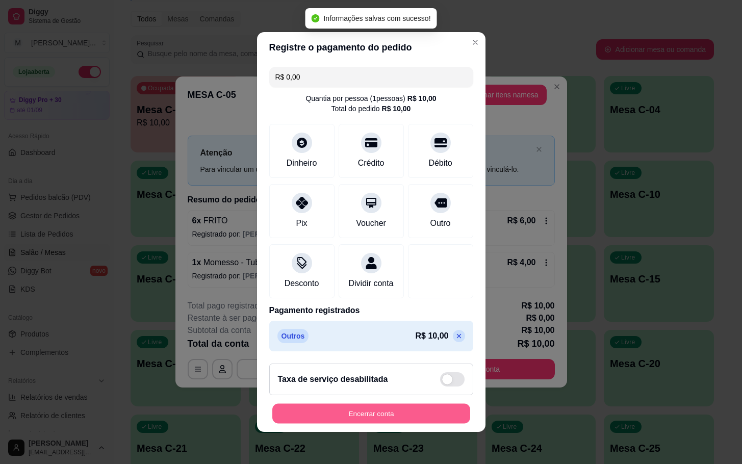
click at [375, 414] on button "Encerrar conta" at bounding box center [371, 414] width 198 height 20
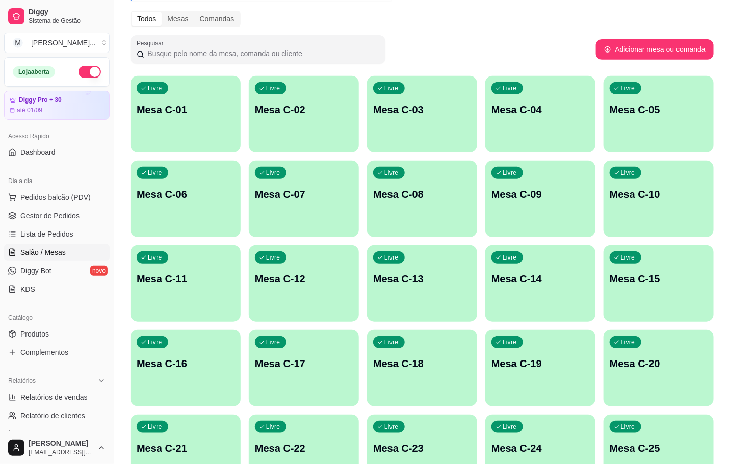
click at [210, 118] on div "Livre Mesa C-01" at bounding box center [186, 108] width 110 height 64
click at [235, 127] on div "Livre Mesa C-01" at bounding box center [185, 108] width 107 height 62
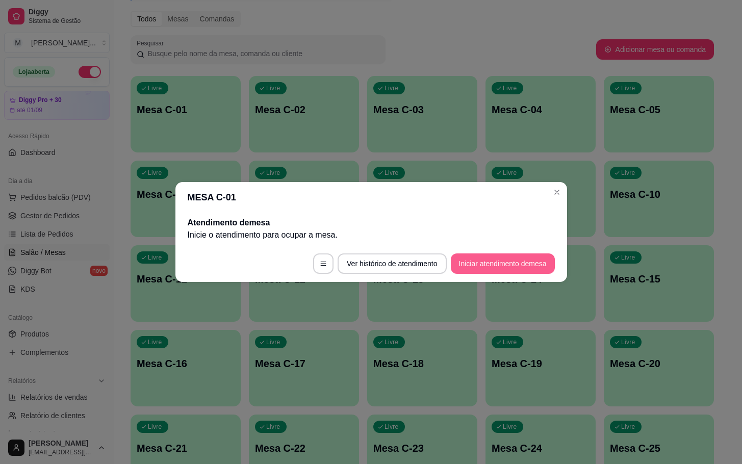
click at [499, 254] on button "Iniciar atendimento de mesa" at bounding box center [503, 263] width 104 height 20
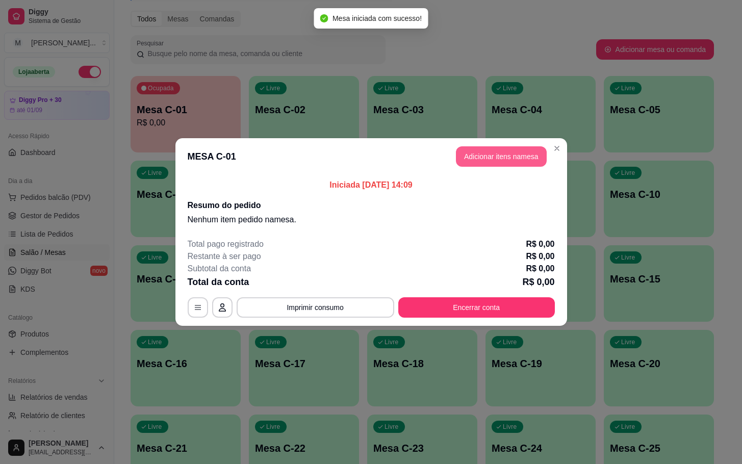
click at [481, 156] on button "Adicionar itens na mesa" at bounding box center [501, 156] width 91 height 20
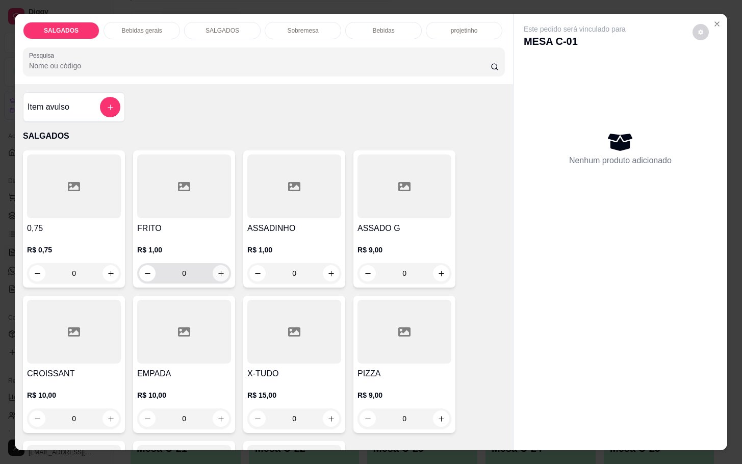
click at [220, 269] on button "increase-product-quantity" at bounding box center [221, 273] width 16 height 16
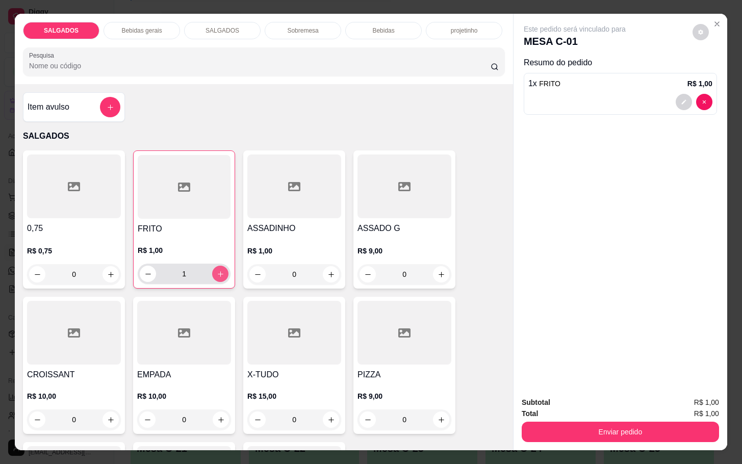
click at [220, 269] on button "increase-product-quantity" at bounding box center [220, 274] width 16 height 16
click at [220, 269] on button "increase-product-quantity" at bounding box center [221, 274] width 16 height 16
type input "4"
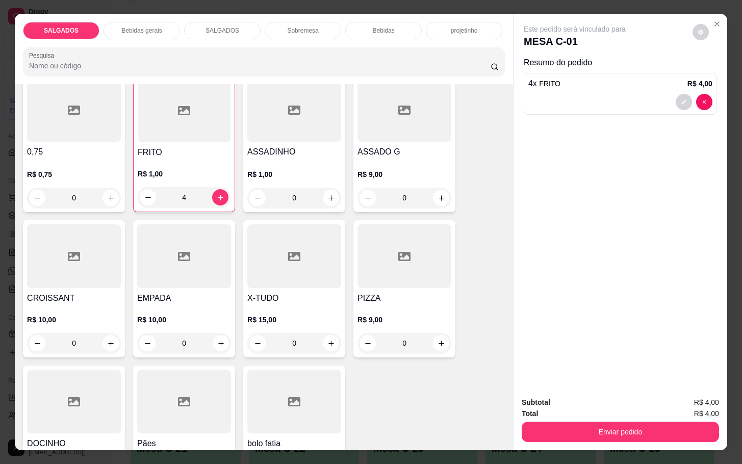
scroll to position [153, 0]
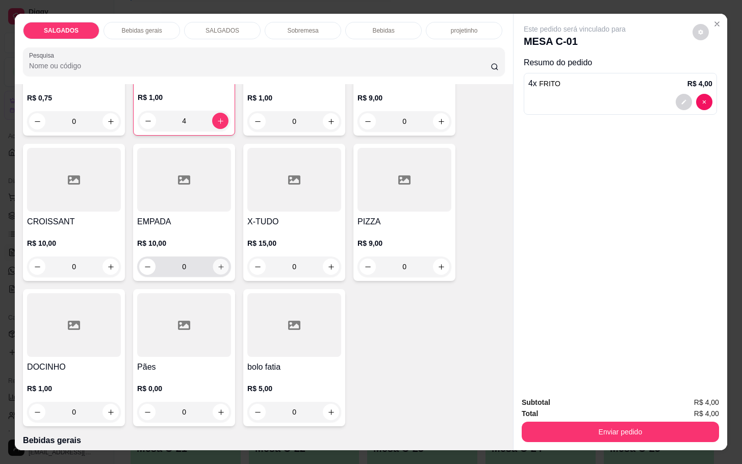
click at [218, 259] on button "increase-product-quantity" at bounding box center [221, 267] width 16 height 16
type input "1"
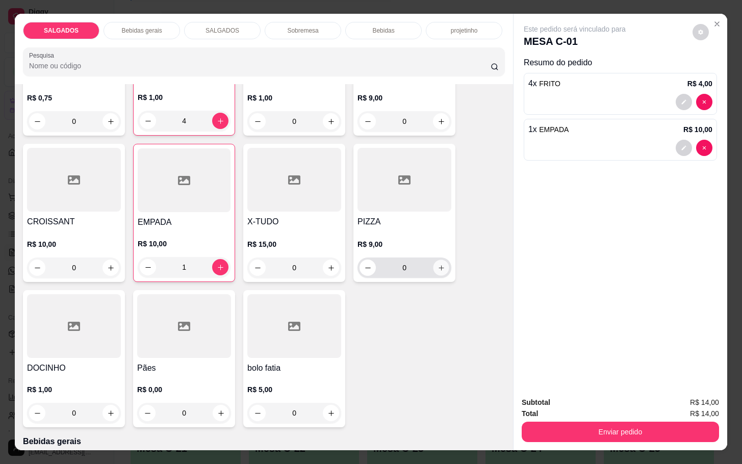
click at [441, 264] on button "increase-product-quantity" at bounding box center [441, 268] width 16 height 16
type input "1"
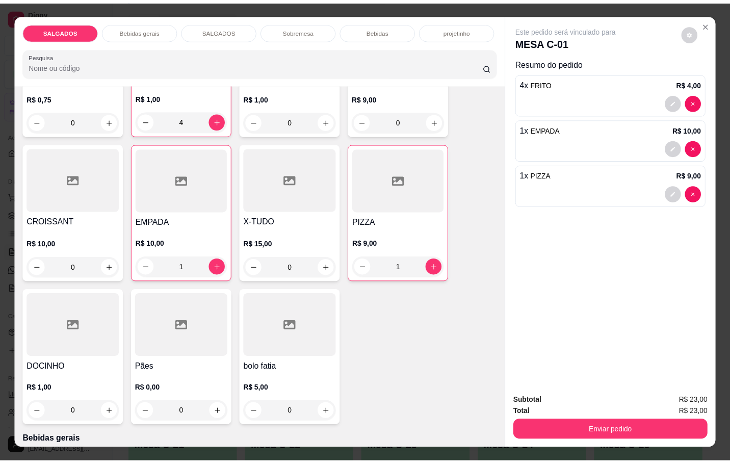
scroll to position [306, 0]
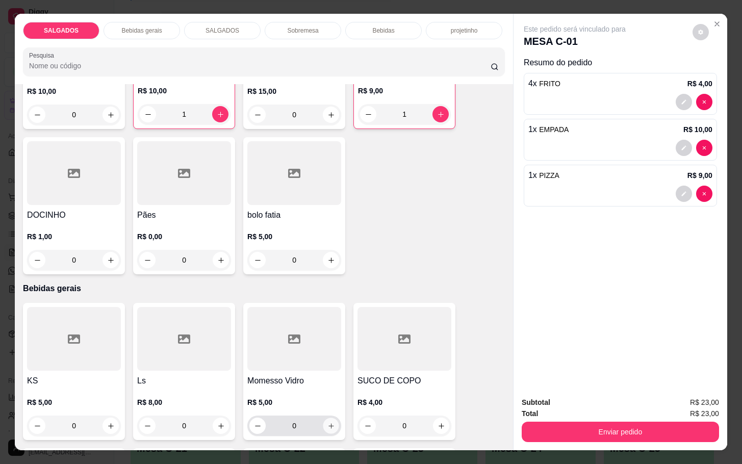
click at [327, 422] on icon "increase-product-quantity" at bounding box center [331, 426] width 8 height 8
type input "1"
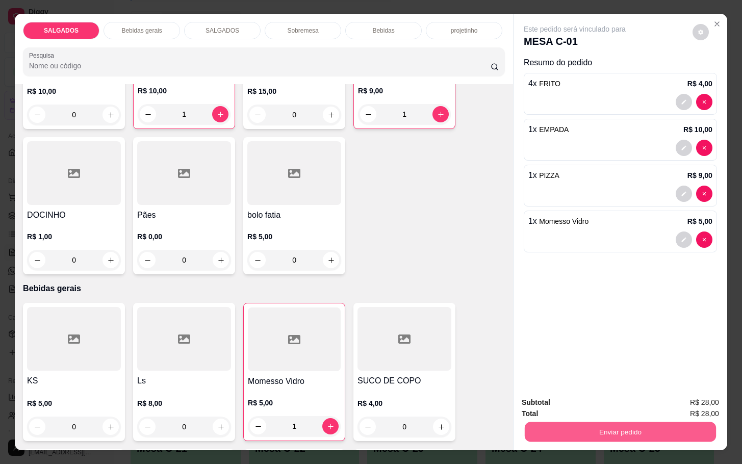
click at [664, 430] on button "Enviar pedido" at bounding box center [620, 432] width 191 height 20
click at [580, 402] on button "Não registrar e enviar pedido" at bounding box center [584, 401] width 103 height 19
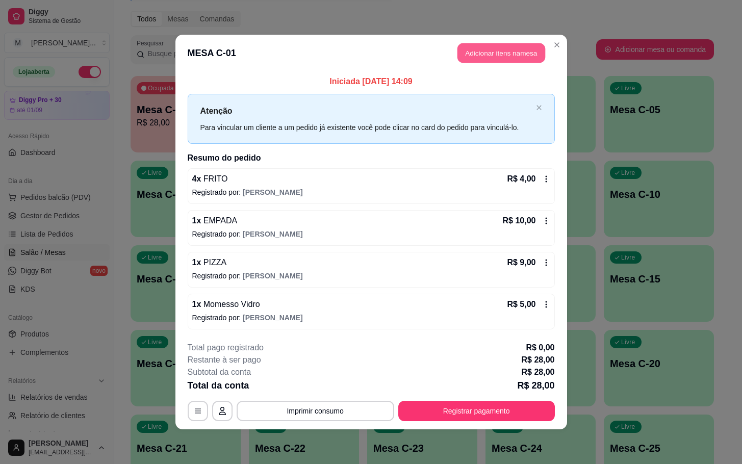
click at [493, 58] on button "Adicionar itens na mesa" at bounding box center [501, 53] width 88 height 20
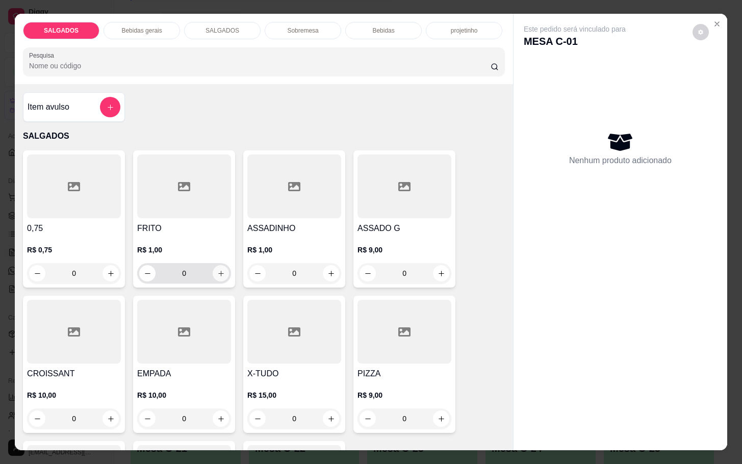
click at [225, 277] on div "0" at bounding box center [184, 273] width 94 height 20
click at [219, 266] on button "increase-product-quantity" at bounding box center [221, 274] width 16 height 16
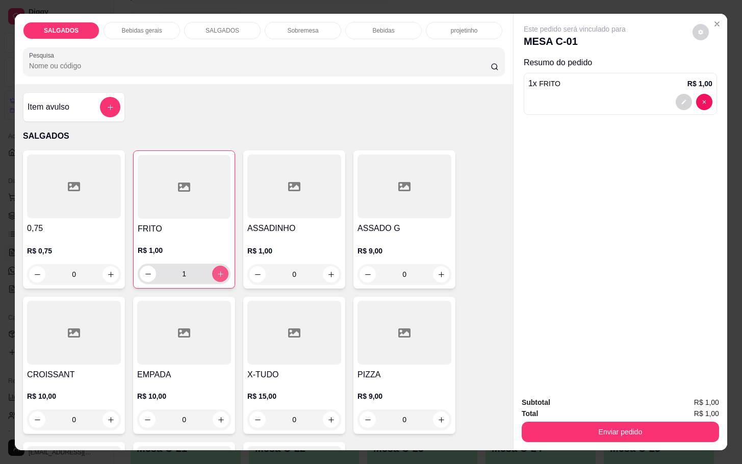
click at [219, 266] on button "increase-product-quantity" at bounding box center [220, 274] width 16 height 16
drag, startPoint x: 219, startPoint y: 262, endPoint x: 216, endPoint y: 280, distance: 18.6
click at [216, 280] on div "FRITO R$ 1,00 2" at bounding box center [184, 219] width 102 height 138
click at [217, 270] on icon "increase-product-quantity" at bounding box center [221, 274] width 8 height 8
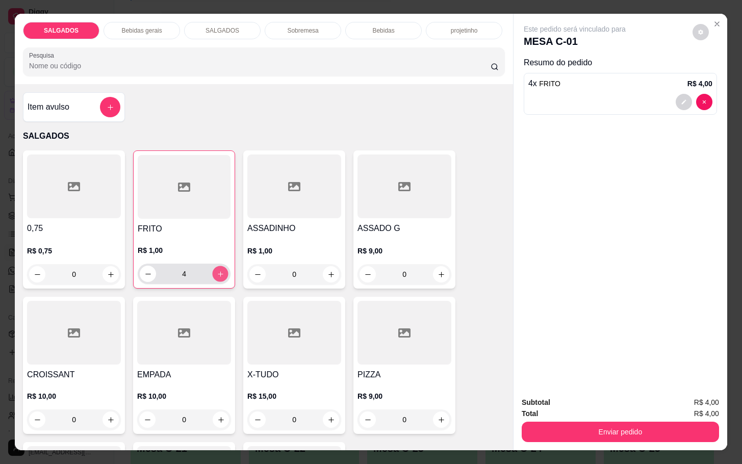
click at [217, 270] on icon "increase-product-quantity" at bounding box center [221, 274] width 8 height 8
type input "6"
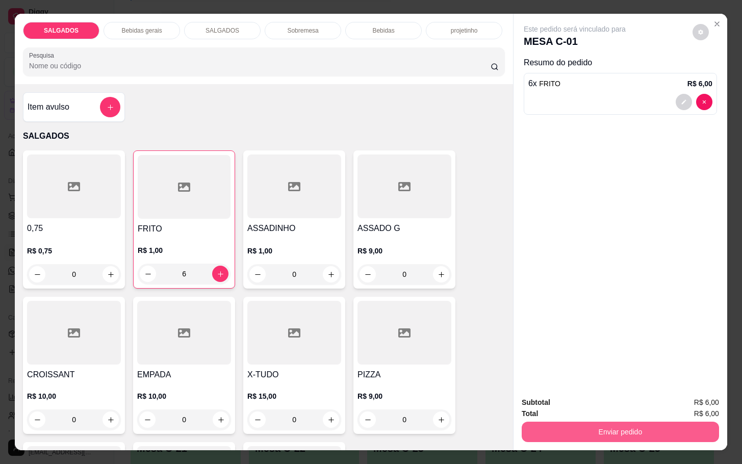
click at [669, 425] on button "Enviar pedido" at bounding box center [620, 432] width 197 height 20
click at [606, 401] on button "Não registrar e enviar pedido" at bounding box center [584, 401] width 103 height 19
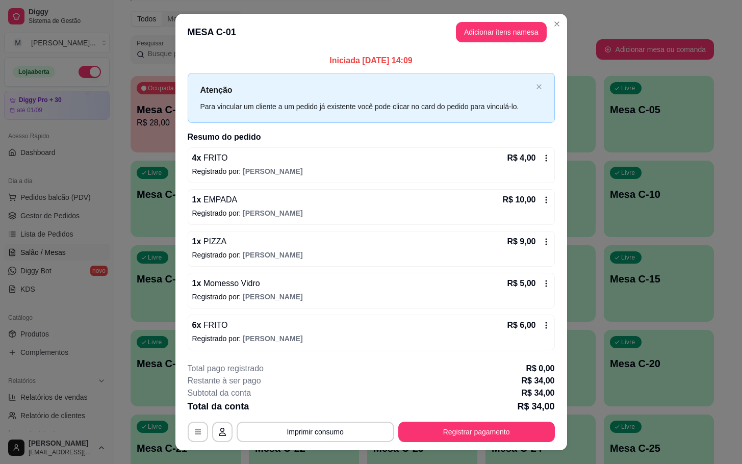
click at [459, 441] on button "Registrar pagamento" at bounding box center [476, 432] width 157 height 20
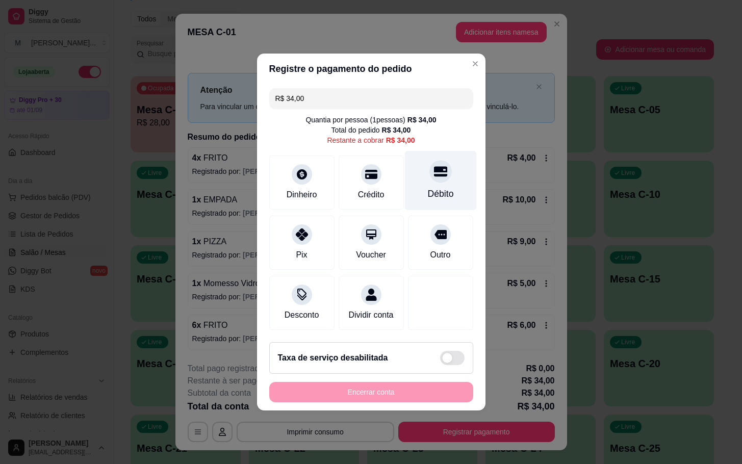
click at [459, 184] on div "Débito" at bounding box center [440, 181] width 72 height 60
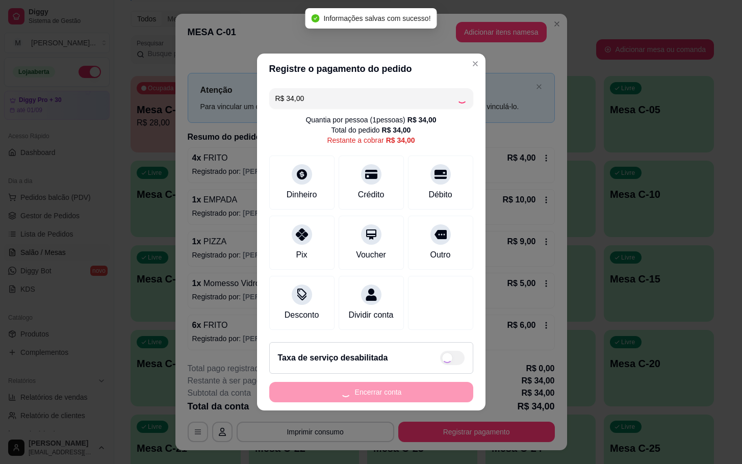
type input "R$ 0,00"
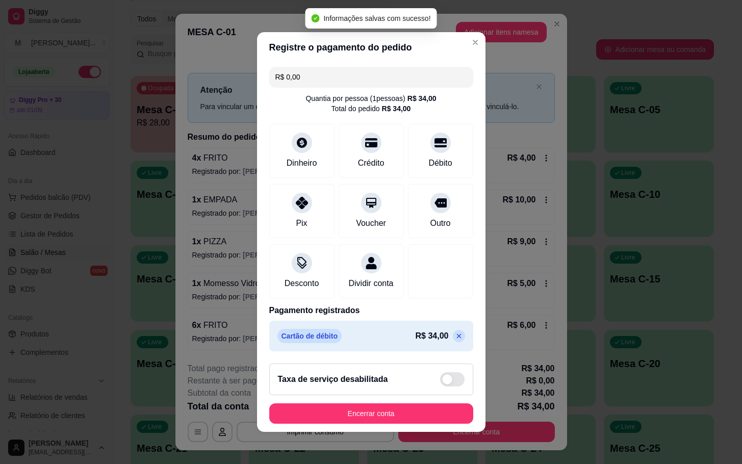
click at [430, 406] on footer "Taxa de serviço desabilitada Encerrar conta" at bounding box center [371, 393] width 228 height 76
click at [431, 407] on footer "Taxa de serviço desabilitada Encerrar conta" at bounding box center [371, 393] width 228 height 76
click at [436, 422] on button "Encerrar conta" at bounding box center [371, 414] width 198 height 20
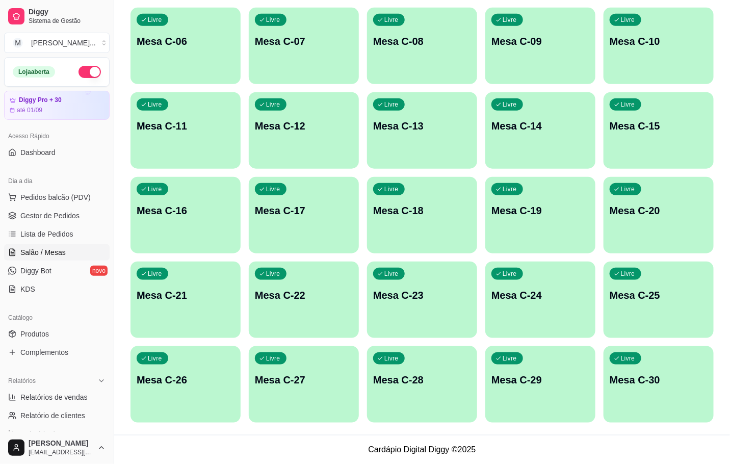
scroll to position [0, 0]
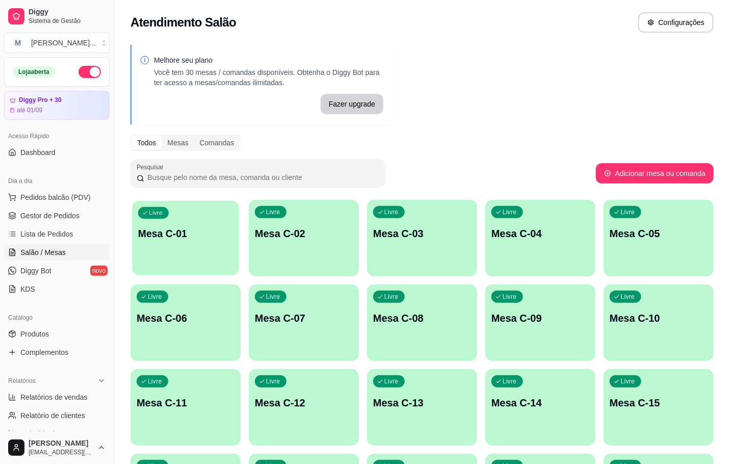
click at [194, 260] on div "Livre Mesa C-01" at bounding box center [185, 232] width 107 height 62
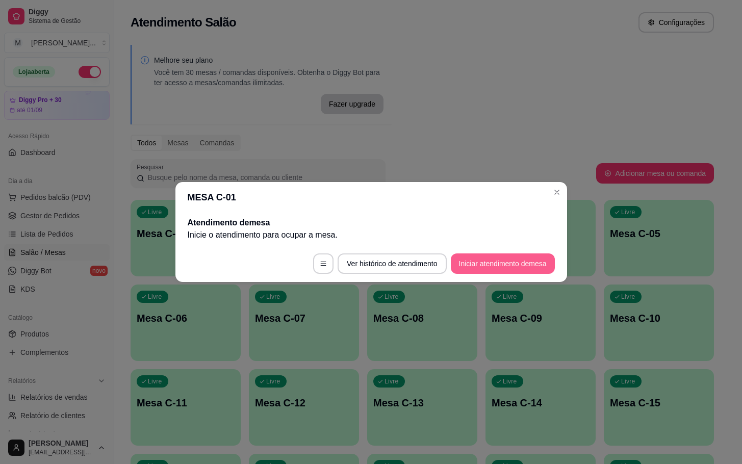
click at [497, 262] on button "Iniciar atendimento de mesa" at bounding box center [503, 263] width 104 height 20
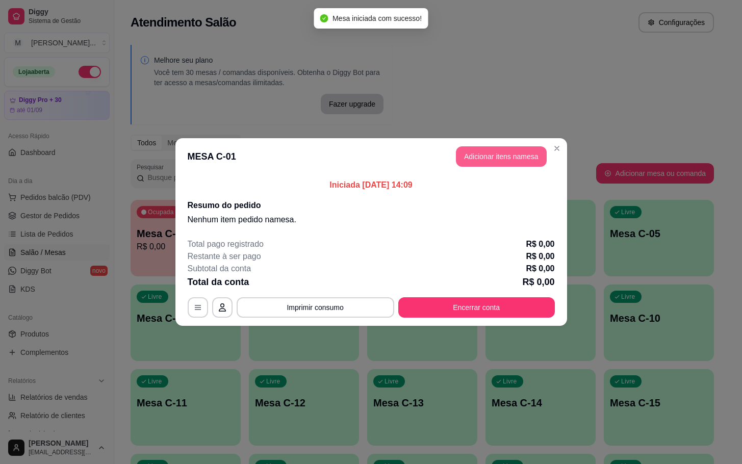
click at [476, 164] on button "Adicionar itens na mesa" at bounding box center [501, 156] width 91 height 20
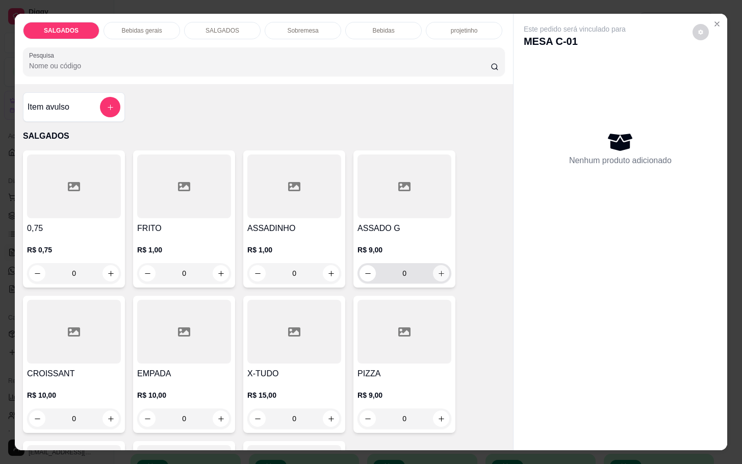
click at [437, 272] on icon "increase-product-quantity" at bounding box center [441, 274] width 8 height 8
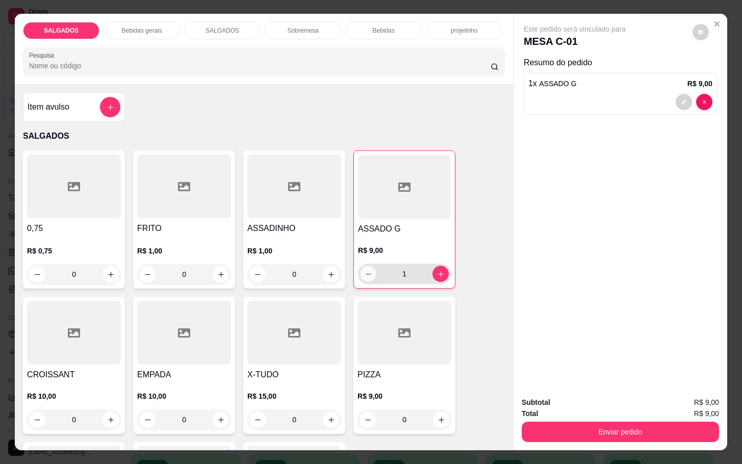
click at [362, 266] on button "decrease-product-quantity" at bounding box center [368, 274] width 16 height 16
type input "0"
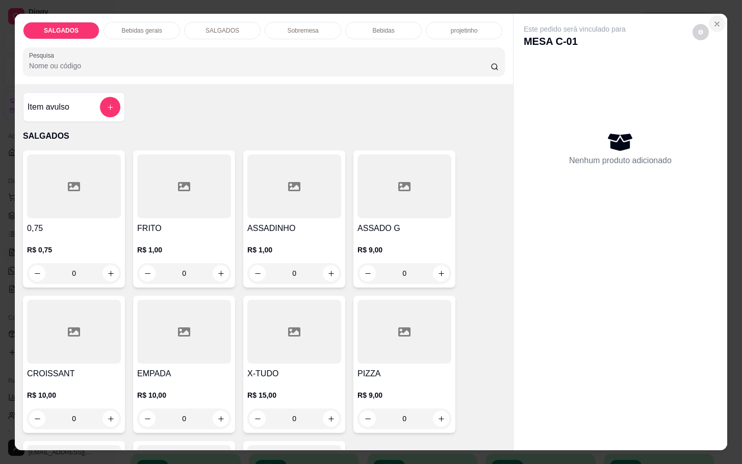
click at [714, 20] on icon "Close" at bounding box center [717, 24] width 8 height 8
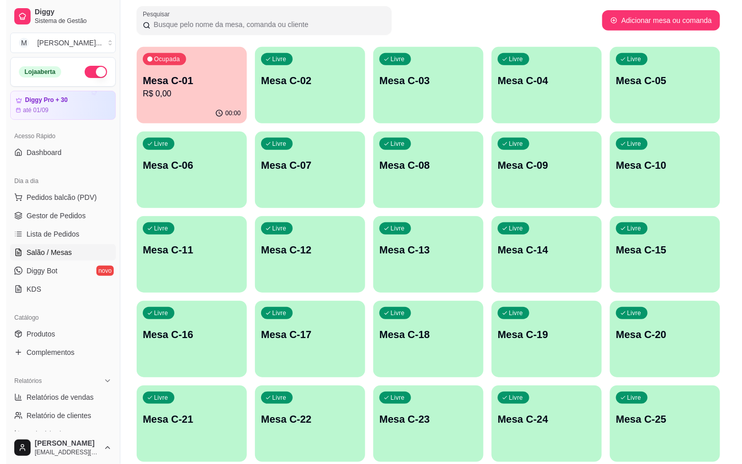
scroll to position [229, 0]
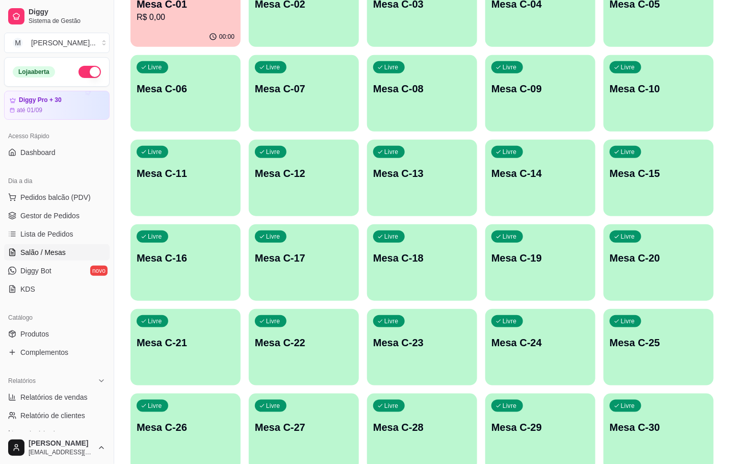
click at [409, 446] on div "Livre Mesa C-28" at bounding box center [422, 426] width 110 height 64
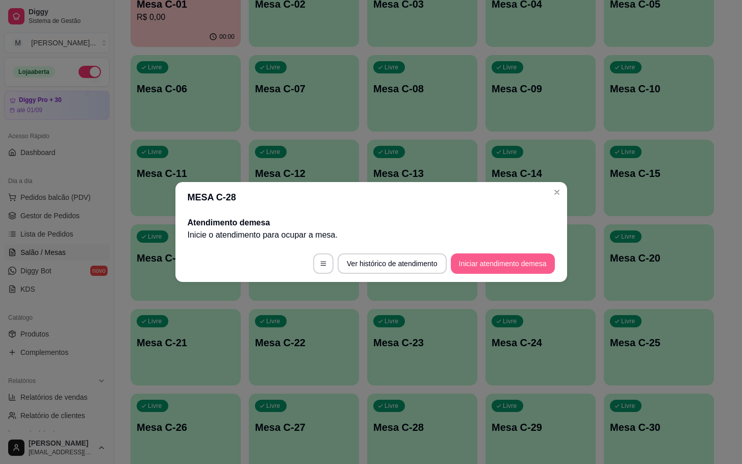
click at [480, 266] on button "Iniciar atendimento de mesa" at bounding box center [503, 263] width 104 height 20
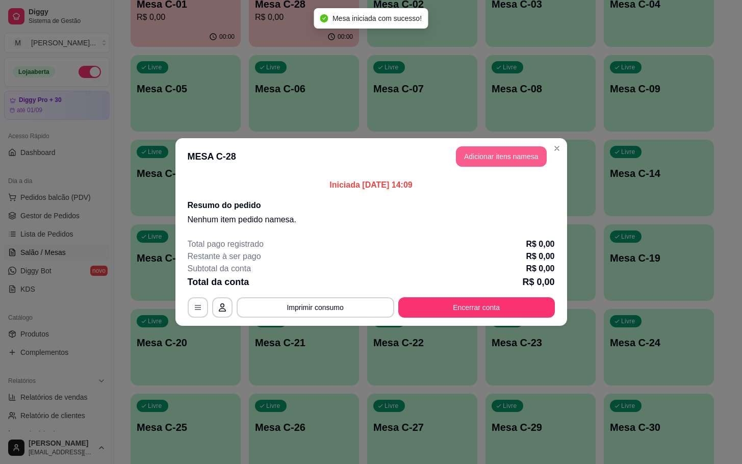
click at [476, 156] on button "Adicionar itens na mesa" at bounding box center [501, 156] width 91 height 20
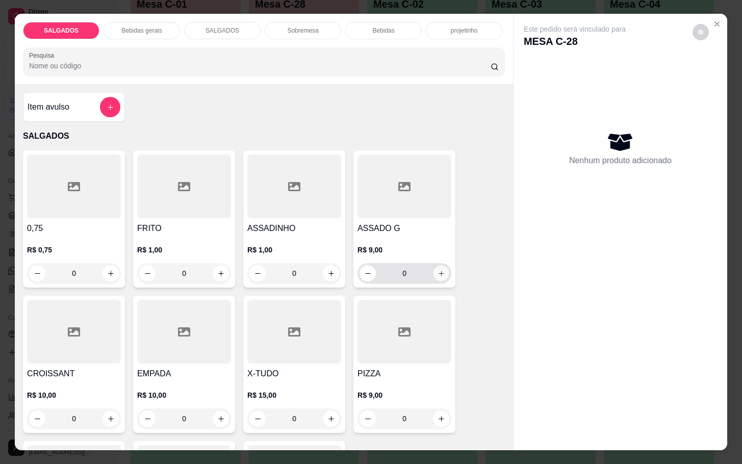
click at [437, 270] on icon "increase-product-quantity" at bounding box center [441, 274] width 8 height 8
type input "1"
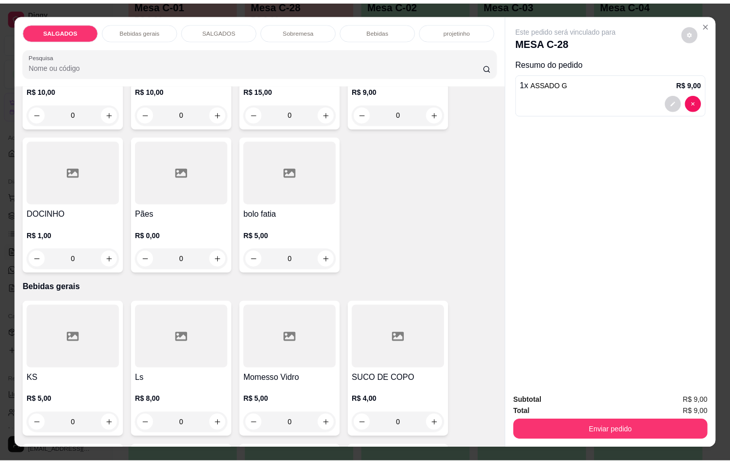
scroll to position [382, 0]
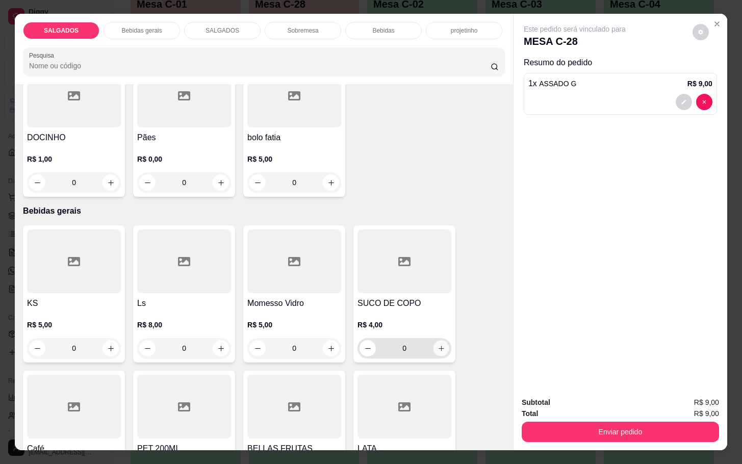
click at [433, 346] on button "increase-product-quantity" at bounding box center [441, 349] width 16 height 16
type input "1"
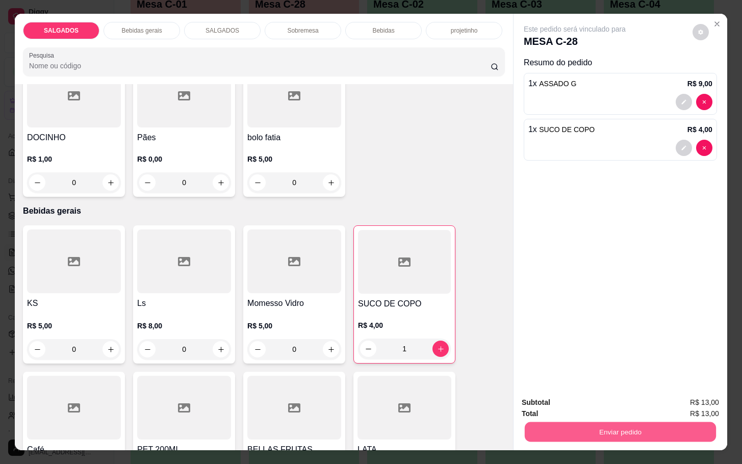
click at [588, 426] on button "Enviar pedido" at bounding box center [620, 432] width 191 height 20
click at [589, 406] on button "Não registrar e enviar pedido" at bounding box center [584, 401] width 103 height 19
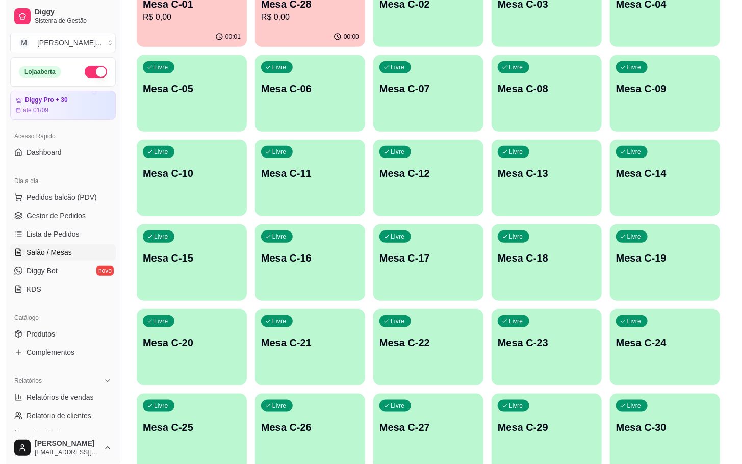
scroll to position [153, 0]
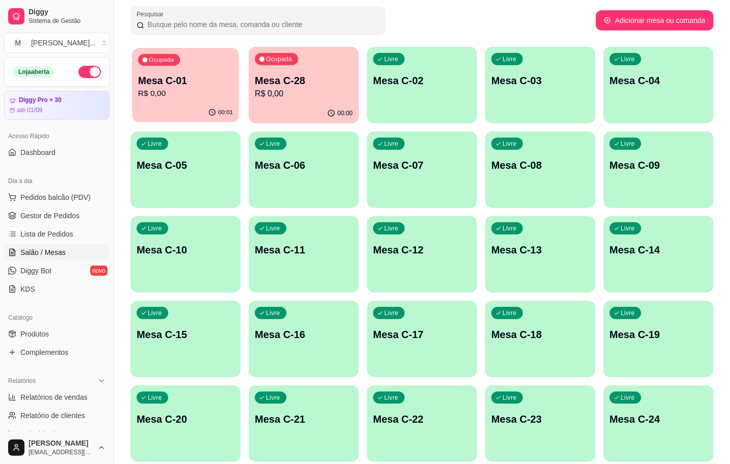
click at [219, 108] on div "00:01" at bounding box center [185, 112] width 107 height 19
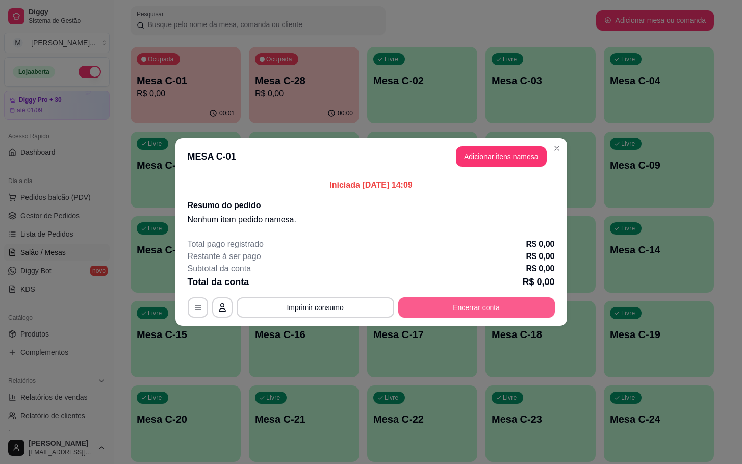
click at [485, 305] on button "Encerrar conta" at bounding box center [476, 307] width 157 height 20
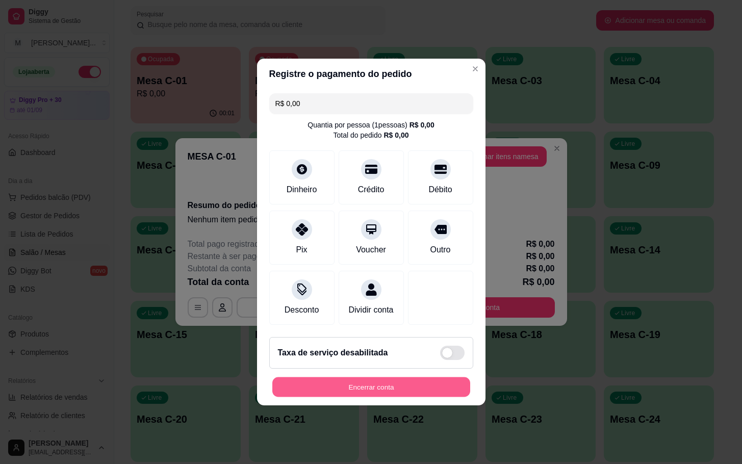
click at [392, 391] on button "Encerrar conta" at bounding box center [371, 387] width 198 height 20
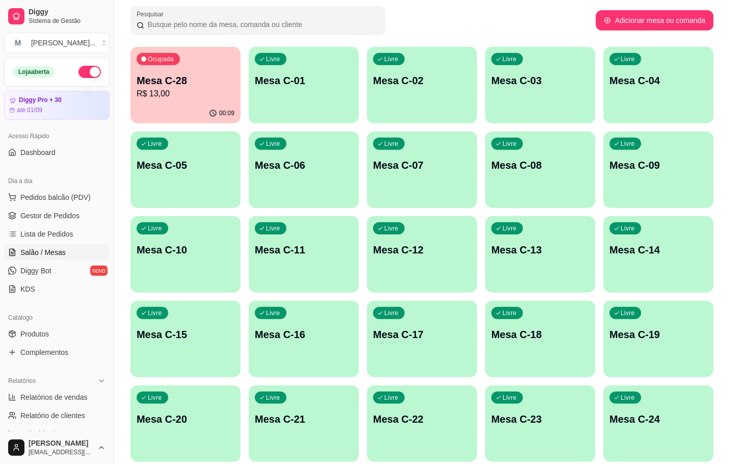
click at [208, 107] on div "00:09" at bounding box center [186, 114] width 110 height 20
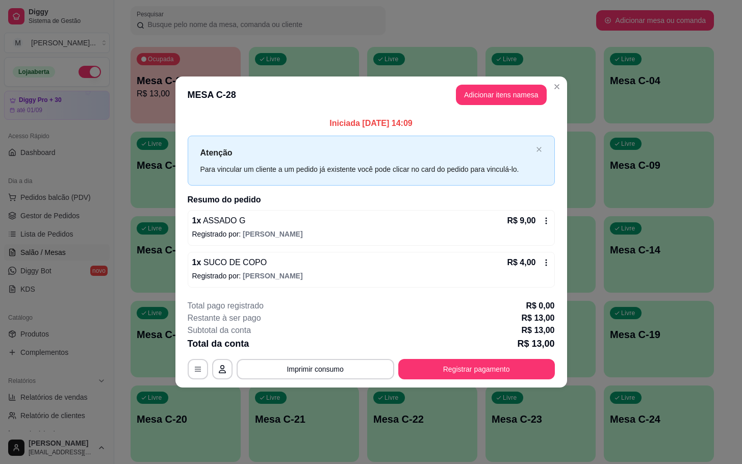
click at [487, 113] on div "Iniciada [DATE] 14:09 Atenção Para vincular um cliente a um pedido já existente…" at bounding box center [371, 202] width 392 height 178
click at [531, 78] on header "MESA C-28 Adicionar itens na mesa" at bounding box center [371, 94] width 392 height 37
click at [504, 93] on button "Adicionar itens na mesa" at bounding box center [501, 95] width 91 height 20
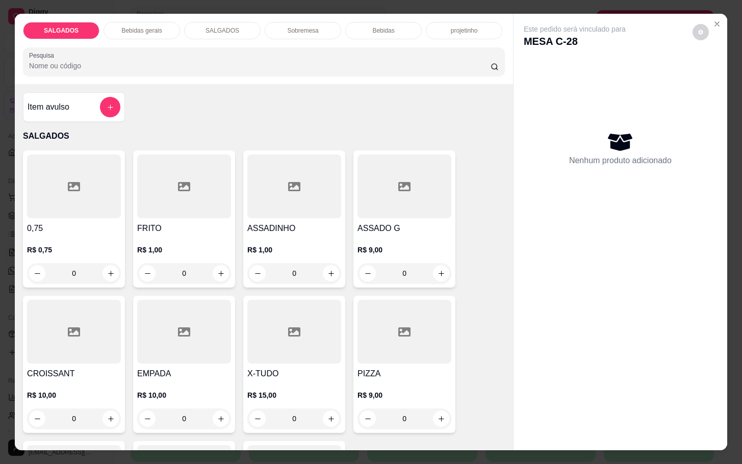
click at [418, 190] on div at bounding box center [404, 186] width 94 height 64
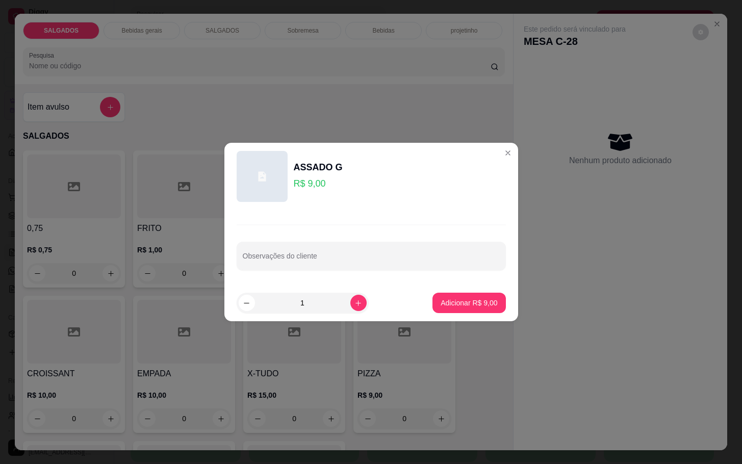
click at [459, 315] on footer "1 Adicionar R$ 9,00" at bounding box center [371, 303] width 294 height 37
click at [456, 307] on p "Adicionar R$ 9,00" at bounding box center [469, 303] width 57 height 10
type input "1"
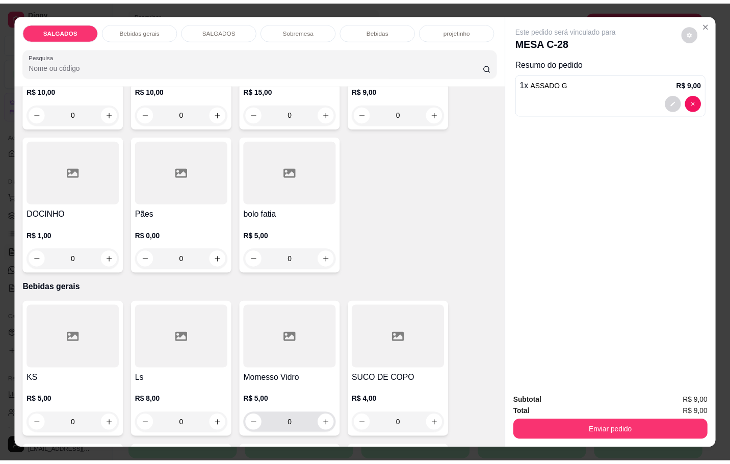
scroll to position [459, 0]
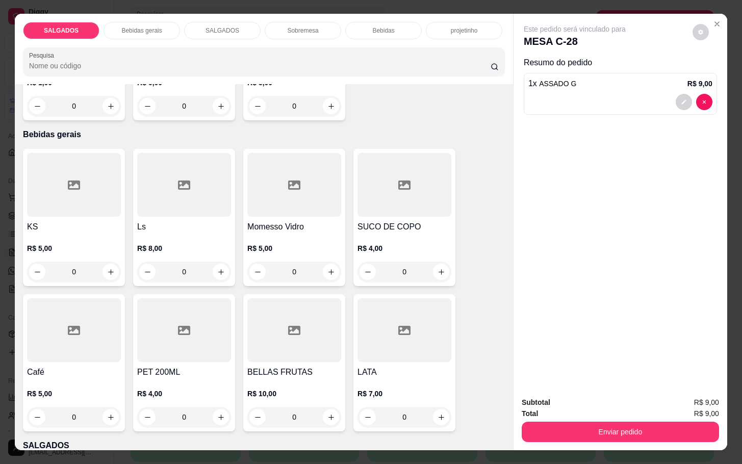
click at [377, 186] on div at bounding box center [404, 185] width 94 height 64
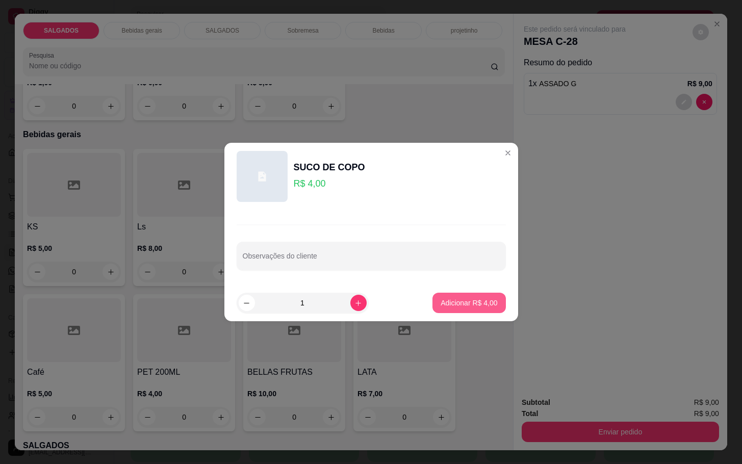
click at [456, 311] on button "Adicionar R$ 4,00" at bounding box center [468, 303] width 73 height 20
type input "1"
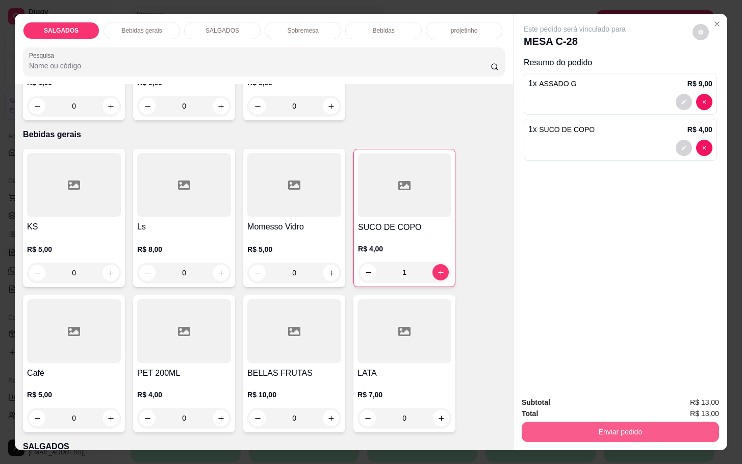
click at [566, 430] on button "Enviar pedido" at bounding box center [620, 432] width 197 height 20
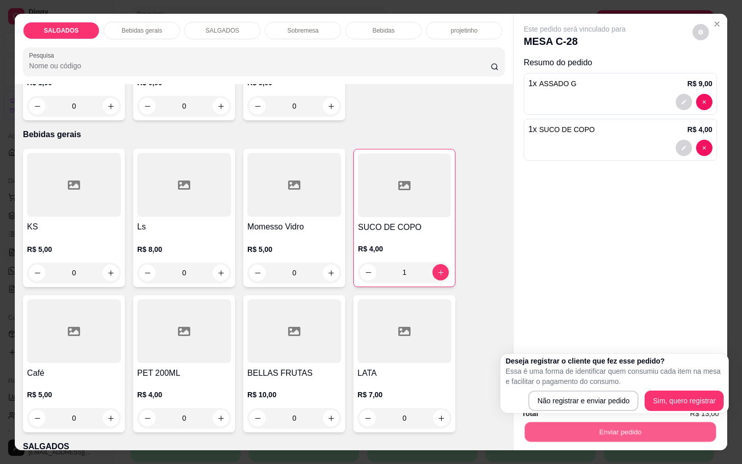
click at [560, 419] on div "Enviar pedido" at bounding box center [620, 430] width 197 height 23
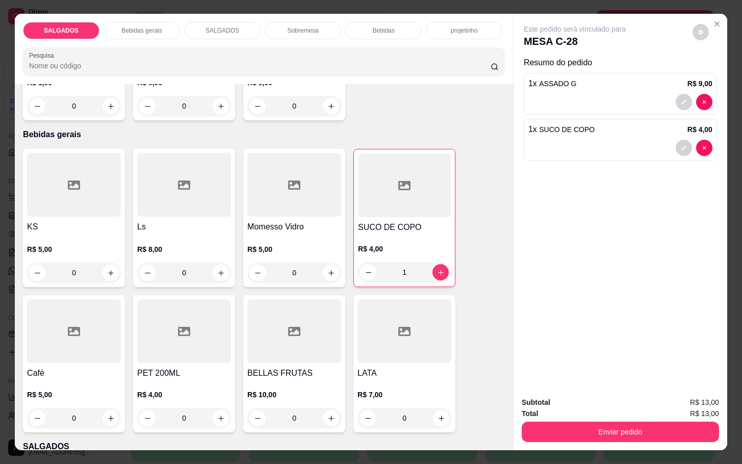
click at [564, 400] on div "Subtotal R$ 13,00" at bounding box center [620, 402] width 197 height 11
click at [562, 410] on div "Total R$ 13,00" at bounding box center [620, 413] width 197 height 11
click at [560, 419] on div "Enviar pedido" at bounding box center [620, 430] width 197 height 23
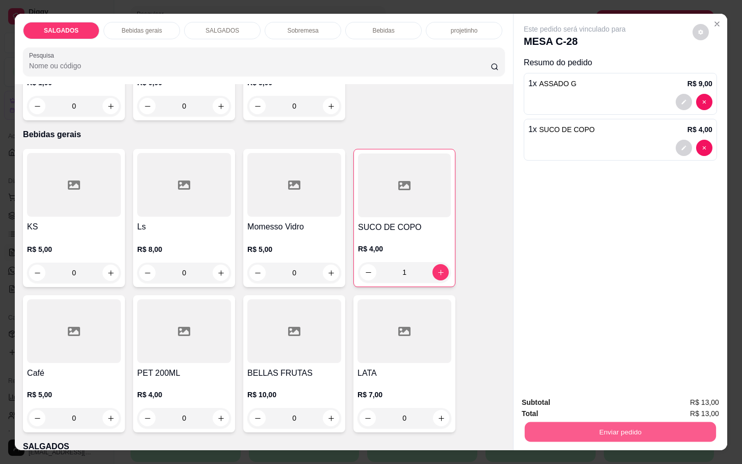
click at [564, 422] on button "Enviar pedido" at bounding box center [620, 432] width 191 height 20
click at [566, 394] on button "Não registrar e enviar pedido" at bounding box center [585, 401] width 106 height 19
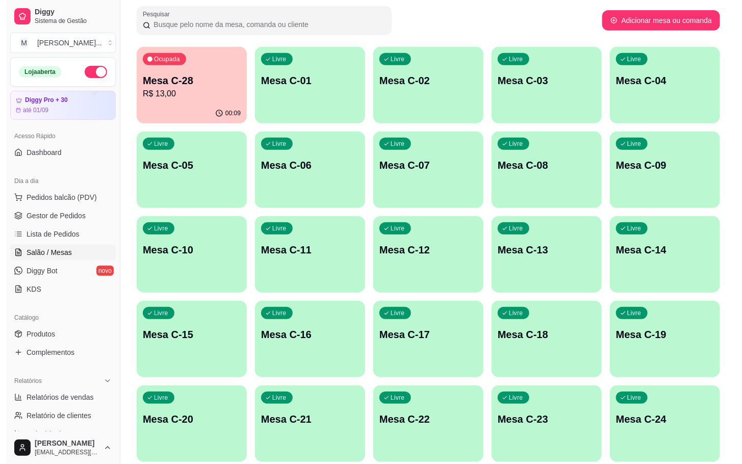
scroll to position [277, 0]
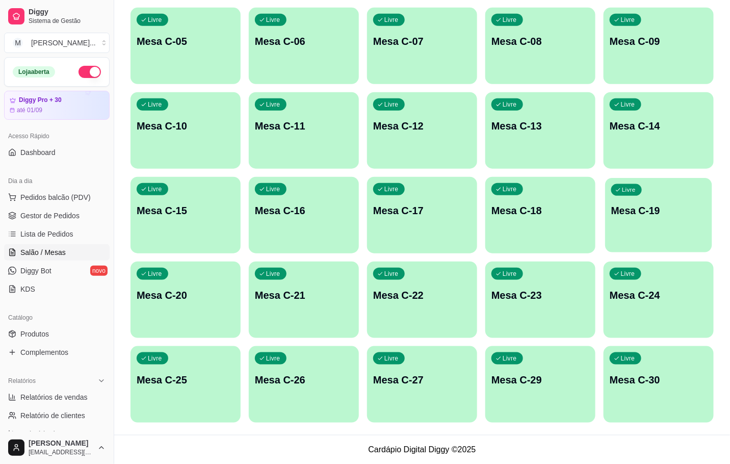
click at [618, 199] on div "Livre Mesa C-19" at bounding box center [658, 209] width 107 height 62
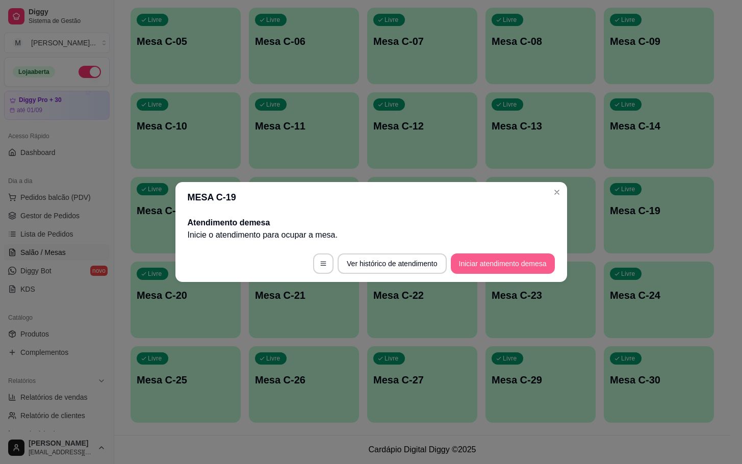
click at [522, 262] on button "Iniciar atendimento de mesa" at bounding box center [503, 263] width 104 height 20
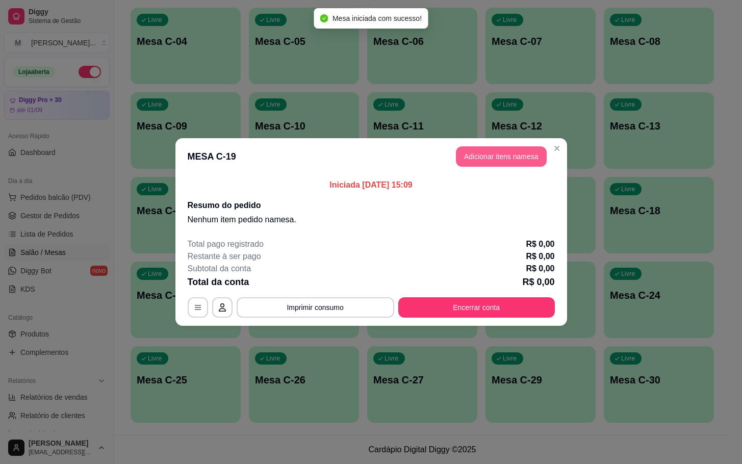
click at [508, 148] on button "Adicionar itens na mesa" at bounding box center [501, 156] width 91 height 20
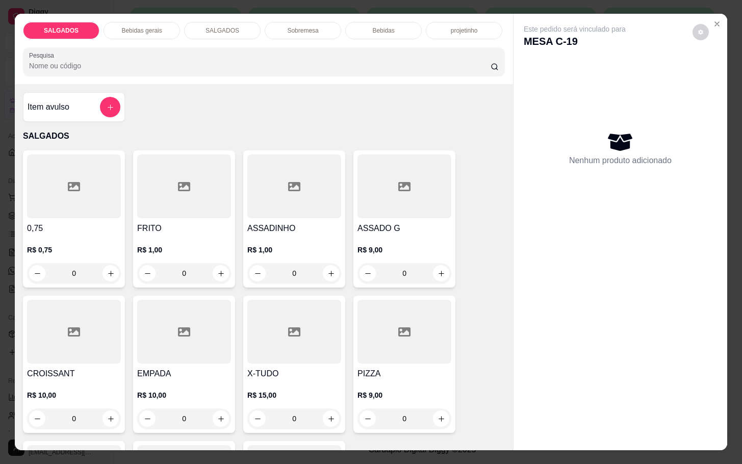
click at [193, 222] on h4 "FRITO" at bounding box center [184, 228] width 94 height 12
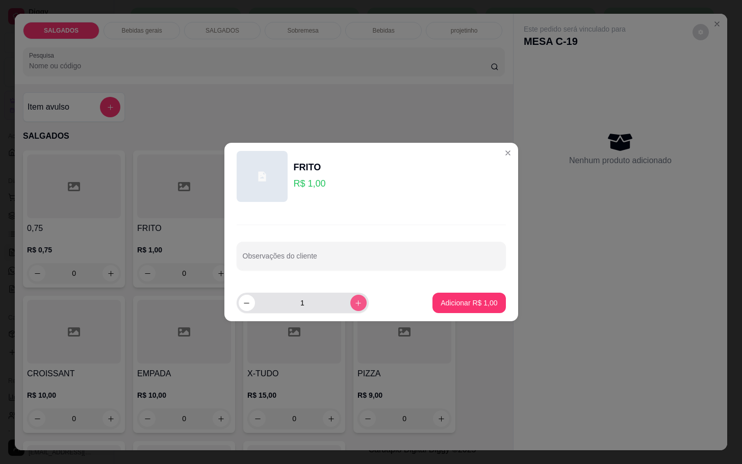
click at [355, 306] on button "increase-product-quantity" at bounding box center [358, 303] width 16 height 16
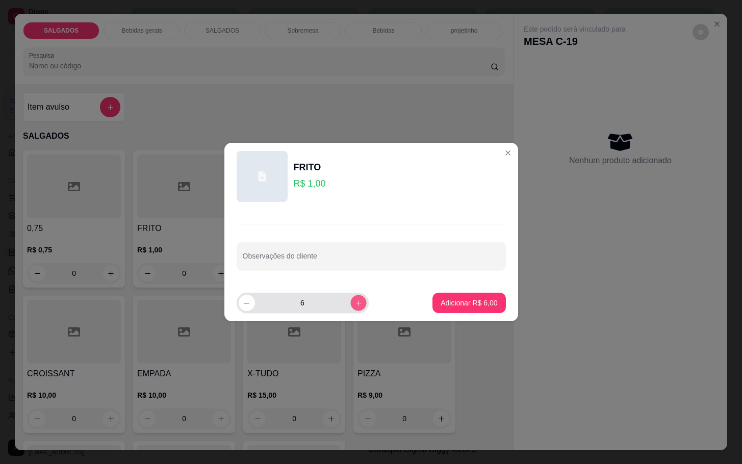
click at [357, 306] on button "increase-product-quantity" at bounding box center [358, 303] width 16 height 16
click at [354, 306] on icon "increase-product-quantity" at bounding box center [358, 303] width 8 height 8
click at [354, 305] on icon "increase-product-quantity" at bounding box center [358, 303] width 8 height 8
type input "10"
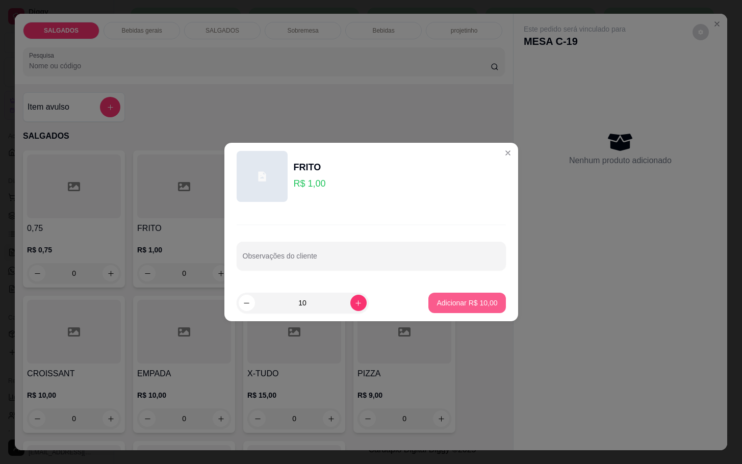
click at [456, 303] on p "Adicionar R$ 10,00" at bounding box center [466, 303] width 61 height 10
type input "10"
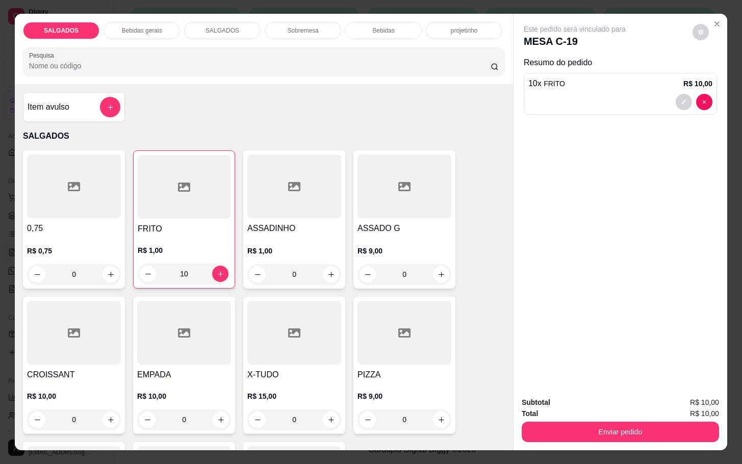
click at [133, 22] on div "Bebidas gerais" at bounding box center [142, 30] width 76 height 17
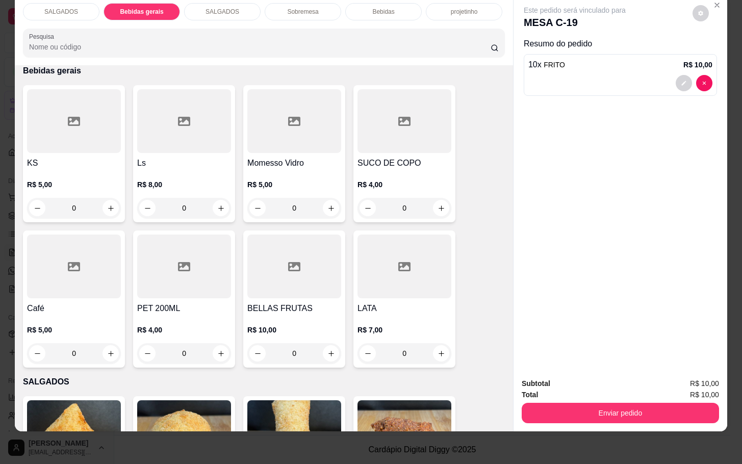
click at [227, 14] on div "SALGADOS Bebidas gerais SALGADOS Sobremesa Bebidas projetinho Pesquisa" at bounding box center [264, 30] width 498 height 70
click at [379, 5] on div "Bebidas" at bounding box center [383, 11] width 76 height 17
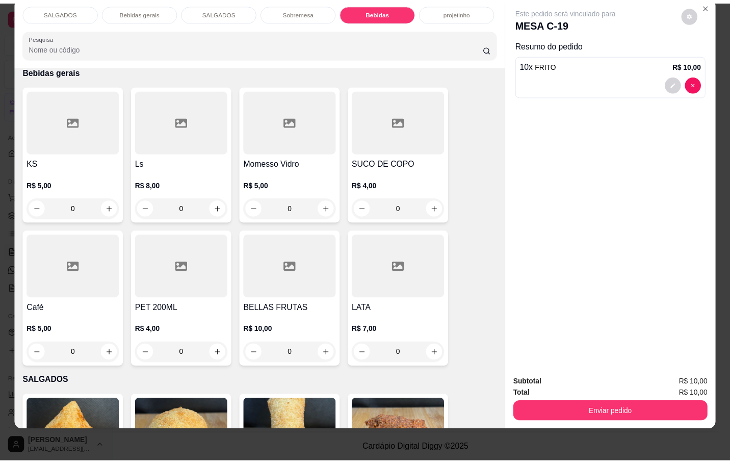
scroll to position [1897, 0]
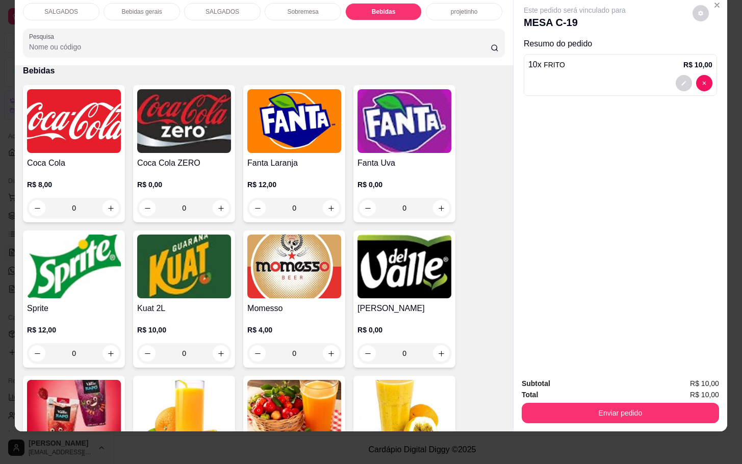
click at [291, 250] on img at bounding box center [294, 267] width 94 height 64
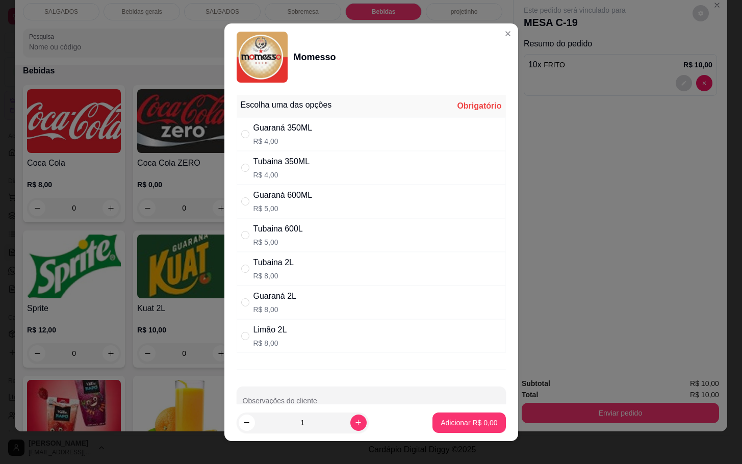
click at [329, 129] on div "Guaraná 350ML R$ 4,00" at bounding box center [371, 134] width 269 height 34
radio input "true"
click at [435, 435] on footer "1 Adicionar R$ 4,00" at bounding box center [371, 422] width 294 height 37
click at [467, 426] on p "Adicionar R$ 4,00" at bounding box center [469, 423] width 57 height 10
type input "1"
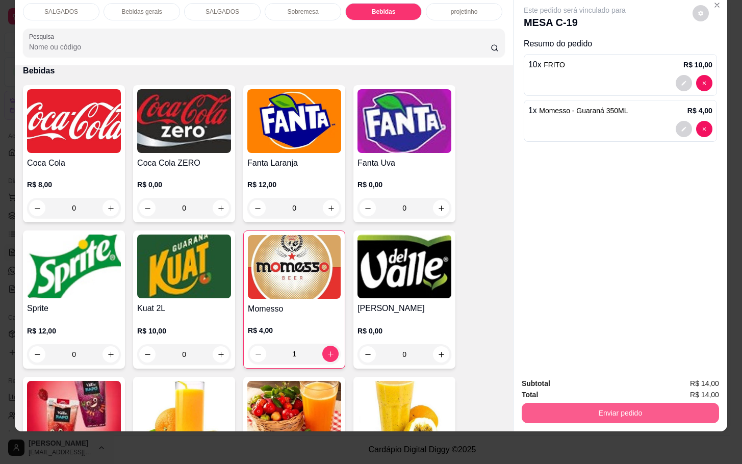
click at [544, 403] on button "Enviar pedido" at bounding box center [620, 413] width 197 height 20
click at [545, 379] on button "Não registrar e enviar pedido" at bounding box center [584, 376] width 103 height 19
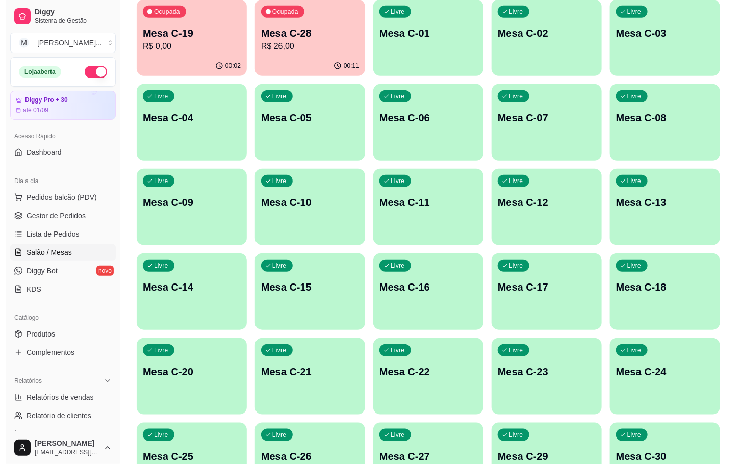
scroll to position [124, 0]
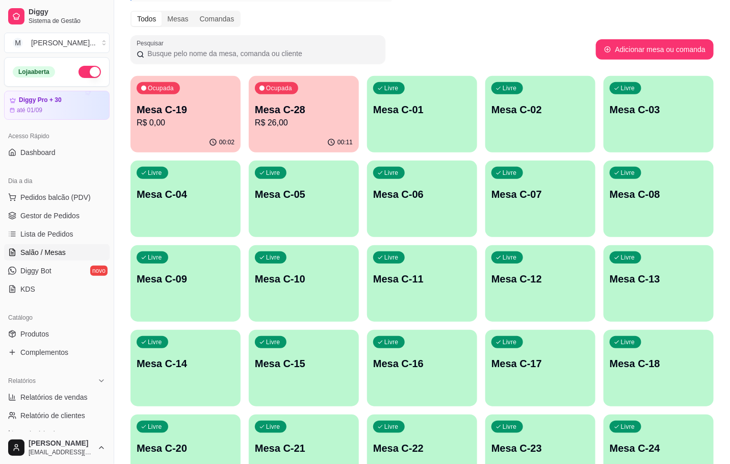
click at [273, 121] on p "R$ 26,00" at bounding box center [304, 123] width 98 height 12
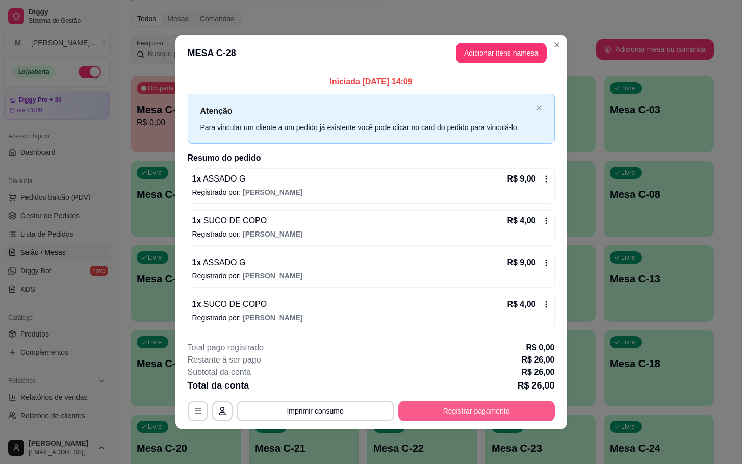
click at [496, 410] on button "Registrar pagamento" at bounding box center [476, 411] width 157 height 20
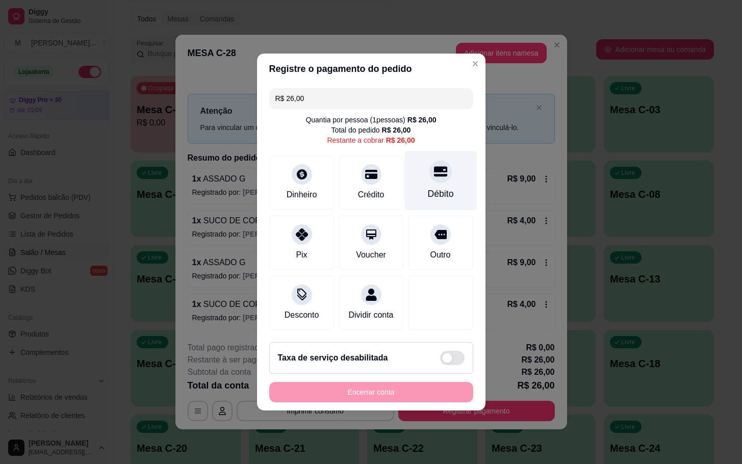
drag, startPoint x: 423, startPoint y: 165, endPoint x: 452, endPoint y: 260, distance: 99.2
click at [429, 165] on div at bounding box center [440, 171] width 22 height 22
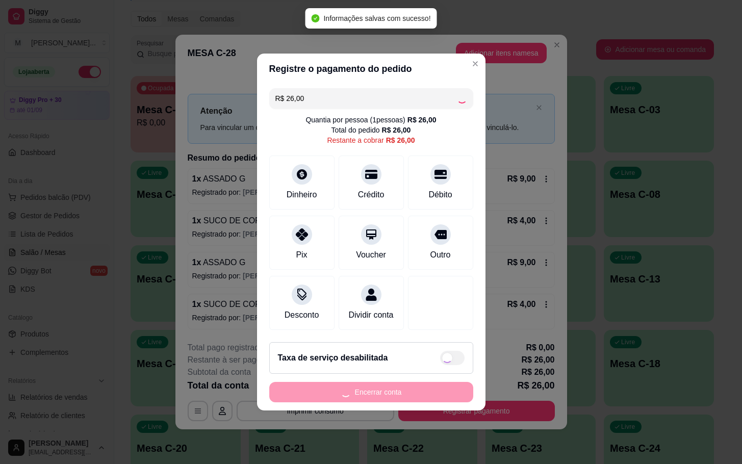
type input "R$ 0,00"
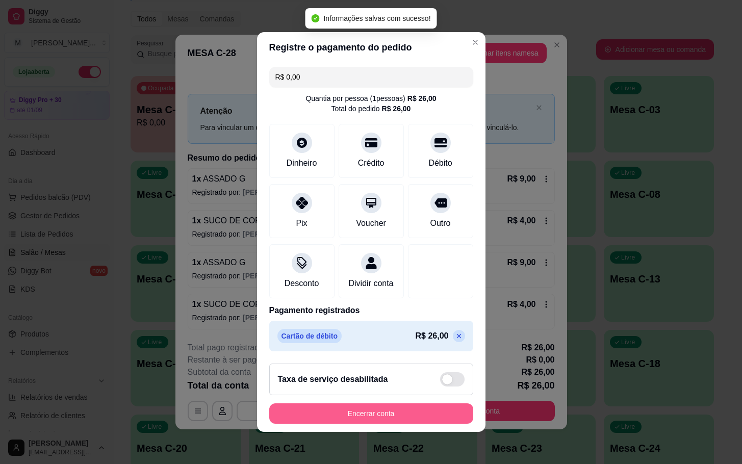
click at [440, 424] on button "Encerrar conta" at bounding box center [371, 413] width 204 height 20
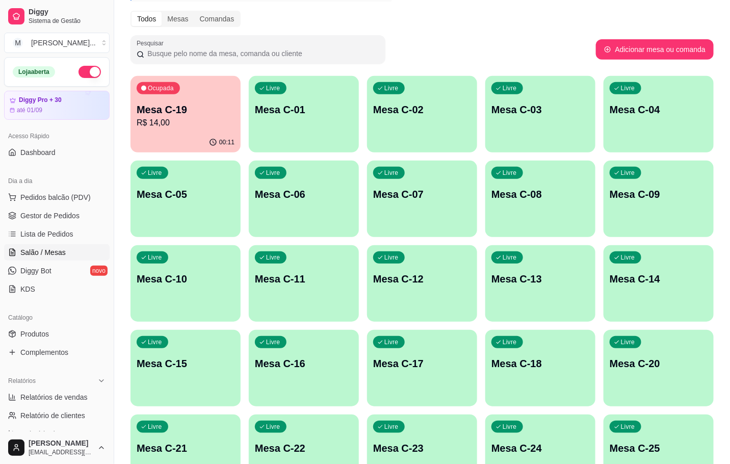
click at [219, 101] on div "Ocupada Mesa C-19 R$ 14,00" at bounding box center [186, 104] width 110 height 57
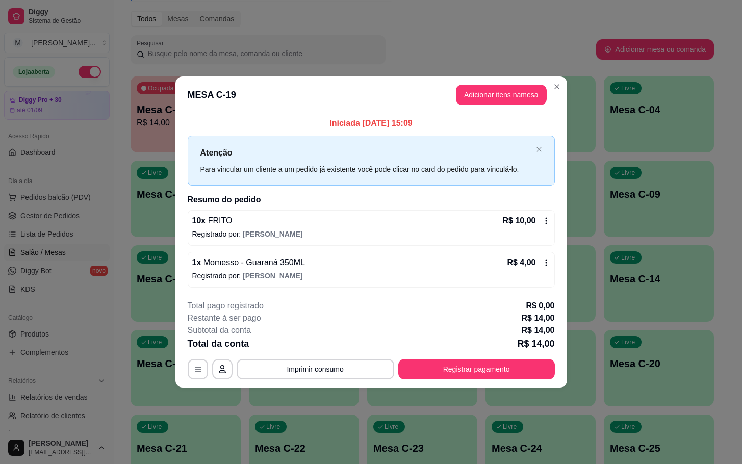
click at [554, 369] on footer "**********" at bounding box center [371, 340] width 392 height 96
click at [533, 372] on button "Registrar pagamento" at bounding box center [476, 369] width 157 height 20
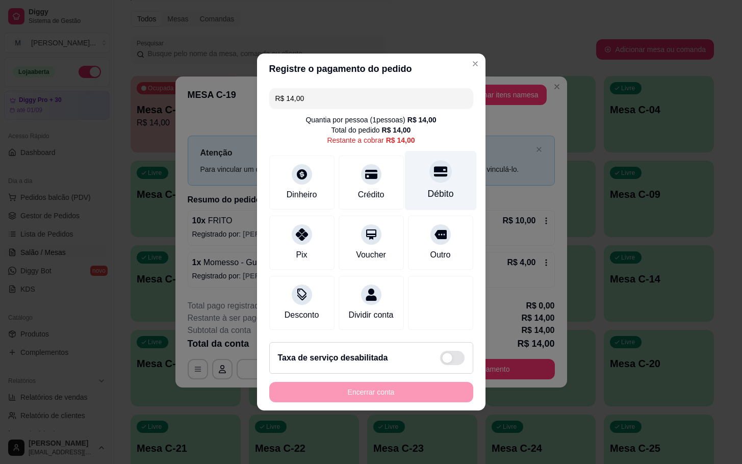
click at [458, 169] on div "Débito" at bounding box center [440, 181] width 72 height 60
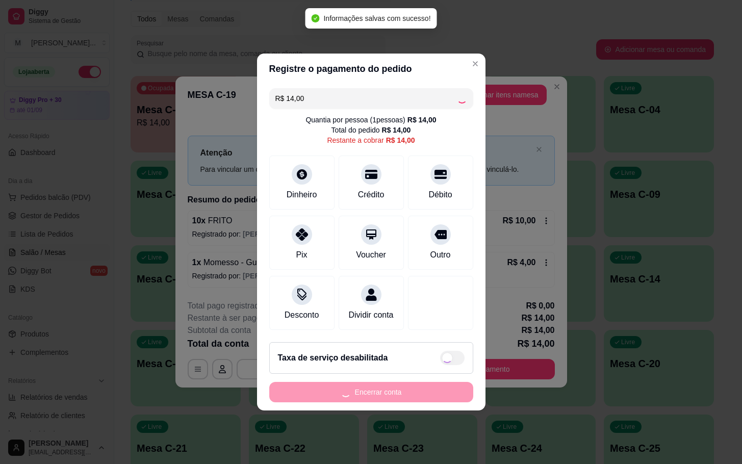
type input "R$ 0,00"
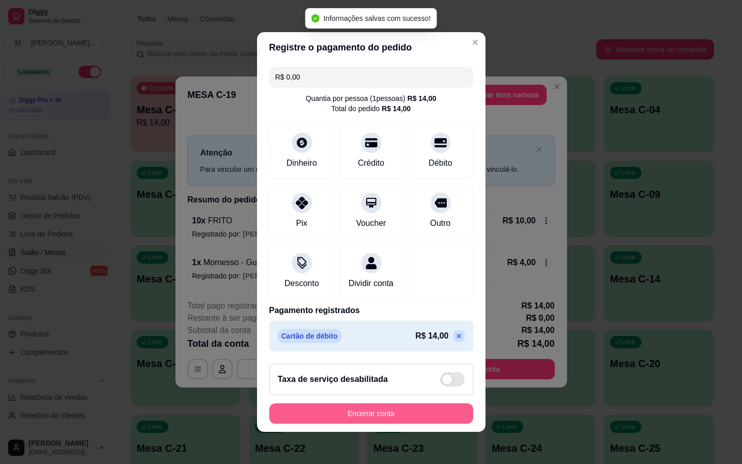
click at [438, 424] on button "Encerrar conta" at bounding box center [371, 413] width 204 height 20
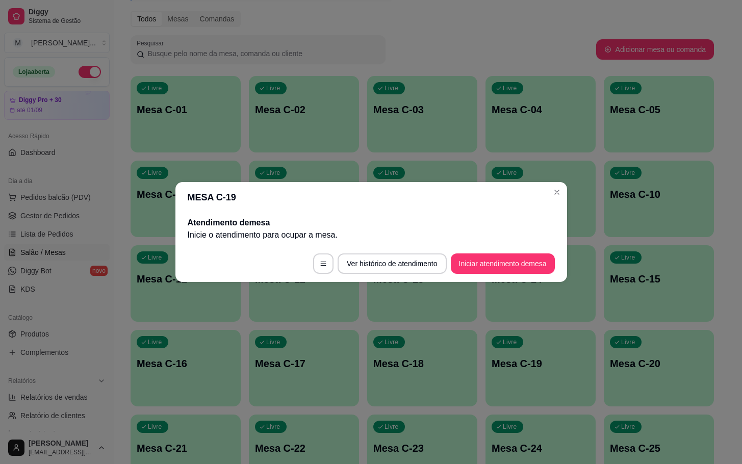
click at [470, 266] on button "Iniciar atendimento de mesa" at bounding box center [503, 263] width 104 height 20
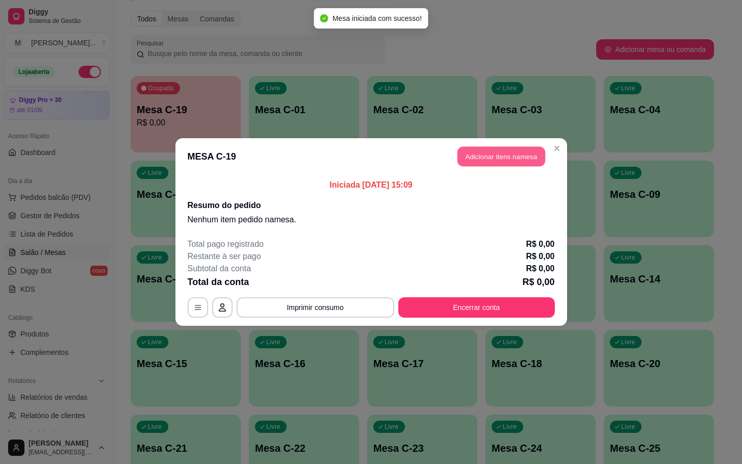
click at [508, 158] on button "Adicionar itens na mesa" at bounding box center [501, 157] width 88 height 20
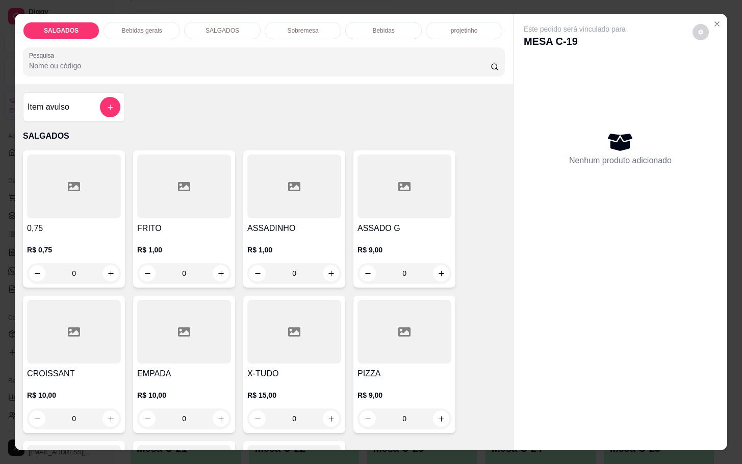
click at [410, 222] on h4 "ASSADO G" at bounding box center [404, 228] width 94 height 12
click at [453, 301] on p "Adicionar R$ 9,00" at bounding box center [469, 303] width 57 height 10
type input "1"
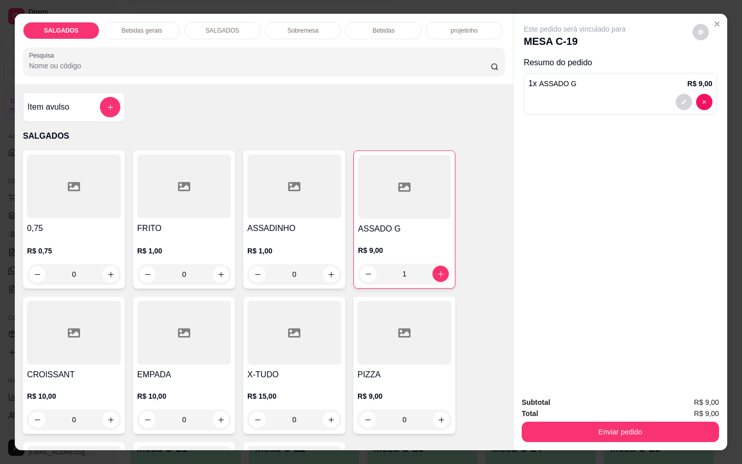
click at [374, 29] on div "SALGADOS Bebidas gerais SALGADOS Sobremesa Bebidas projetinho Pesquisa" at bounding box center [264, 49] width 498 height 70
click at [372, 37] on div "SALGADOS Bebidas gerais SALGADOS Sobremesa Bebidas projetinho Pesquisa" at bounding box center [264, 49] width 498 height 70
click at [379, 29] on p "Bebidas" at bounding box center [383, 31] width 22 height 8
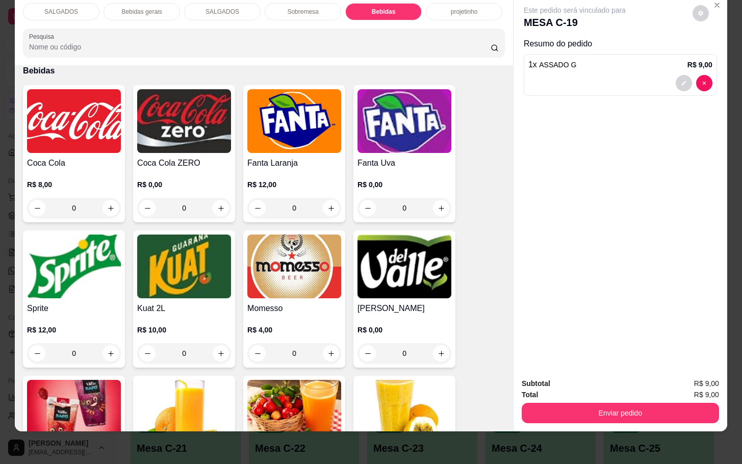
scroll to position [2050, 0]
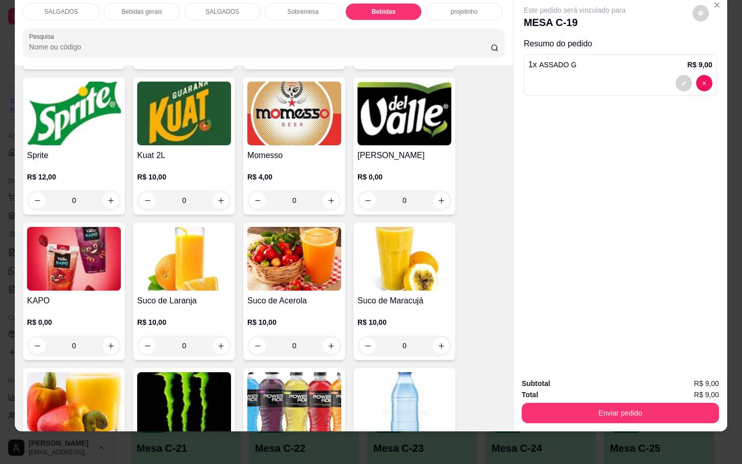
click at [301, 410] on img at bounding box center [294, 404] width 94 height 64
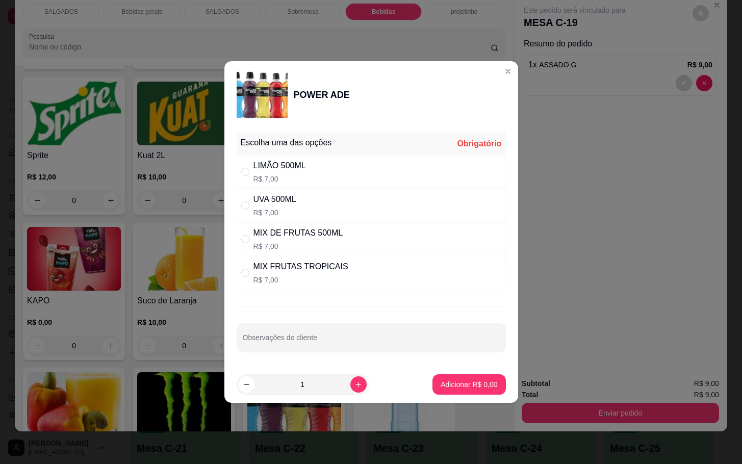
click at [370, 177] on div "LIMÃO 500ML R$ 7,00" at bounding box center [371, 172] width 269 height 34
radio input "true"
click at [462, 386] on p "Adicionar R$ 7,00" at bounding box center [469, 384] width 57 height 10
type input "1"
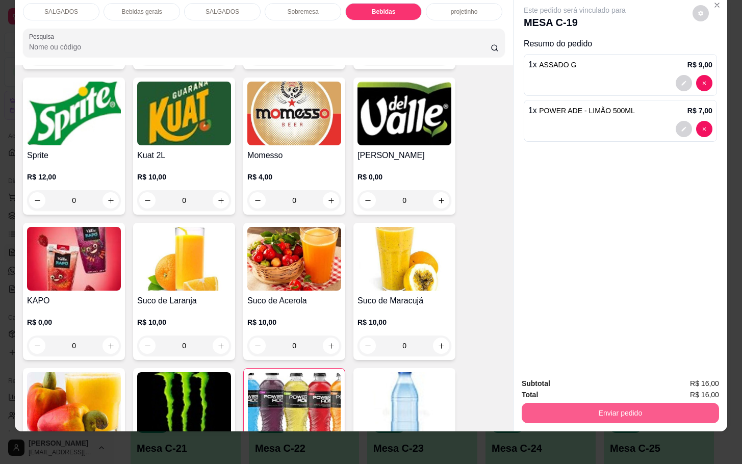
click at [624, 403] on button "Enviar pedido" at bounding box center [620, 413] width 197 height 20
click at [606, 371] on button "Não registrar e enviar pedido" at bounding box center [584, 376] width 103 height 19
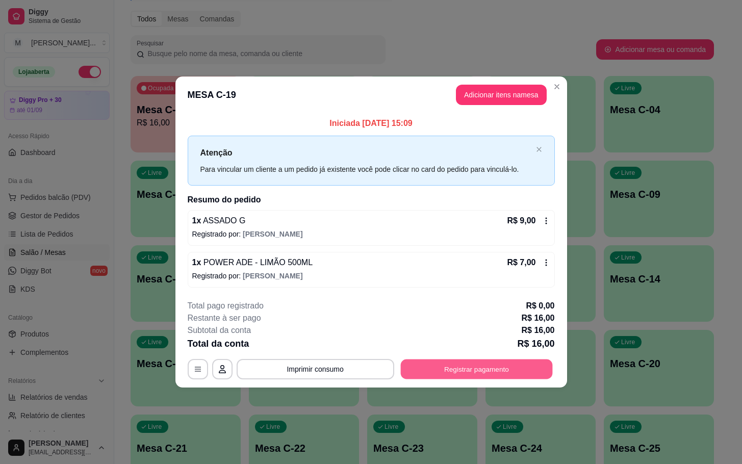
click at [459, 371] on button "Registrar pagamento" at bounding box center [476, 369] width 152 height 20
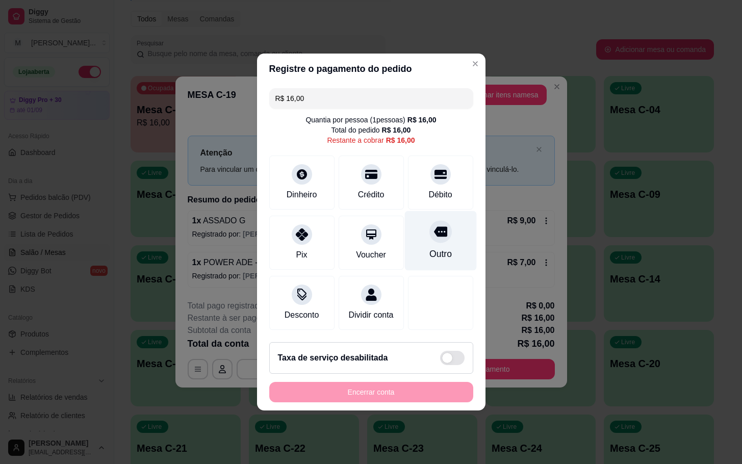
click at [440, 211] on div "Outro" at bounding box center [440, 241] width 72 height 60
click at [433, 229] on icon at bounding box center [439, 232] width 13 height 10
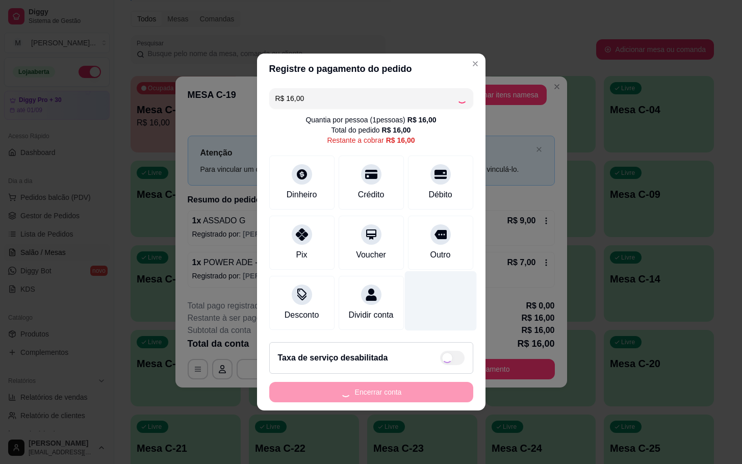
type input "R$ 0,00"
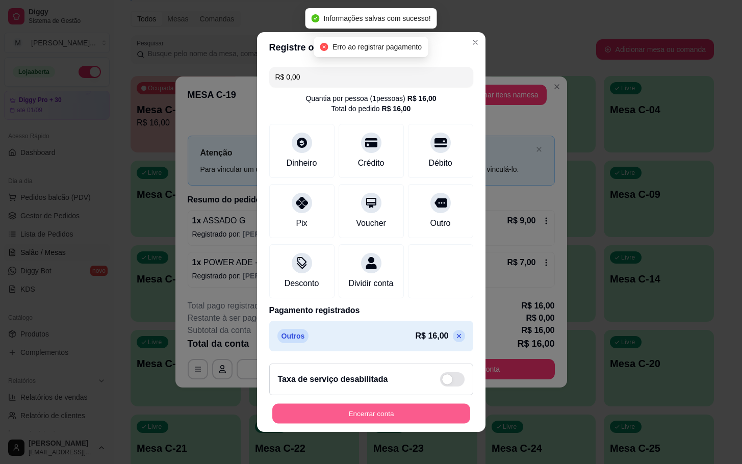
click at [415, 411] on button "Encerrar conta" at bounding box center [371, 414] width 198 height 20
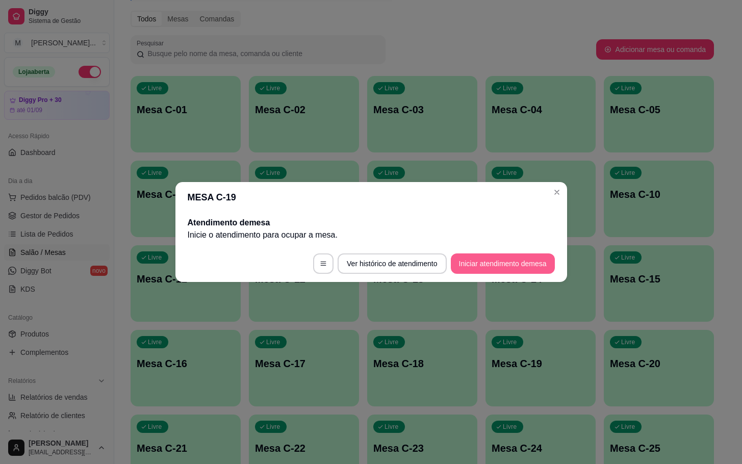
click at [490, 272] on button "Iniciar atendimento de mesa" at bounding box center [503, 263] width 104 height 20
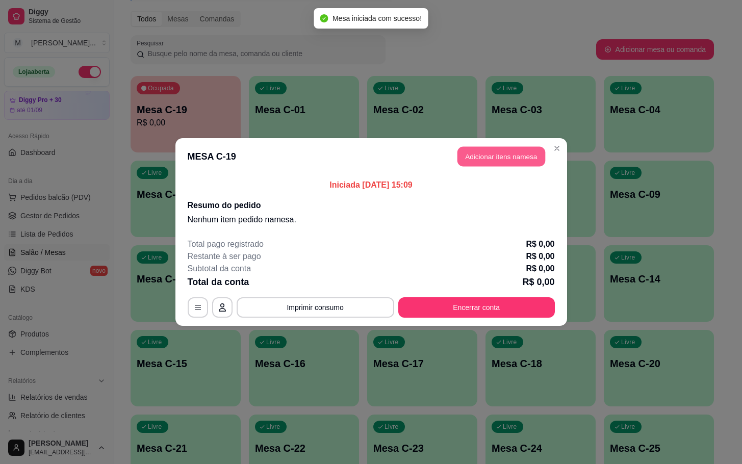
click at [530, 154] on button "Adicionar itens na mesa" at bounding box center [501, 157] width 88 height 20
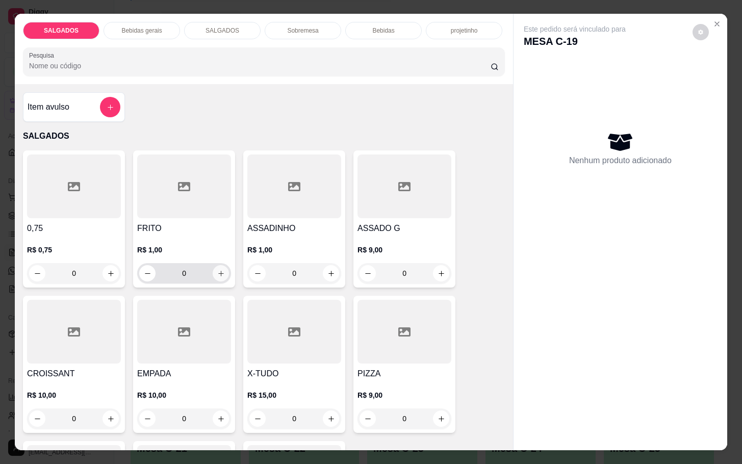
click at [217, 270] on icon "increase-product-quantity" at bounding box center [221, 274] width 8 height 8
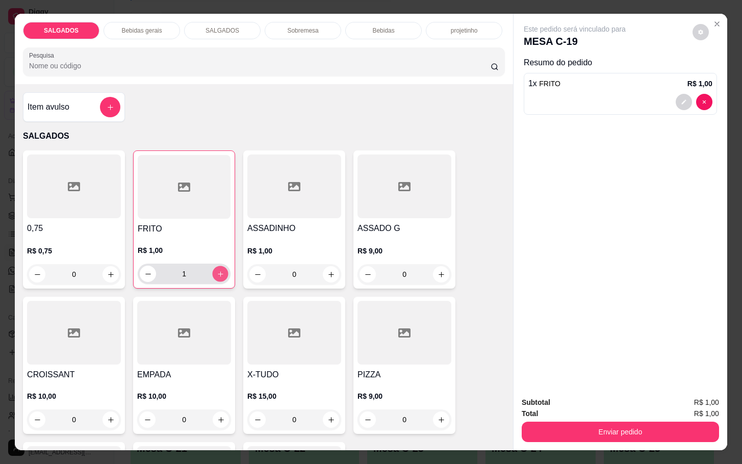
click at [217, 270] on icon "increase-product-quantity" at bounding box center [221, 274] width 8 height 8
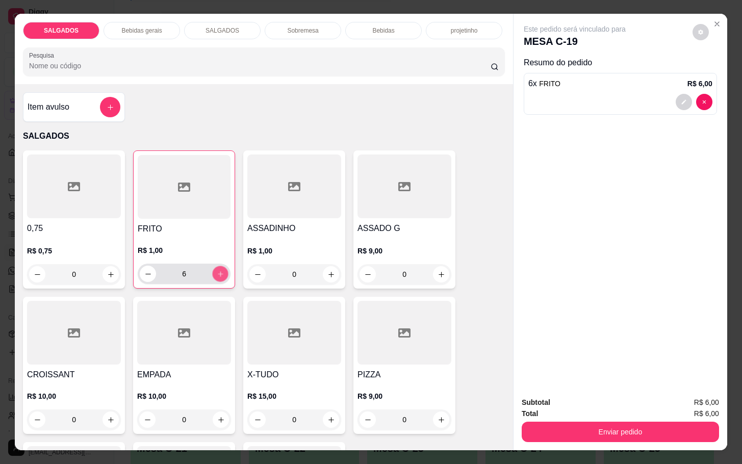
click at [217, 270] on icon "increase-product-quantity" at bounding box center [221, 274] width 8 height 8
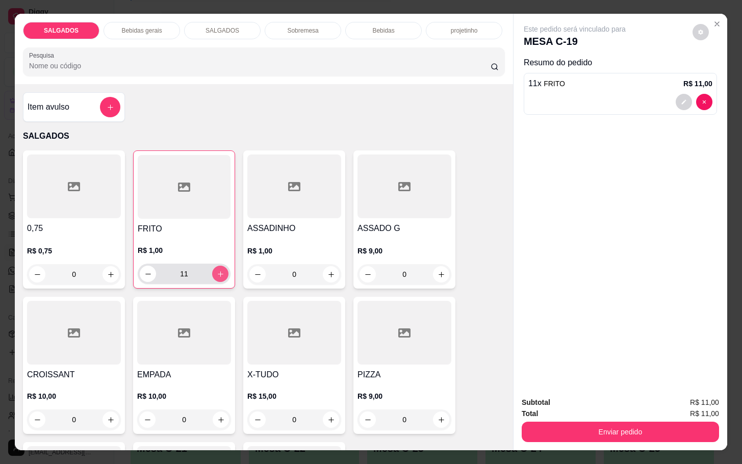
click at [217, 270] on icon "increase-product-quantity" at bounding box center [221, 274] width 8 height 8
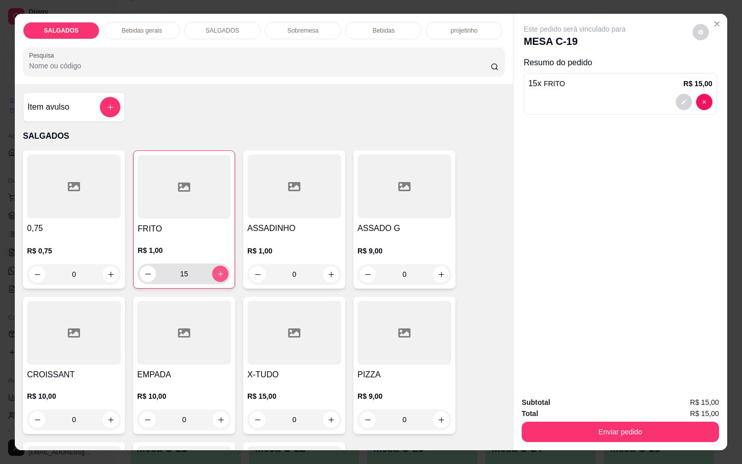
type input "16"
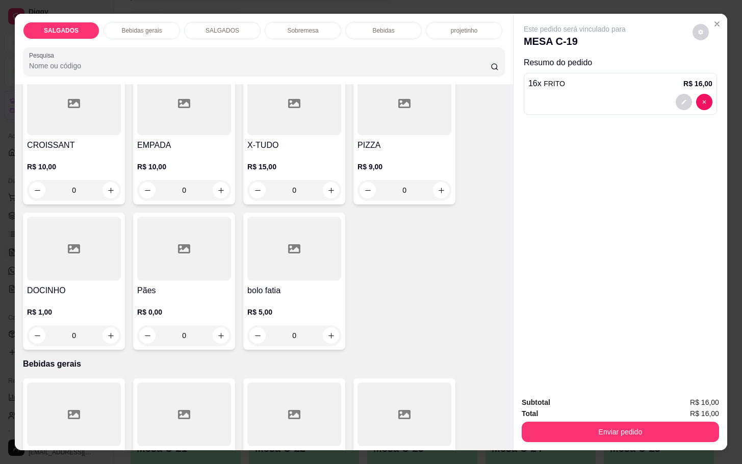
scroll to position [306, 0]
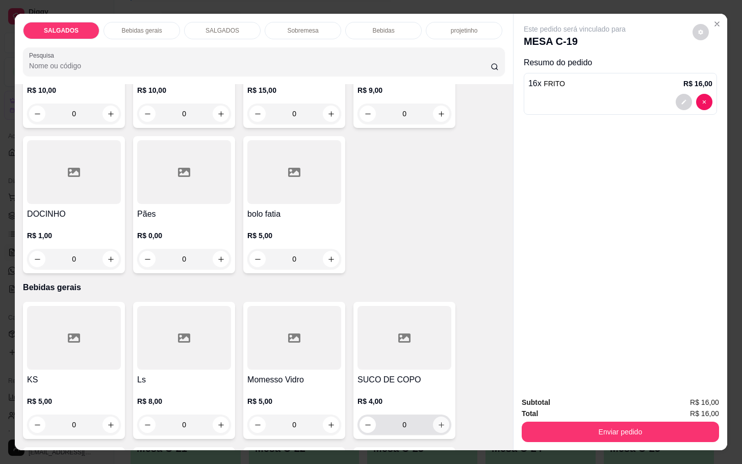
click at [437, 421] on icon "increase-product-quantity" at bounding box center [441, 425] width 8 height 8
type input "1"
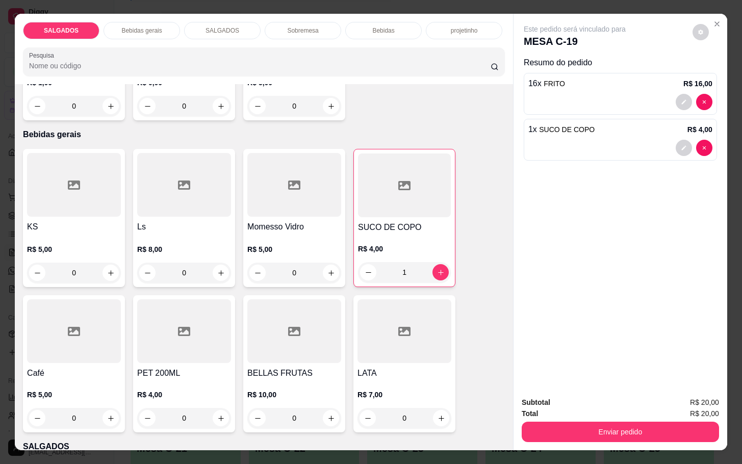
scroll to position [535, 0]
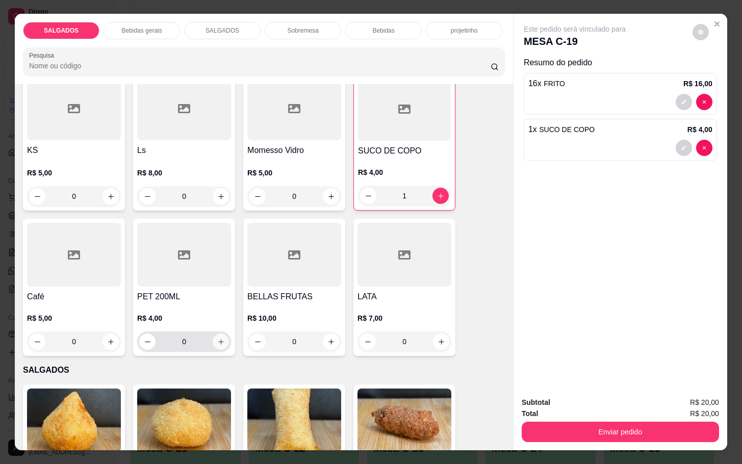
click at [218, 338] on icon "increase-product-quantity" at bounding box center [221, 342] width 8 height 8
type input "1"
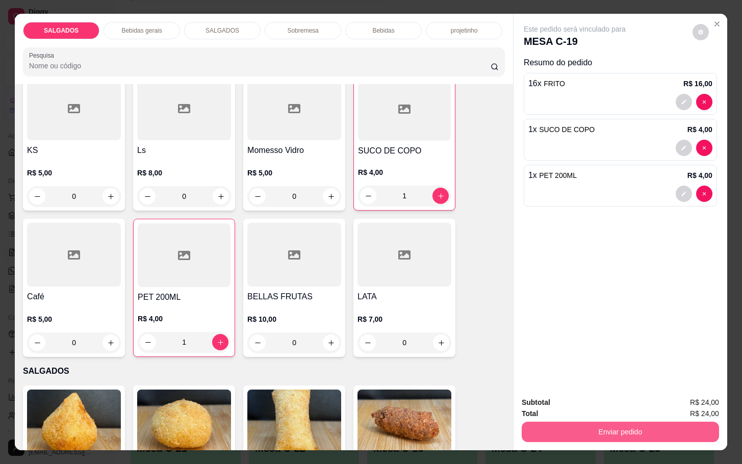
click at [555, 424] on button "Enviar pedido" at bounding box center [620, 432] width 197 height 20
click at [580, 401] on button "Não registrar e enviar pedido" at bounding box center [585, 401] width 106 height 19
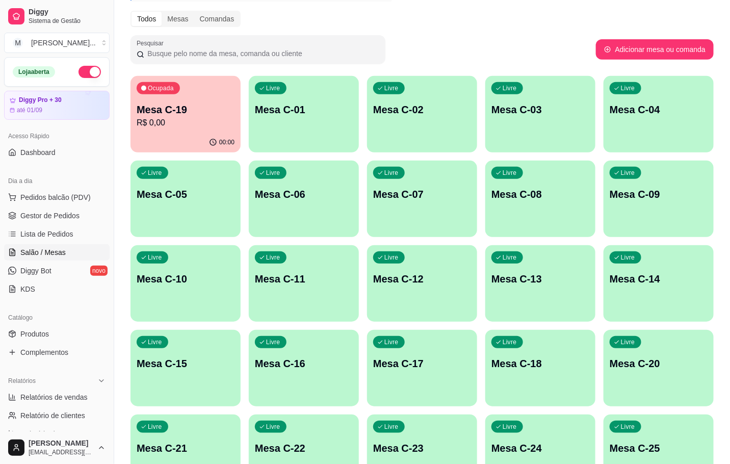
click at [176, 112] on p "Mesa C-19" at bounding box center [186, 109] width 98 height 14
click at [205, 121] on p "R$ 0,00" at bounding box center [185, 123] width 95 height 12
click at [177, 106] on p "Mesa C-19" at bounding box center [185, 110] width 95 height 14
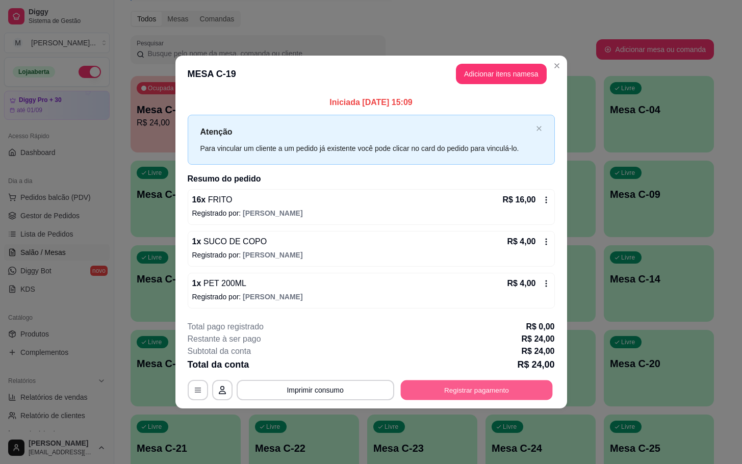
click at [444, 391] on button "Registrar pagamento" at bounding box center [476, 390] width 152 height 20
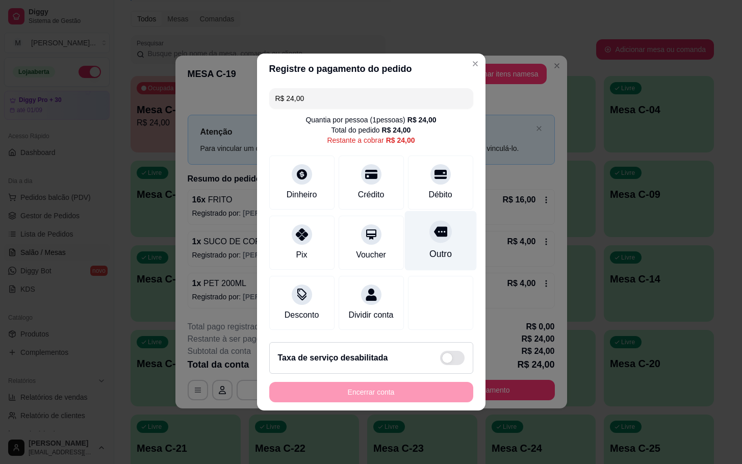
click at [431, 251] on div "Outro" at bounding box center [440, 253] width 22 height 13
type input "R$ 0,00"
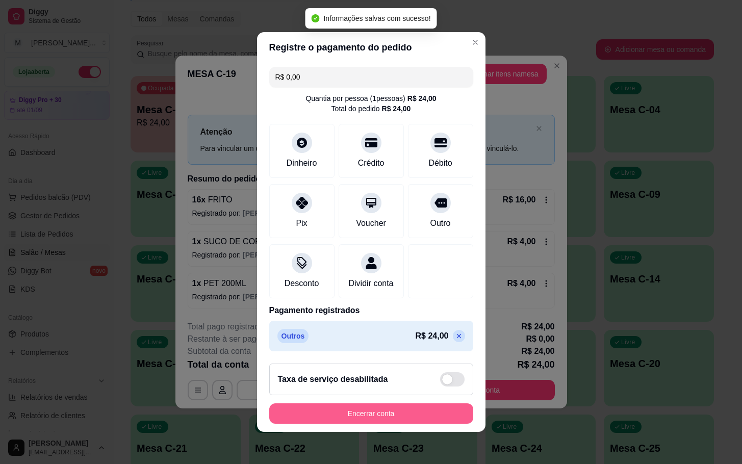
click at [358, 416] on button "Encerrar conta" at bounding box center [371, 413] width 204 height 20
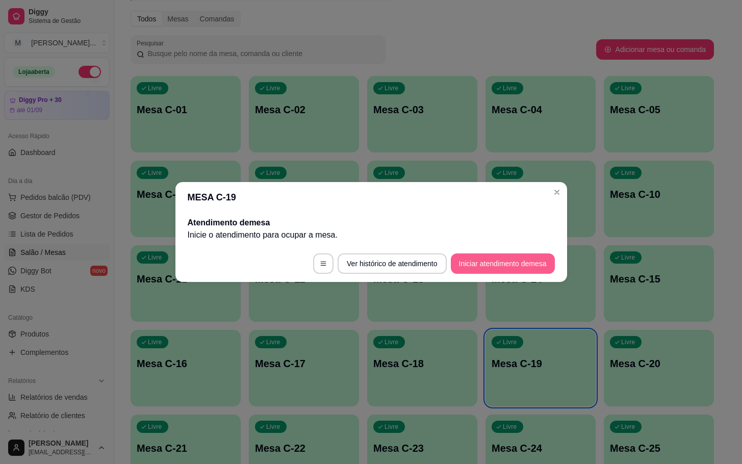
click at [484, 256] on button "Iniciar atendimento de mesa" at bounding box center [503, 263] width 104 height 20
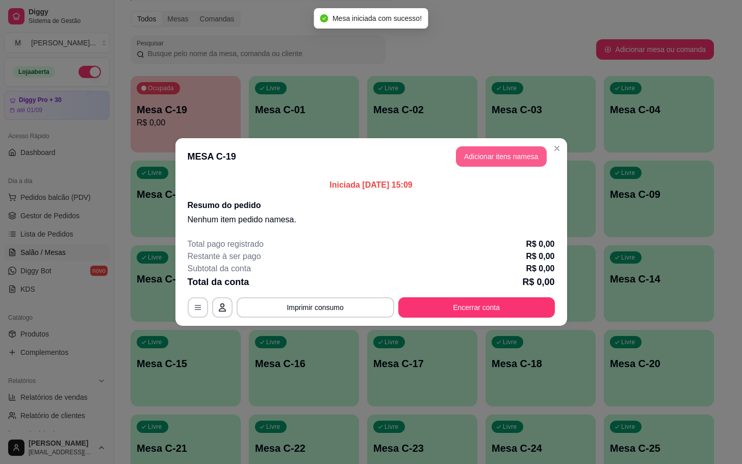
click at [524, 153] on button "Adicionar itens na mesa" at bounding box center [501, 156] width 91 height 20
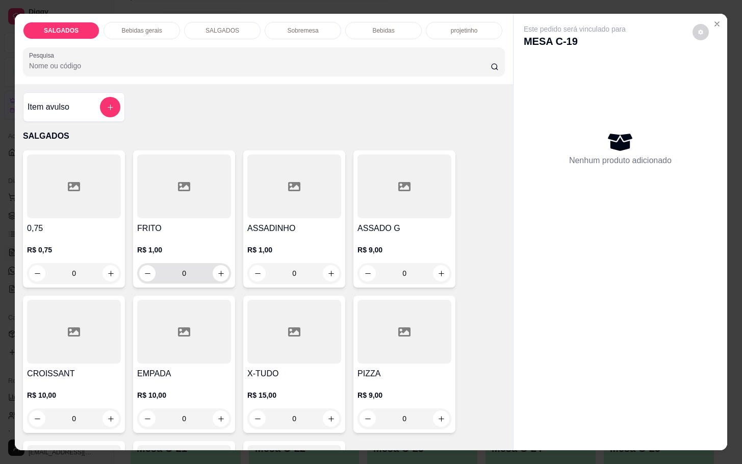
click at [215, 277] on div "0" at bounding box center [184, 273] width 90 height 20
click at [214, 265] on button "increase-product-quantity" at bounding box center [221, 273] width 16 height 16
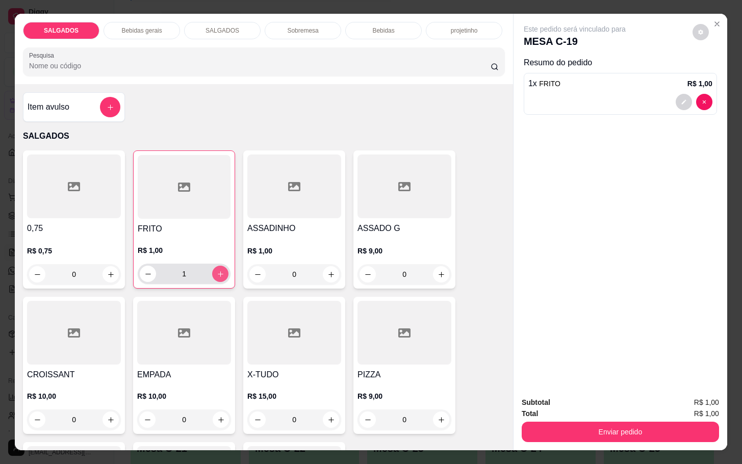
click at [214, 264] on div "1" at bounding box center [184, 274] width 89 height 20
click at [217, 272] on icon "increase-product-quantity" at bounding box center [221, 274] width 8 height 8
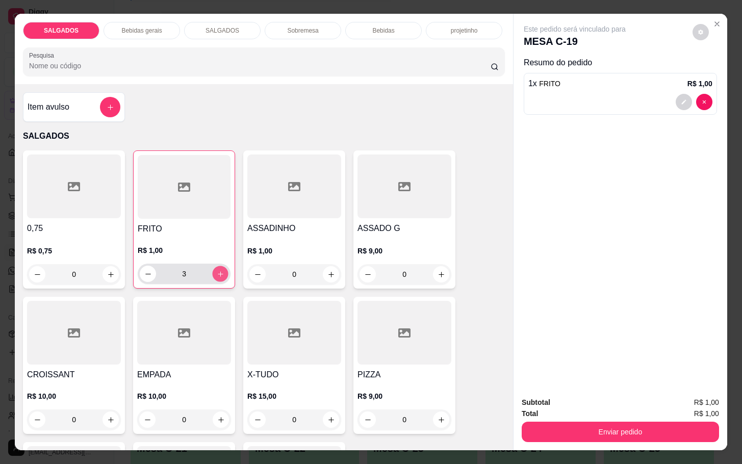
click at [217, 272] on icon "increase-product-quantity" at bounding box center [221, 274] width 8 height 8
click at [144, 270] on icon "decrease-product-quantity" at bounding box center [148, 274] width 8 height 8
type input "4"
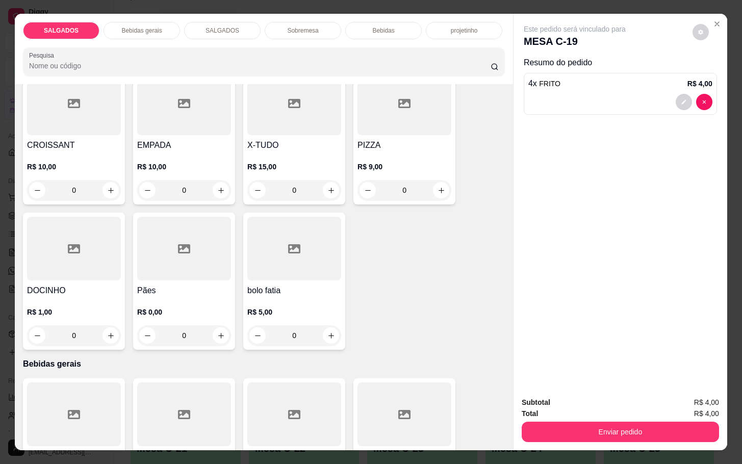
scroll to position [382, 0]
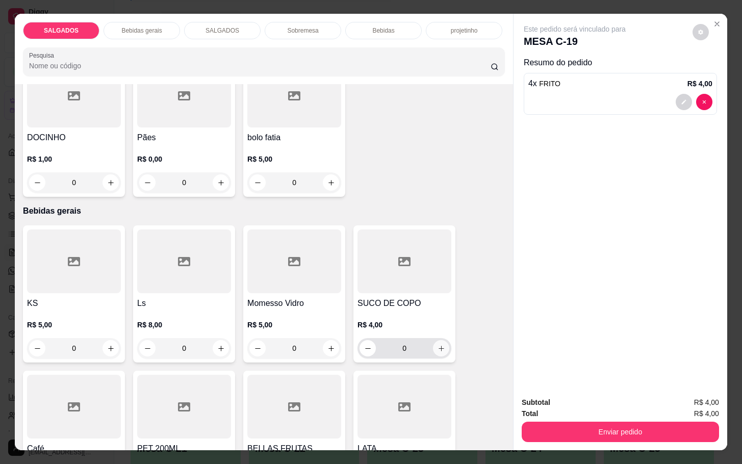
click at [437, 345] on icon "increase-product-quantity" at bounding box center [441, 349] width 8 height 8
type input "1"
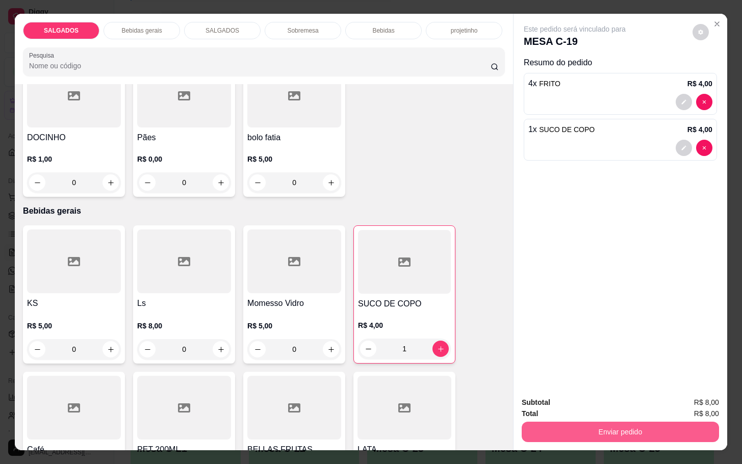
click at [566, 419] on div "Enviar pedido" at bounding box center [620, 430] width 197 height 23
click at [583, 428] on button "Enviar pedido" at bounding box center [620, 432] width 197 height 20
click at [571, 407] on button "Não registrar e enviar pedido" at bounding box center [585, 401] width 106 height 19
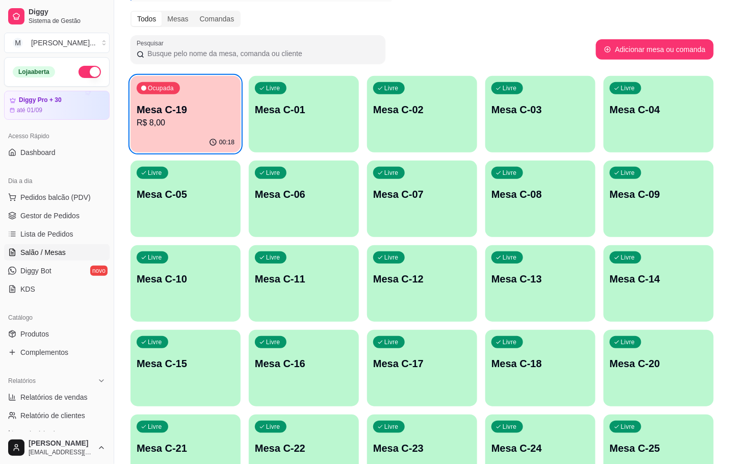
click at [730, 273] on html "Diggy Sistema de Gestão M Mila Salgados ... Loja aberta Diggy Pro + 30 até 01/0…" at bounding box center [365, 108] width 730 height 464
click at [213, 107] on p "Mesa C-19" at bounding box center [186, 109] width 98 height 14
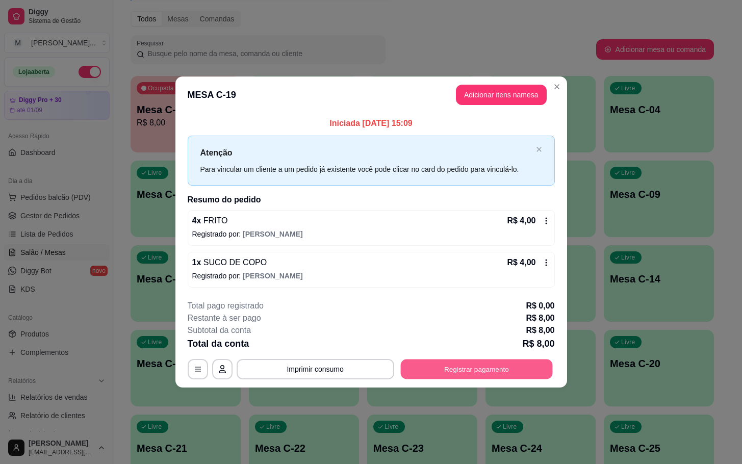
click at [471, 364] on button "Registrar pagamento" at bounding box center [476, 369] width 152 height 20
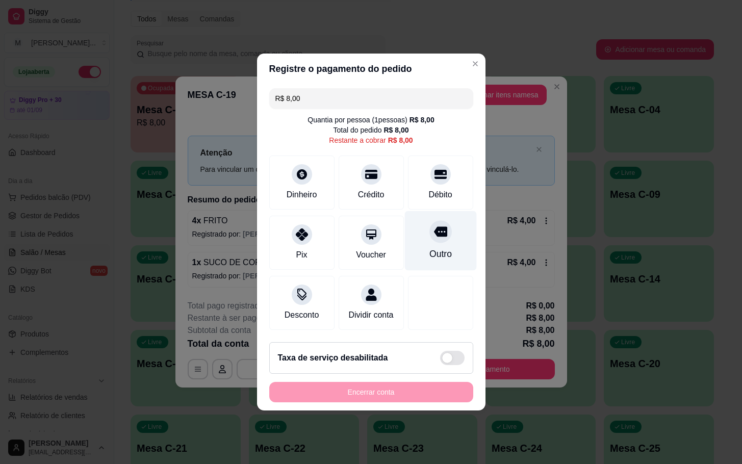
click at [441, 236] on div "Outro" at bounding box center [440, 241] width 72 height 60
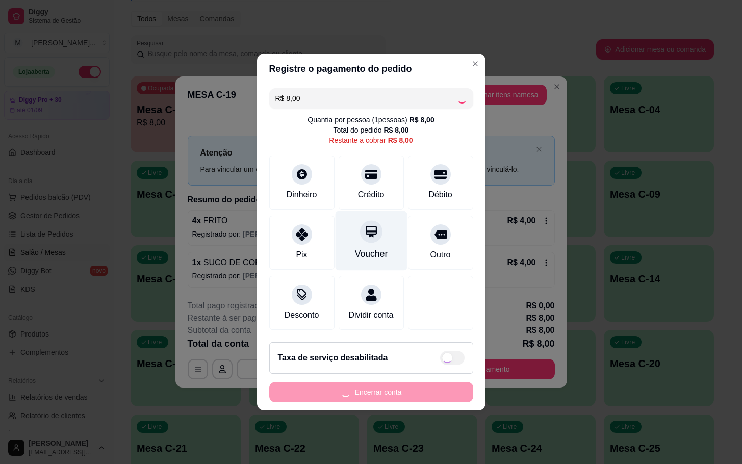
type input "R$ 0,00"
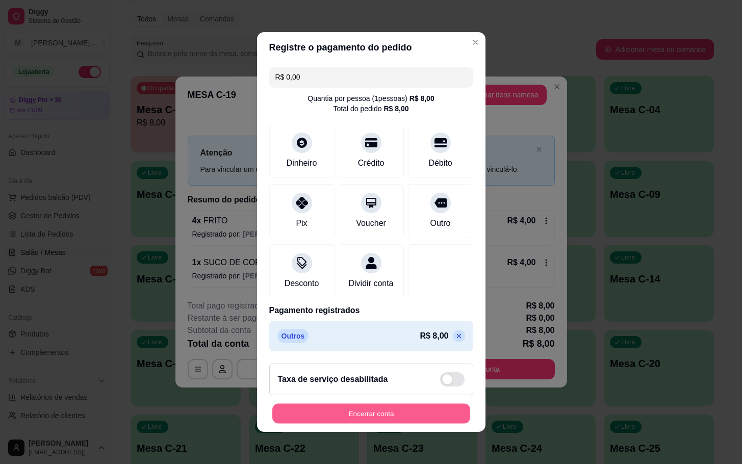
click at [332, 419] on button "Encerrar conta" at bounding box center [371, 414] width 198 height 20
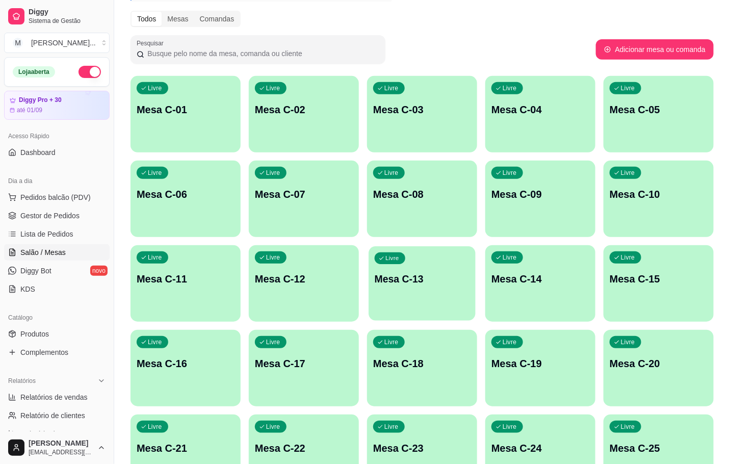
click at [397, 248] on div "Livre Mesa C-13" at bounding box center [422, 277] width 107 height 62
click at [392, 199] on p "Mesa C-08" at bounding box center [422, 194] width 98 height 14
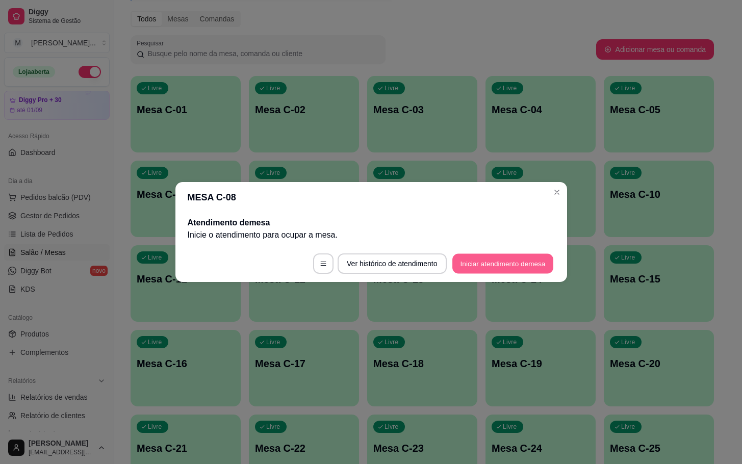
click at [477, 261] on button "Iniciar atendimento de mesa" at bounding box center [502, 264] width 101 height 20
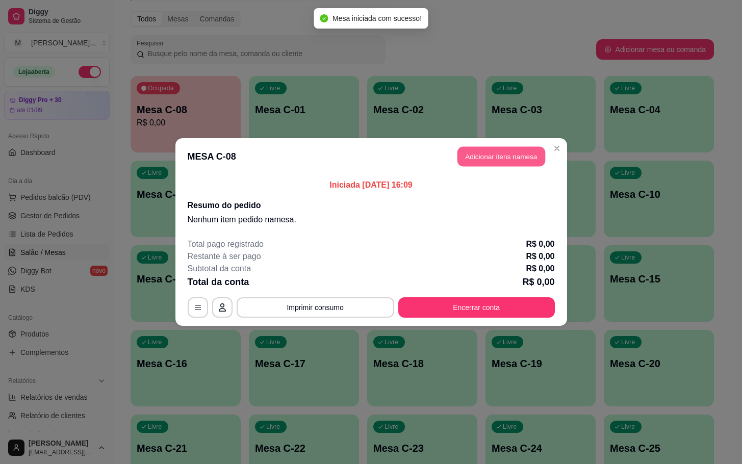
click at [495, 161] on button "Adicionar itens na mesa" at bounding box center [501, 157] width 88 height 20
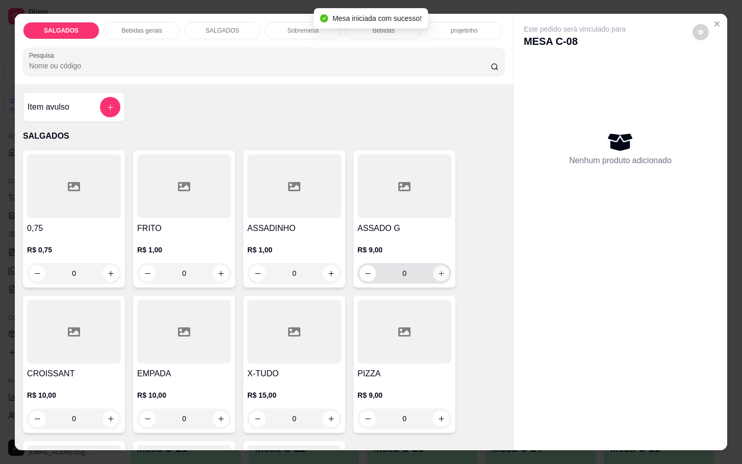
click at [440, 274] on button "increase-product-quantity" at bounding box center [441, 274] width 16 height 16
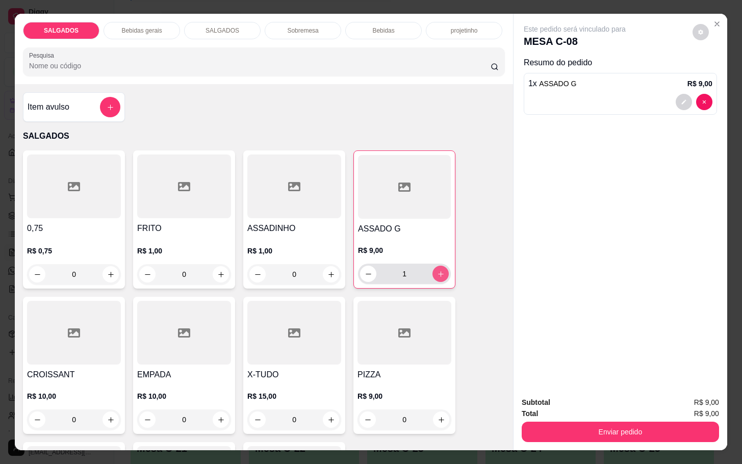
click at [440, 274] on button "increase-product-quantity" at bounding box center [440, 274] width 16 height 16
type input "2"
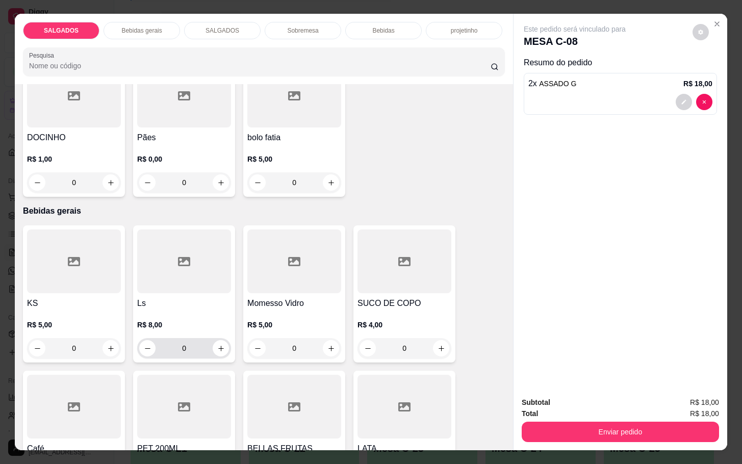
scroll to position [459, 0]
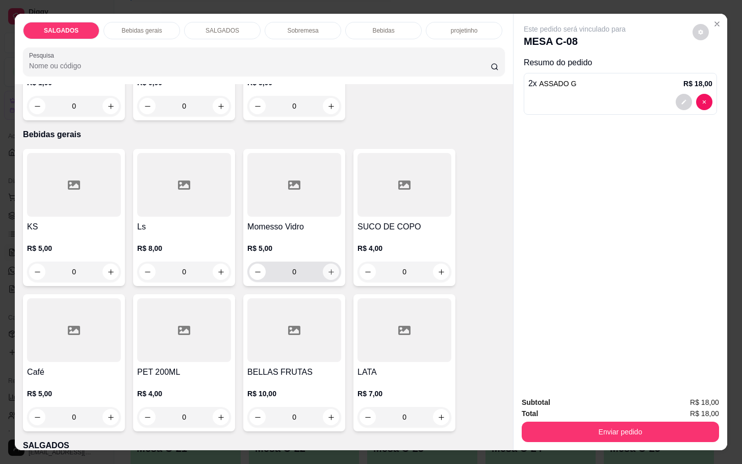
click at [323, 264] on button "increase-product-quantity" at bounding box center [331, 272] width 16 height 16
type input "1"
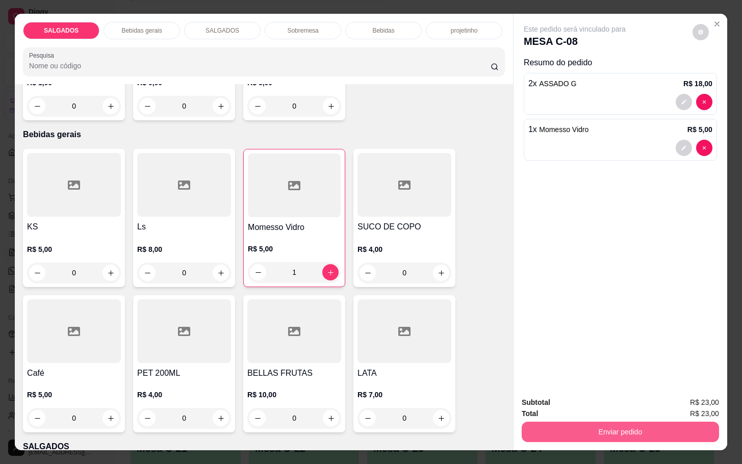
click at [589, 427] on button "Enviar pedido" at bounding box center [620, 432] width 197 height 20
click at [592, 407] on button "Não registrar e enviar pedido" at bounding box center [585, 401] width 106 height 19
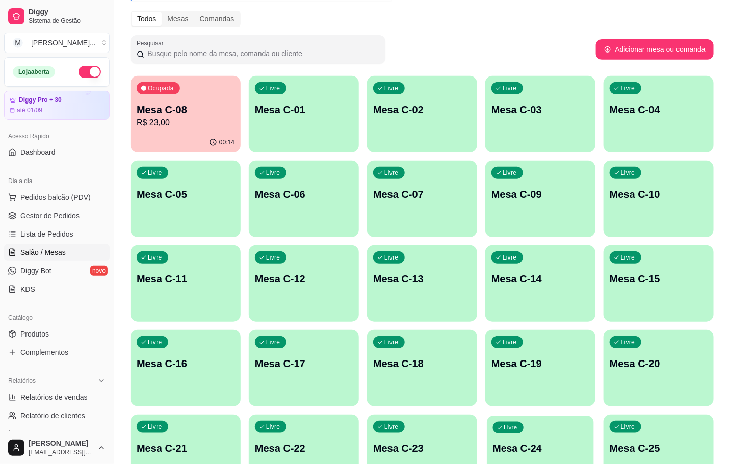
click at [522, 441] on div "Livre Mesa C-24" at bounding box center [540, 447] width 107 height 62
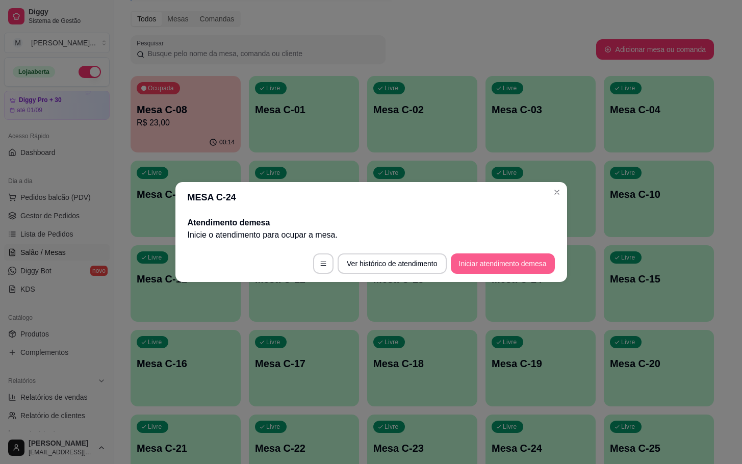
click at [505, 271] on button "Iniciar atendimento de mesa" at bounding box center [503, 263] width 104 height 20
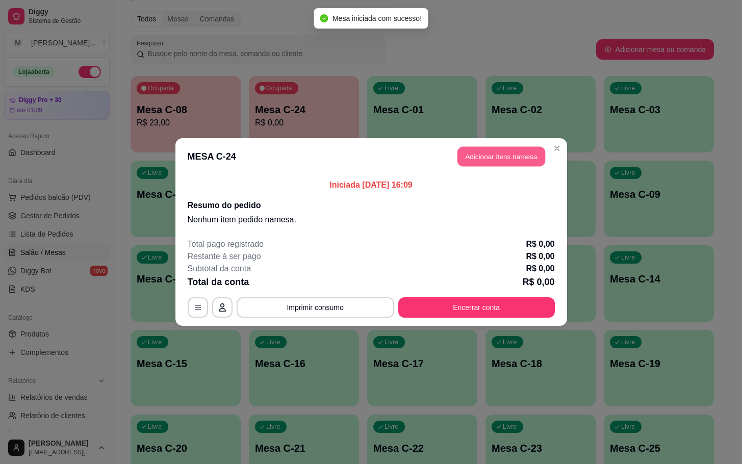
click at [488, 167] on button "Adicionar itens na mesa" at bounding box center [501, 157] width 88 height 20
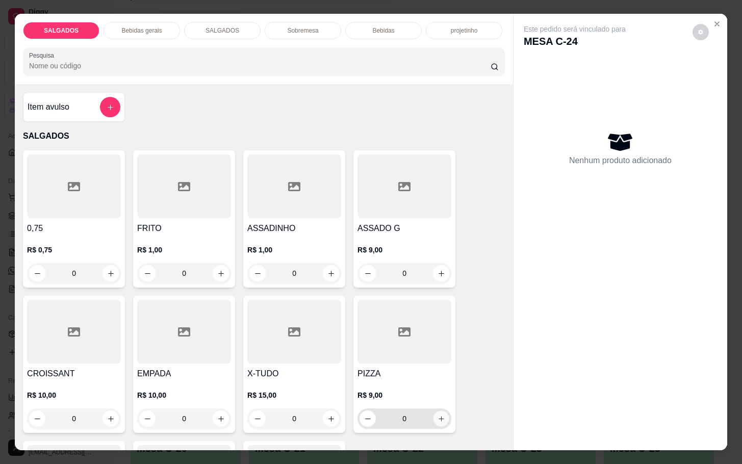
click at [437, 417] on icon "increase-product-quantity" at bounding box center [441, 419] width 8 height 8
type input "1"
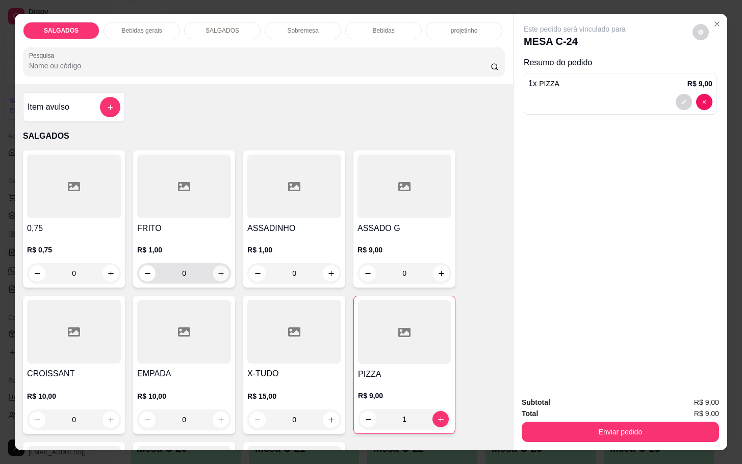
click at [217, 270] on icon "increase-product-quantity" at bounding box center [221, 274] width 8 height 8
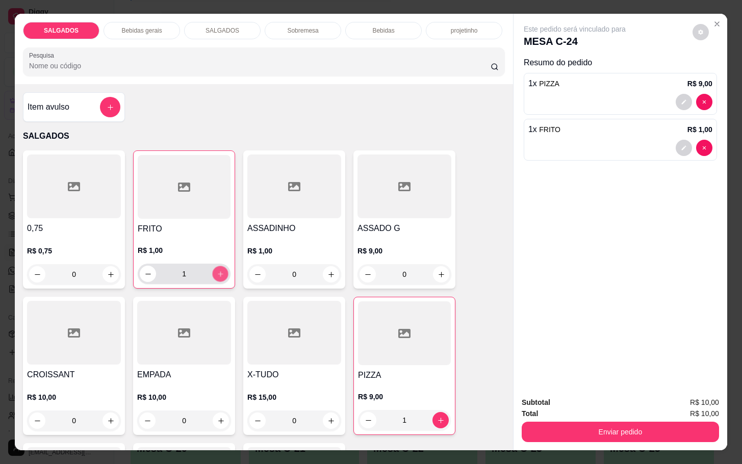
click at [217, 270] on icon "increase-product-quantity" at bounding box center [221, 274] width 8 height 8
type input "4"
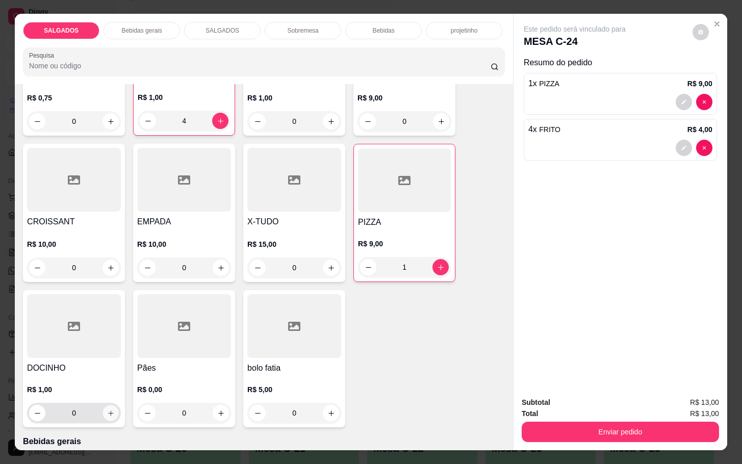
click at [107, 414] on button "increase-product-quantity" at bounding box center [111, 413] width 16 height 16
click at [107, 414] on button "increase-product-quantity" at bounding box center [110, 414] width 16 height 16
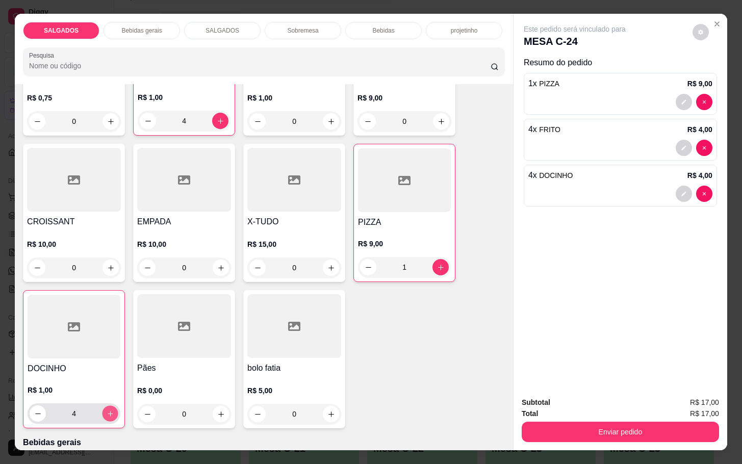
type input "5"
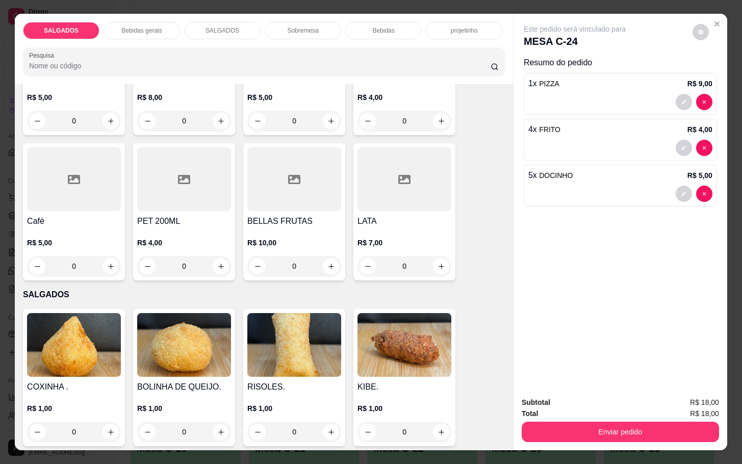
scroll to position [535, 0]
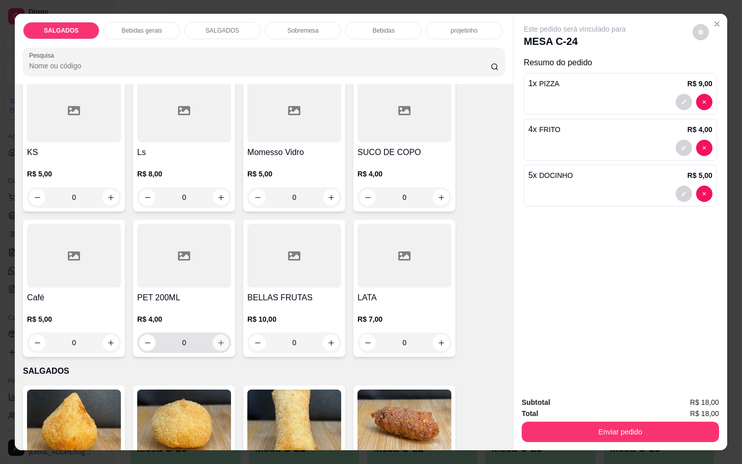
click at [217, 339] on icon "increase-product-quantity" at bounding box center [221, 343] width 8 height 8
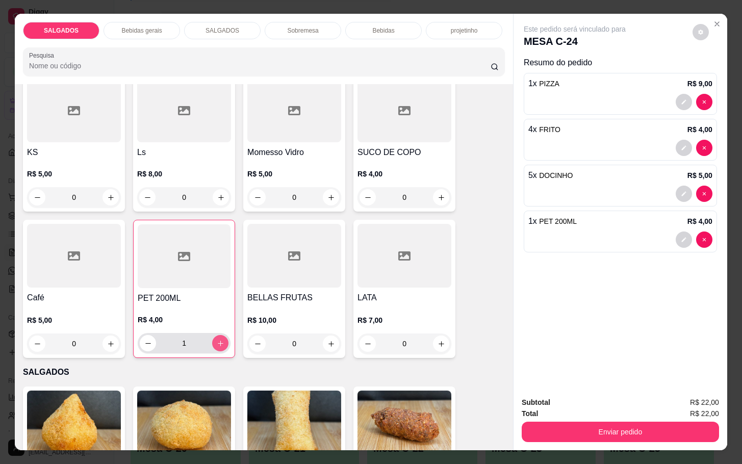
click at [217, 340] on icon "increase-product-quantity" at bounding box center [221, 344] width 8 height 8
type input "2"
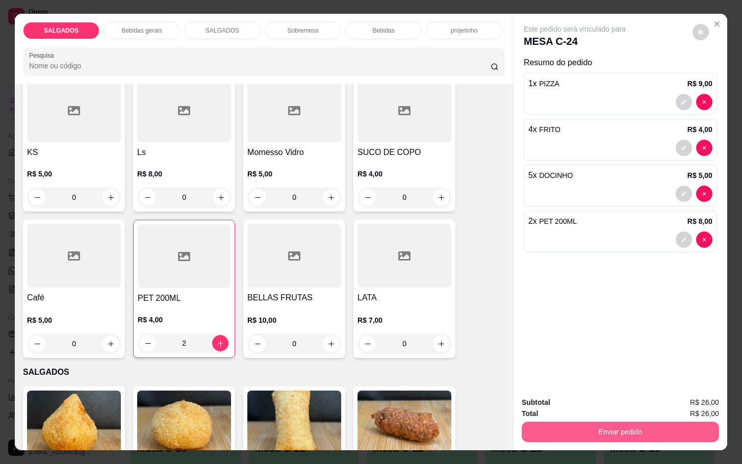
click at [641, 424] on button "Enviar pedido" at bounding box center [620, 432] width 197 height 20
click at [604, 400] on button "Não registrar e enviar pedido" at bounding box center [585, 401] width 106 height 19
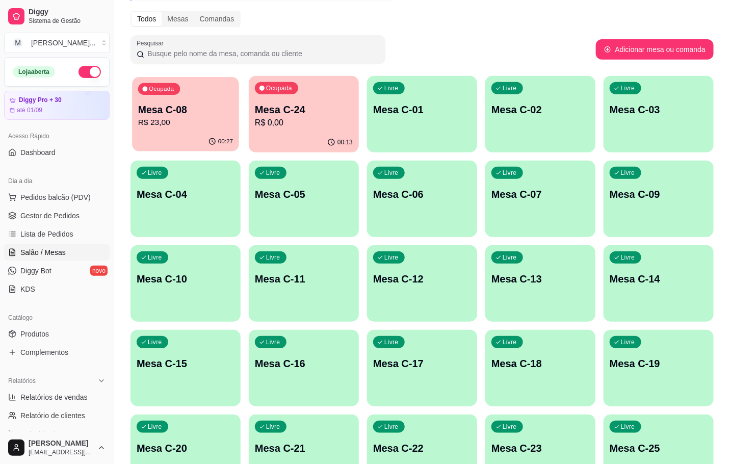
click at [196, 127] on p "R$ 23,00" at bounding box center [185, 123] width 95 height 12
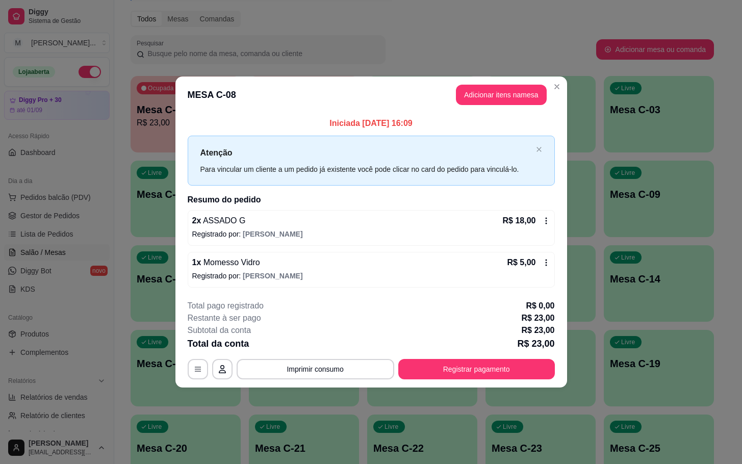
click at [555, 371] on footer "**********" at bounding box center [371, 340] width 392 height 96
click at [540, 372] on button "Registrar pagamento" at bounding box center [476, 369] width 157 height 20
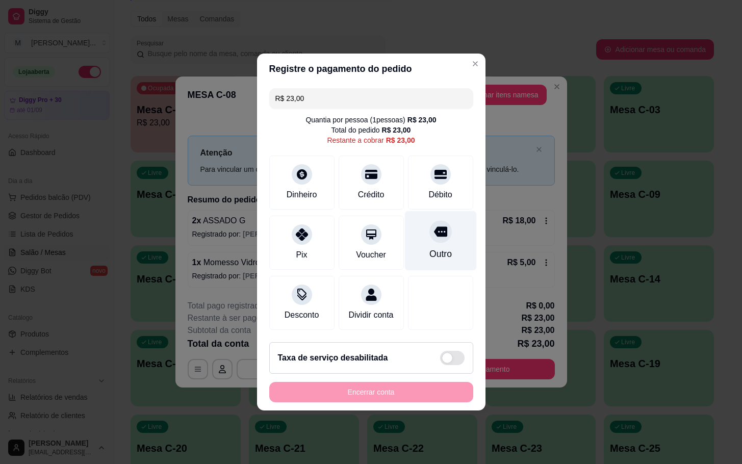
click at [442, 230] on div "Outro" at bounding box center [440, 241] width 72 height 60
type input "R$ 0,00"
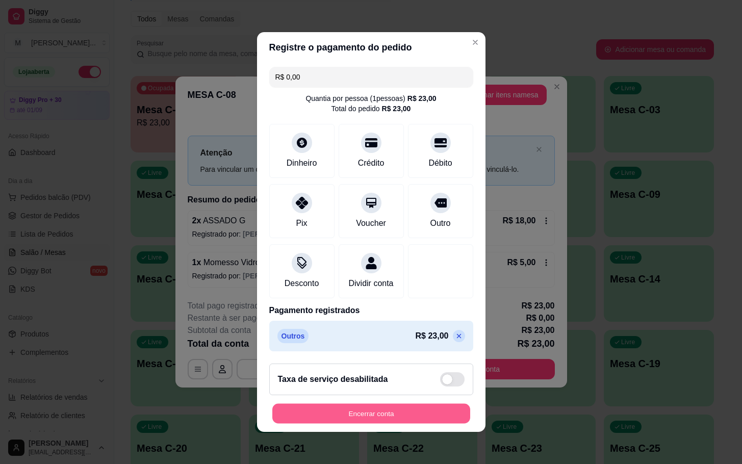
click at [341, 424] on button "Encerrar conta" at bounding box center [371, 414] width 198 height 20
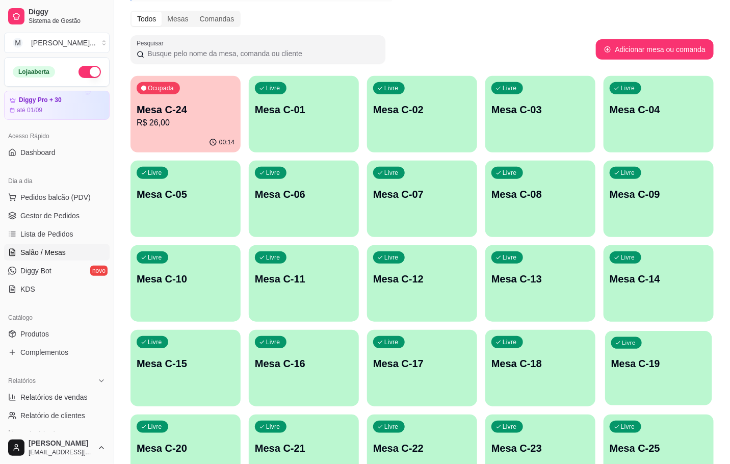
click at [681, 349] on div "Livre Mesa C-19" at bounding box center [658, 362] width 107 height 62
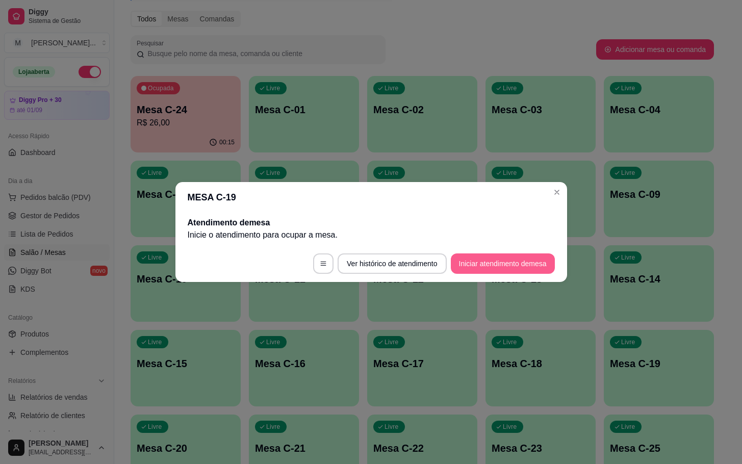
click at [519, 265] on button "Iniciar atendimento de mesa" at bounding box center [503, 263] width 104 height 20
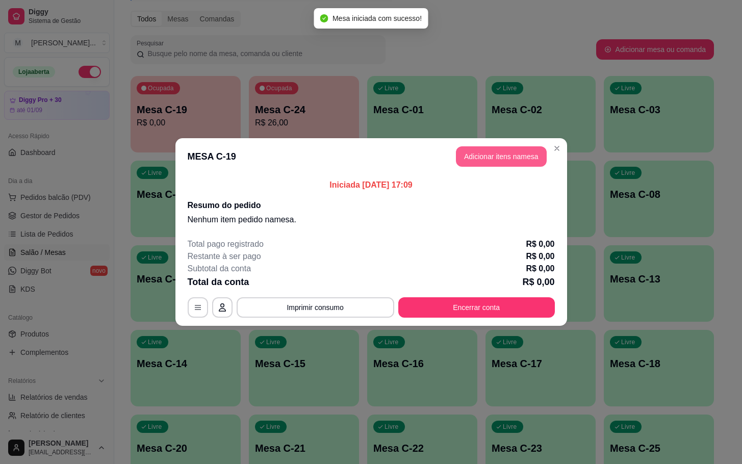
click at [493, 150] on button "Adicionar itens na mesa" at bounding box center [501, 156] width 91 height 20
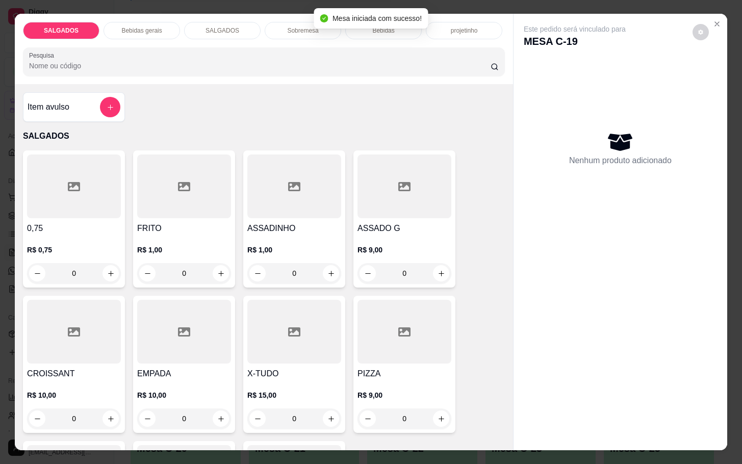
drag, startPoint x: 193, startPoint y: 271, endPoint x: 101, endPoint y: 274, distance: 91.8
click at [87, 285] on div "0,75 R$ 0,75 0 FRITO R$ 1,00 0 ASSADINHO R$ 1,00 0 ASSADO G R$ 9,00 0 CROISSANT…" at bounding box center [264, 364] width 482 height 428
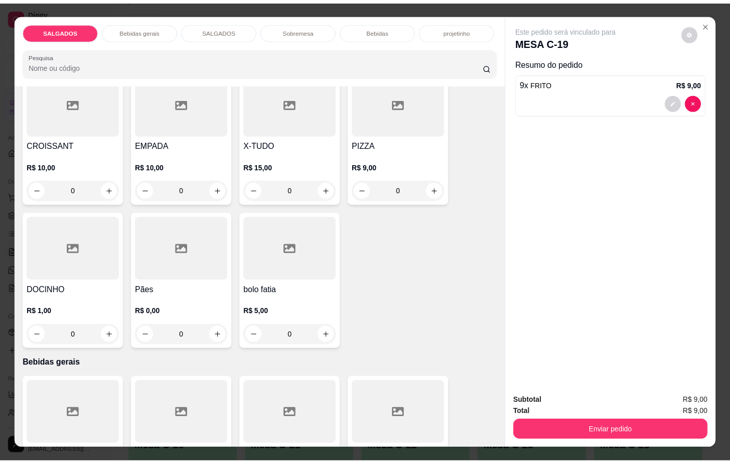
scroll to position [459, 0]
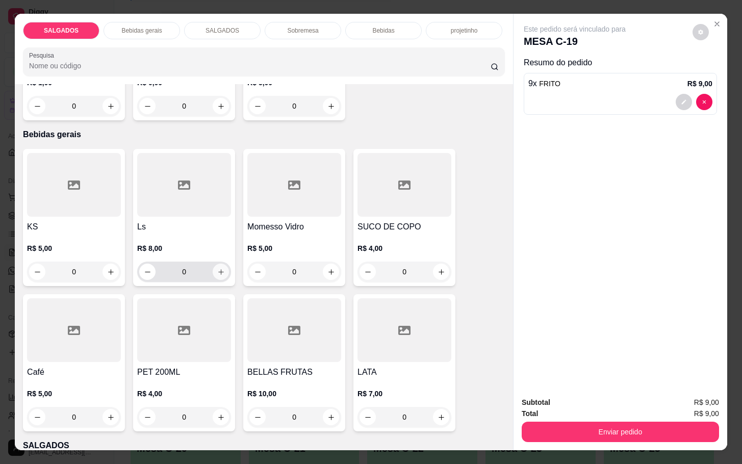
type input "9"
click at [217, 274] on button "increase-product-quantity" at bounding box center [221, 272] width 16 height 16
type input "1"
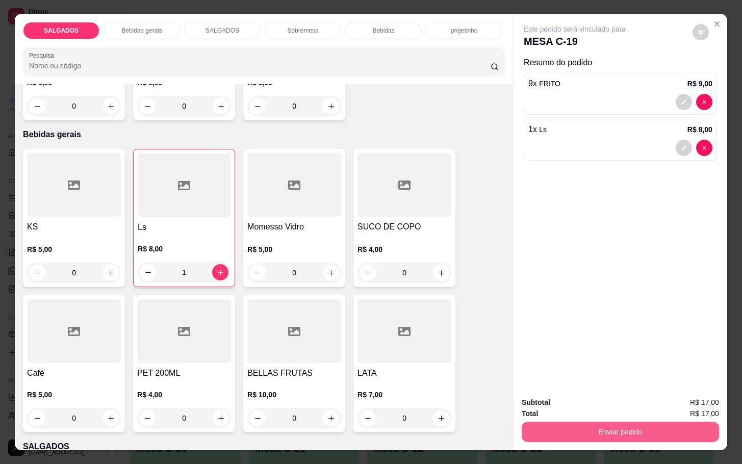
click at [553, 428] on button "Enviar pedido" at bounding box center [620, 432] width 197 height 20
click at [569, 404] on button "Não registrar e enviar pedido" at bounding box center [585, 401] width 106 height 19
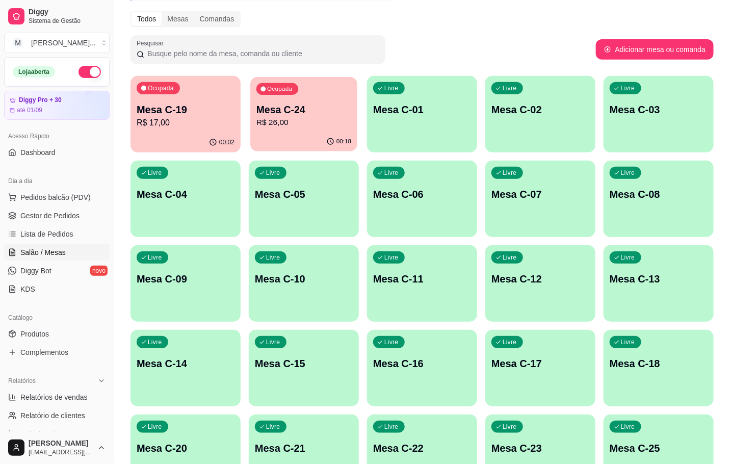
click at [315, 122] on p "R$ 26,00" at bounding box center [303, 123] width 95 height 12
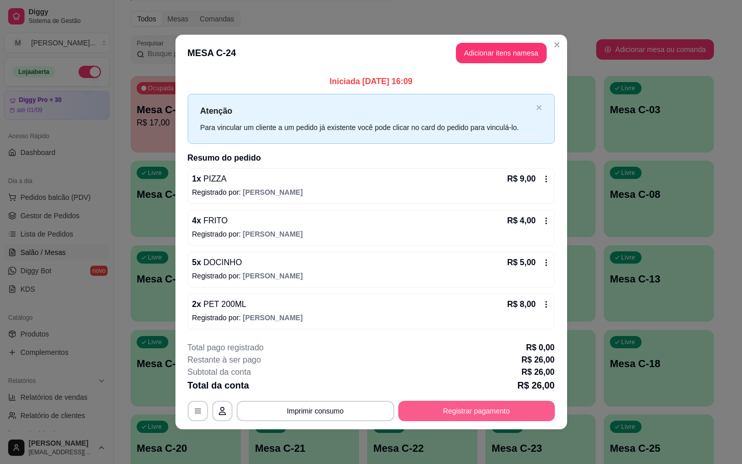
click at [456, 416] on button "Registrar pagamento" at bounding box center [476, 411] width 157 height 20
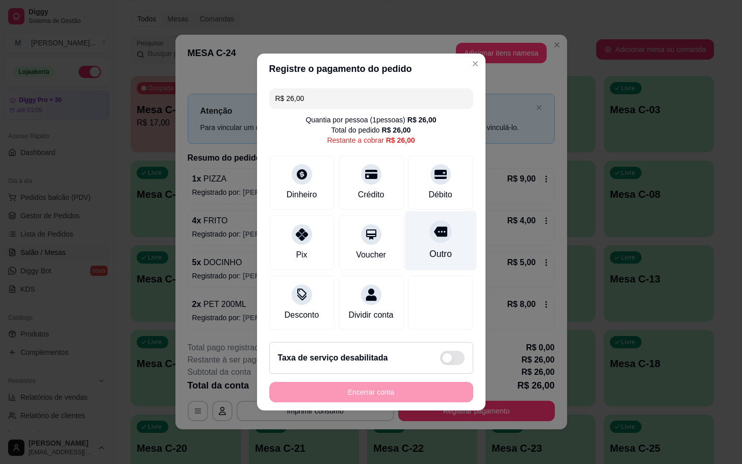
click at [429, 228] on div at bounding box center [440, 231] width 22 height 22
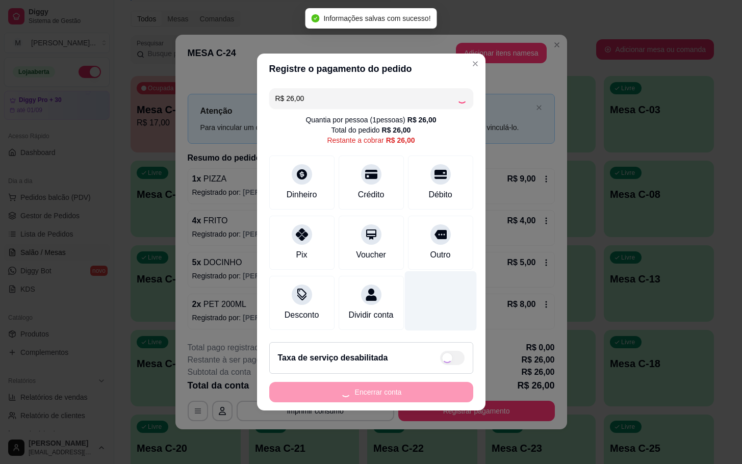
type input "R$ 0,00"
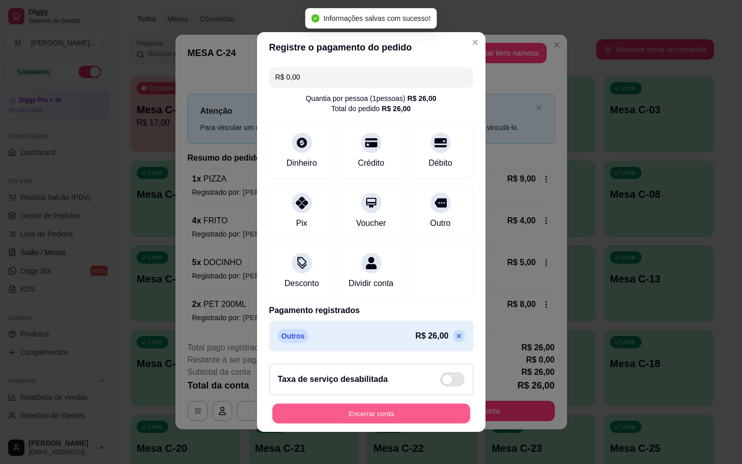
click at [415, 423] on button "Encerrar conta" at bounding box center [371, 414] width 198 height 20
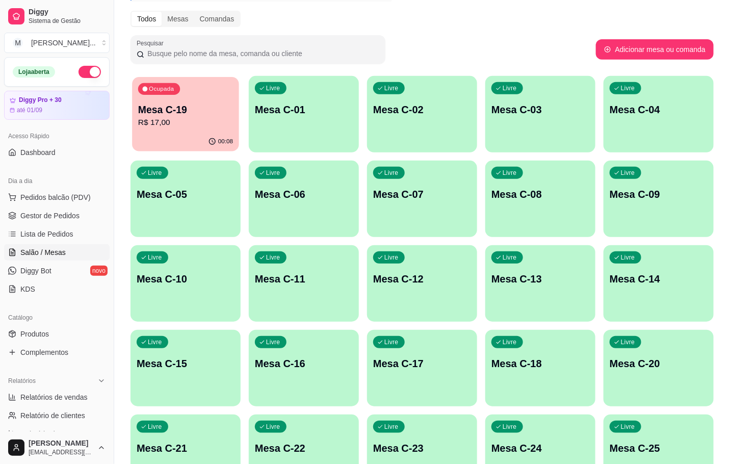
click at [138, 109] on p "Mesa C-19" at bounding box center [185, 110] width 95 height 14
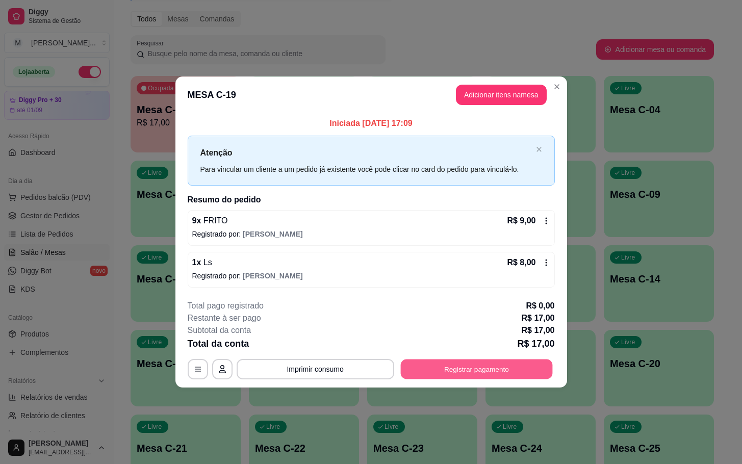
click at [424, 372] on button "Registrar pagamento" at bounding box center [476, 369] width 152 height 20
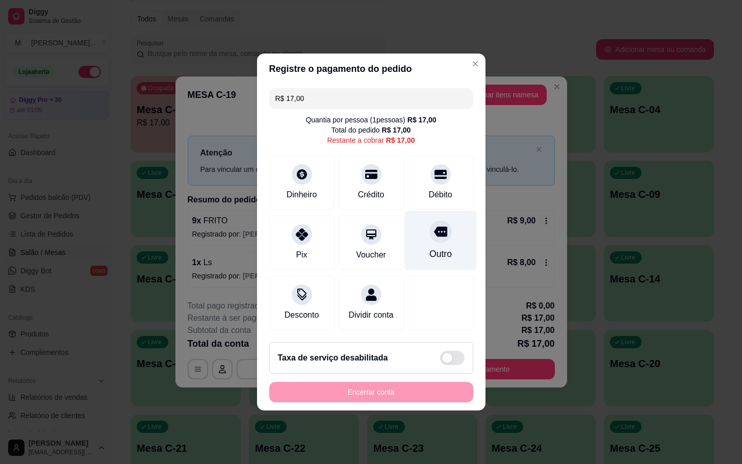
click at [429, 233] on div at bounding box center [440, 231] width 22 height 22
type input "R$ 0,00"
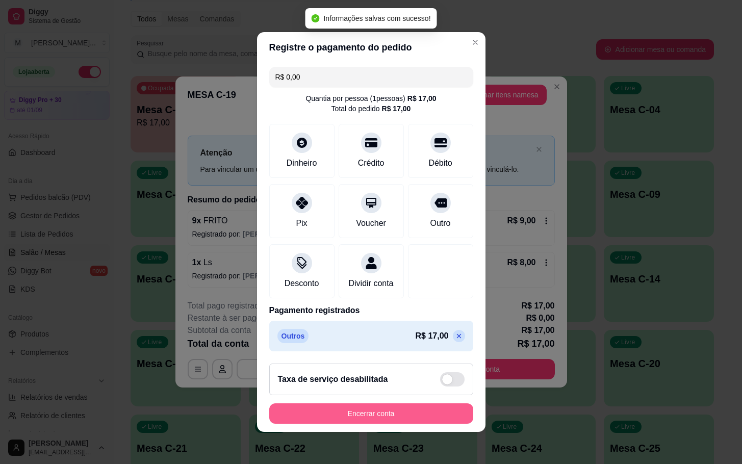
click at [405, 421] on button "Encerrar conta" at bounding box center [371, 413] width 204 height 20
